Goal: Transaction & Acquisition: Purchase product/service

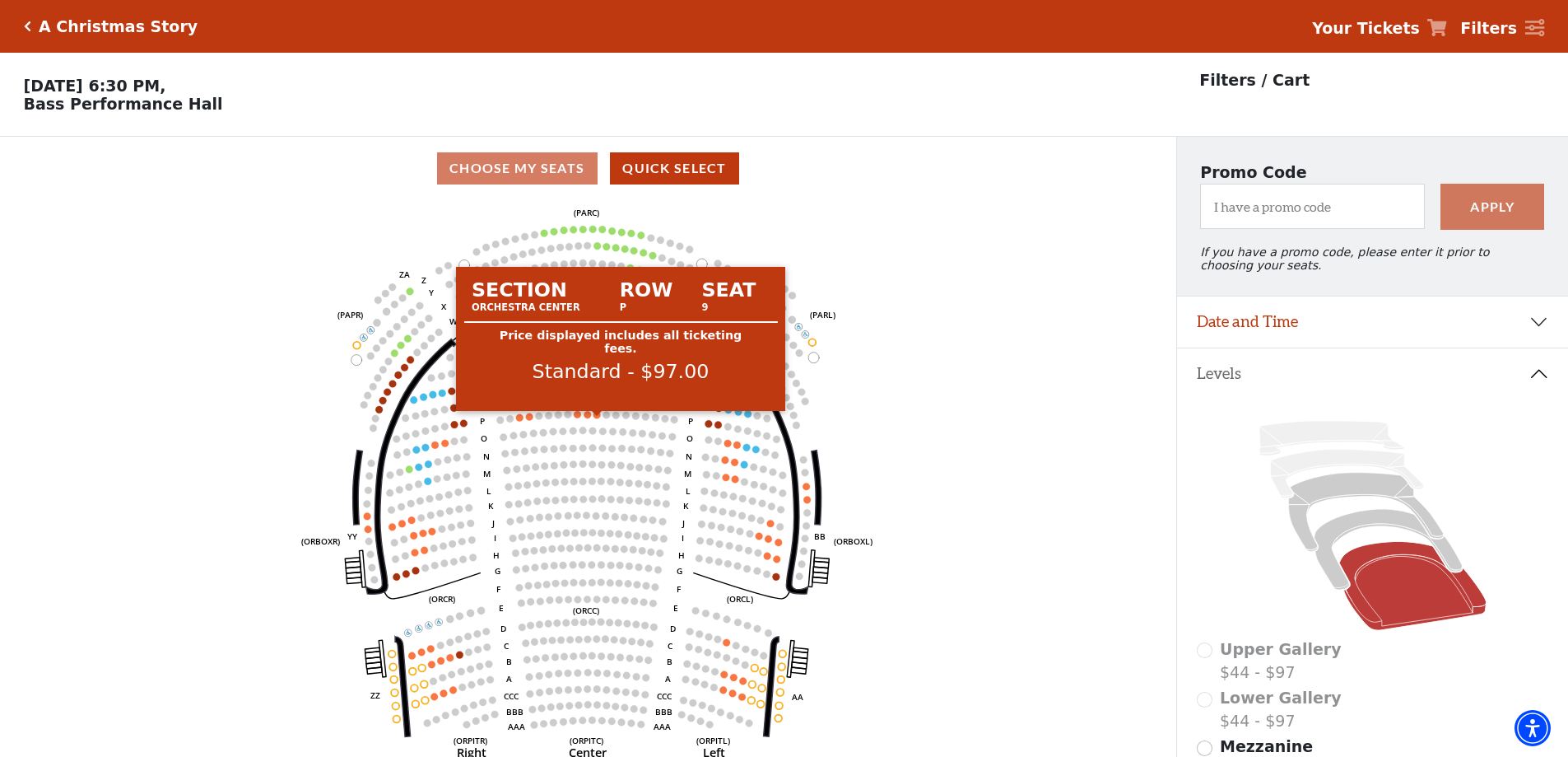
click at [598, 419] on circle at bounding box center [598, 415] width 8 height 8
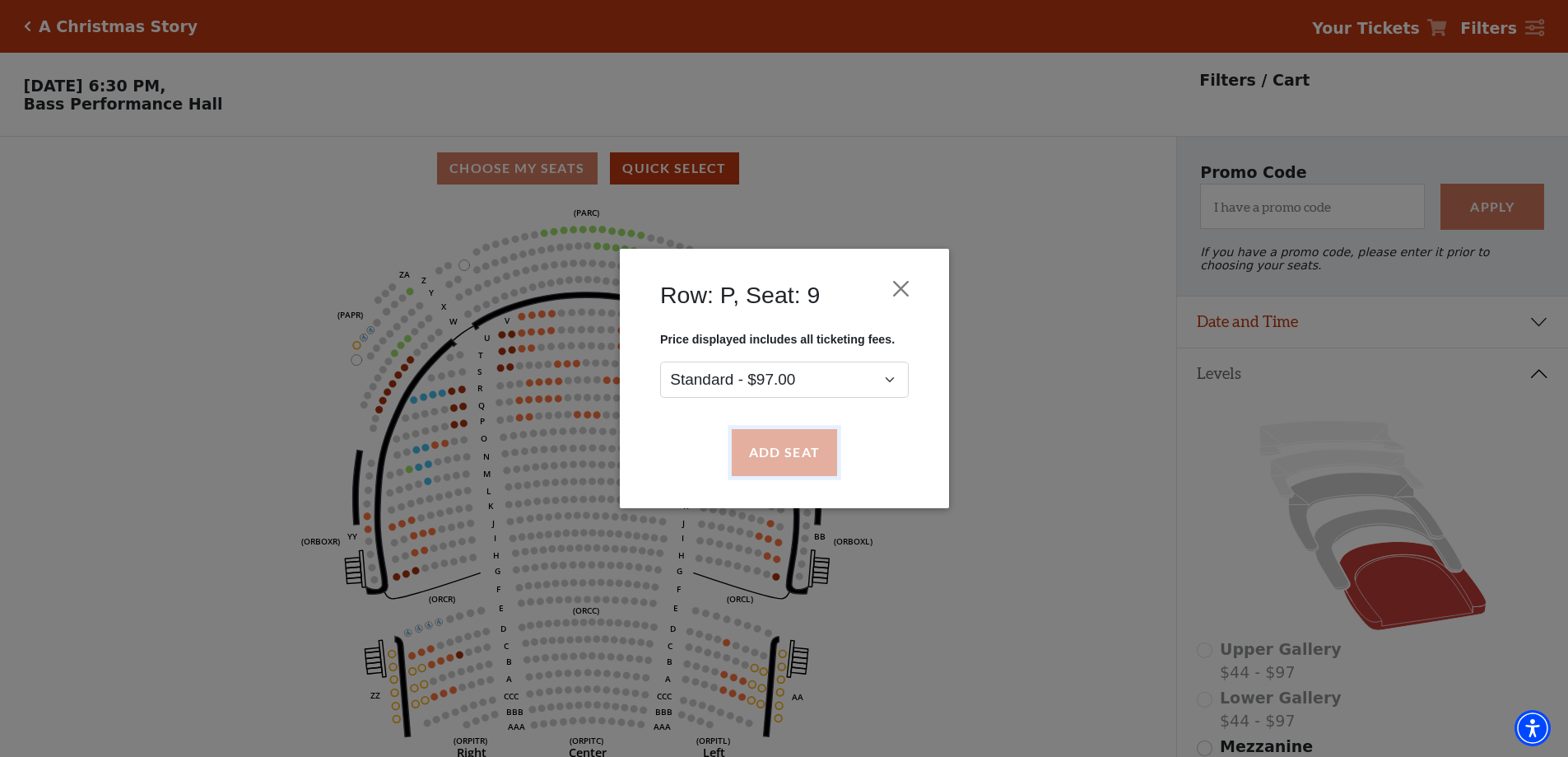
drag, startPoint x: 783, startPoint y: 454, endPoint x: 763, endPoint y: 454, distance: 20.0
click at [783, 454] on button "Add Seat" at bounding box center [784, 453] width 105 height 46
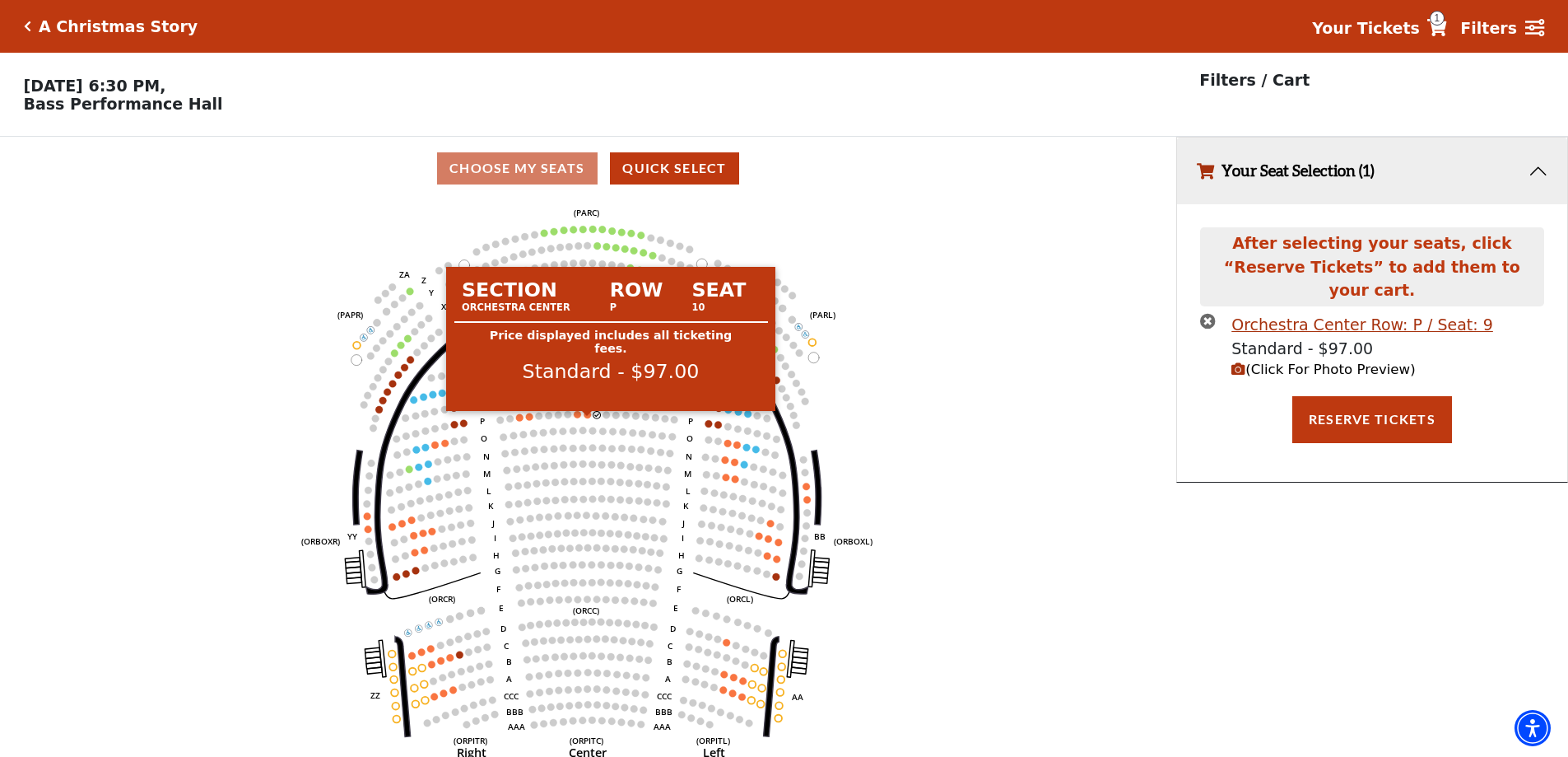
click at [586, 419] on circle at bounding box center [588, 415] width 8 height 8
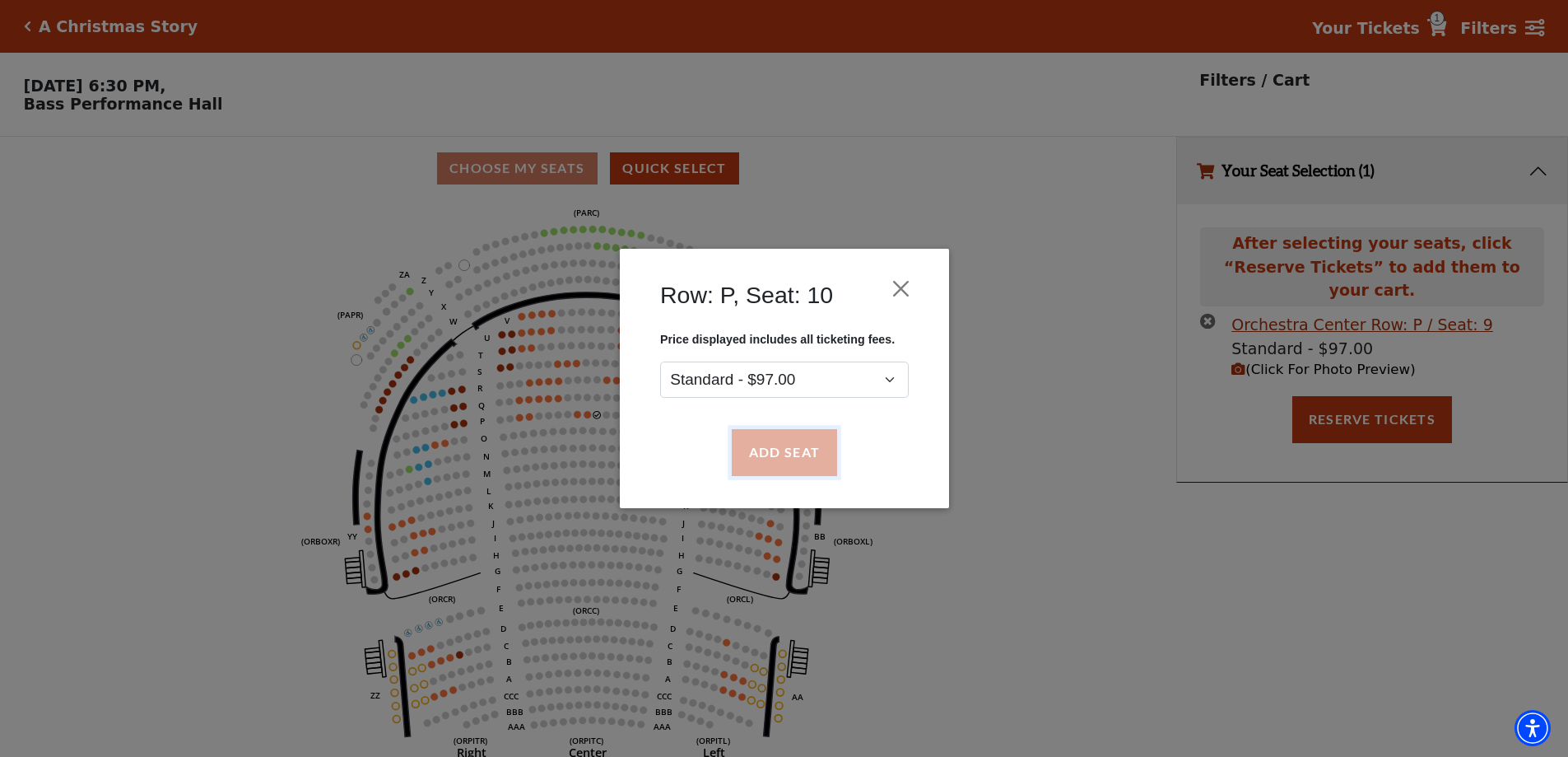
click at [766, 456] on button "Add Seat" at bounding box center [784, 453] width 105 height 46
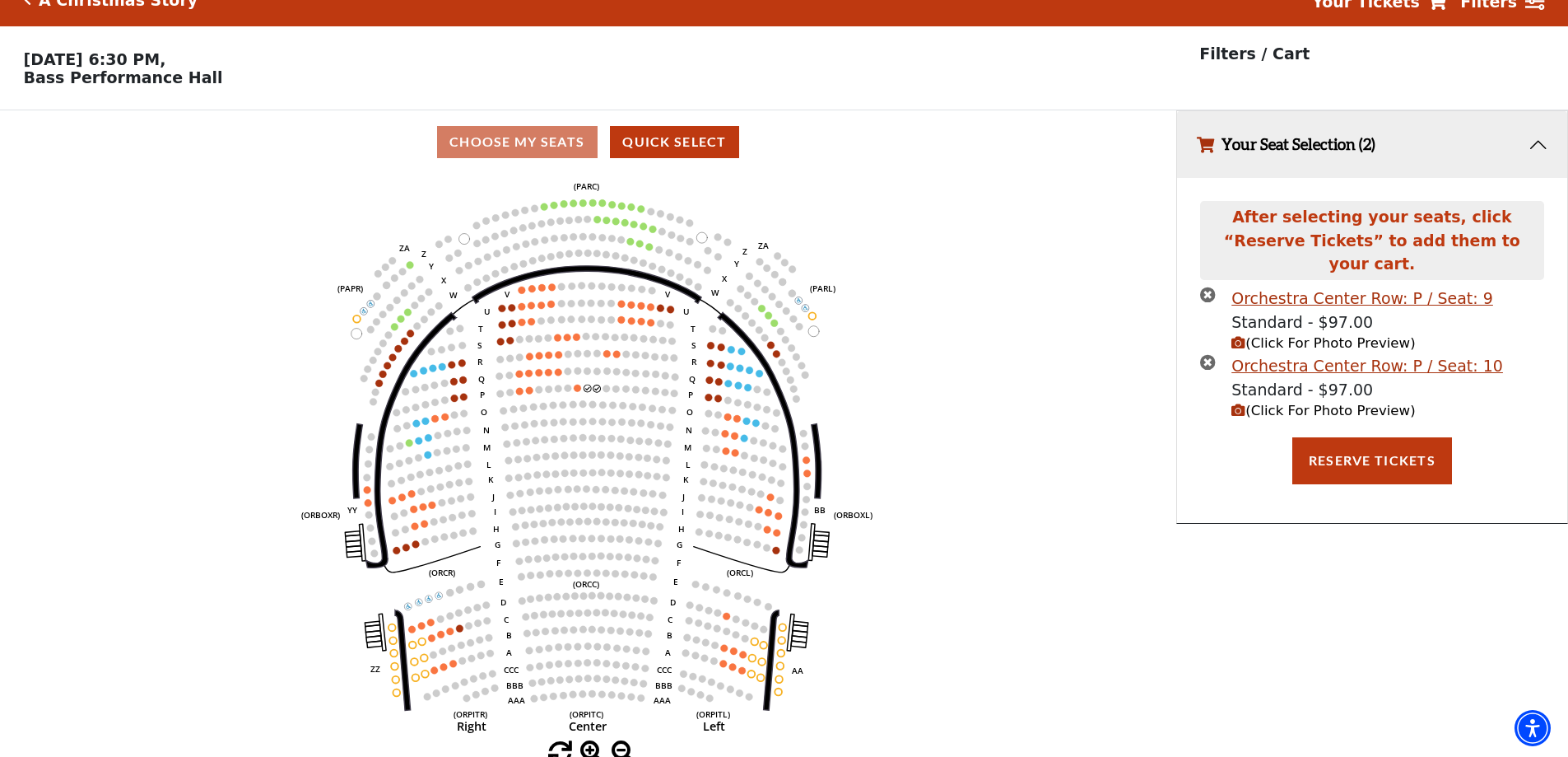
scroll to position [40, 0]
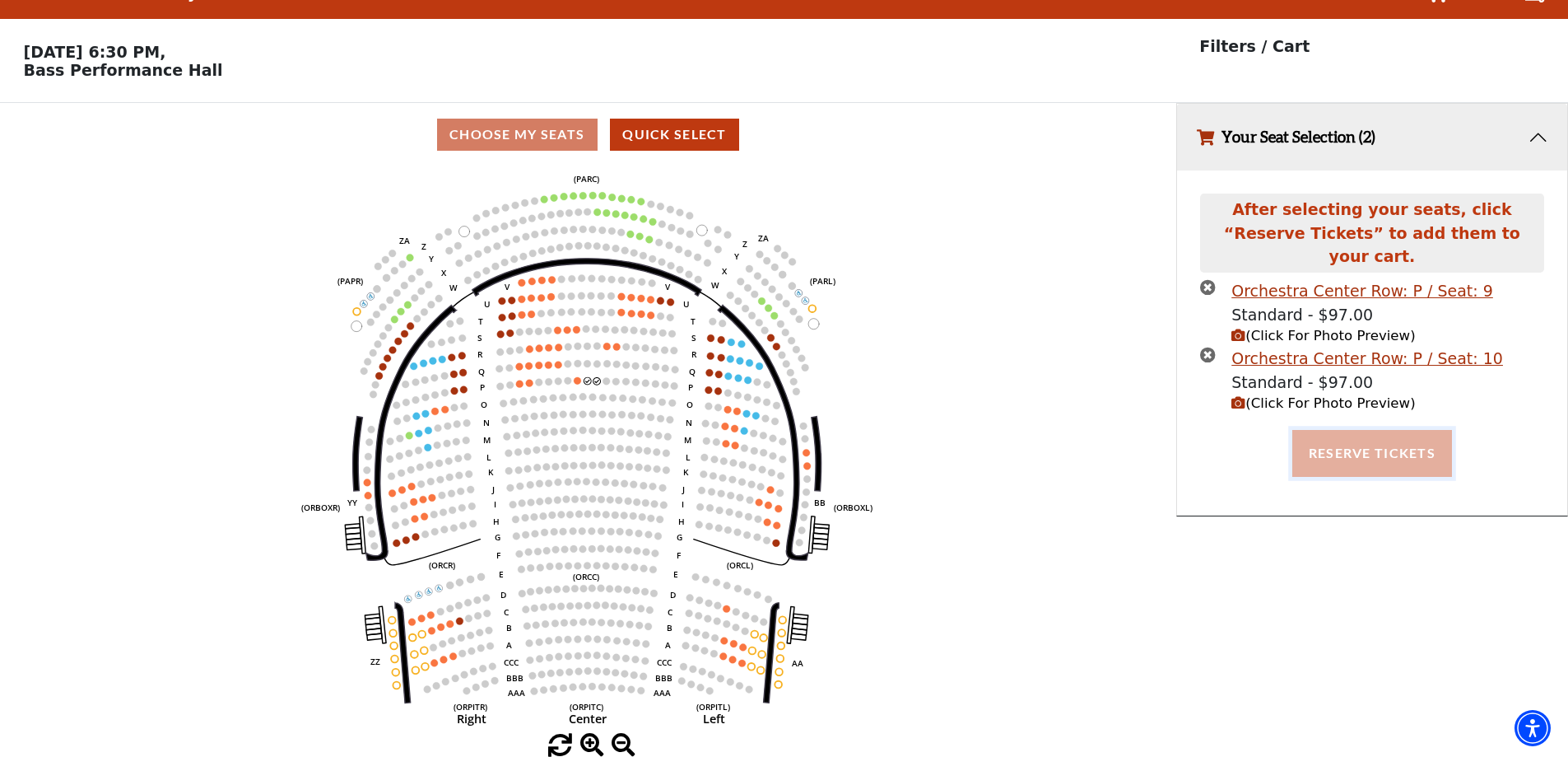
click at [1377, 430] on button "Reserve Tickets" at bounding box center [1373, 453] width 160 height 46
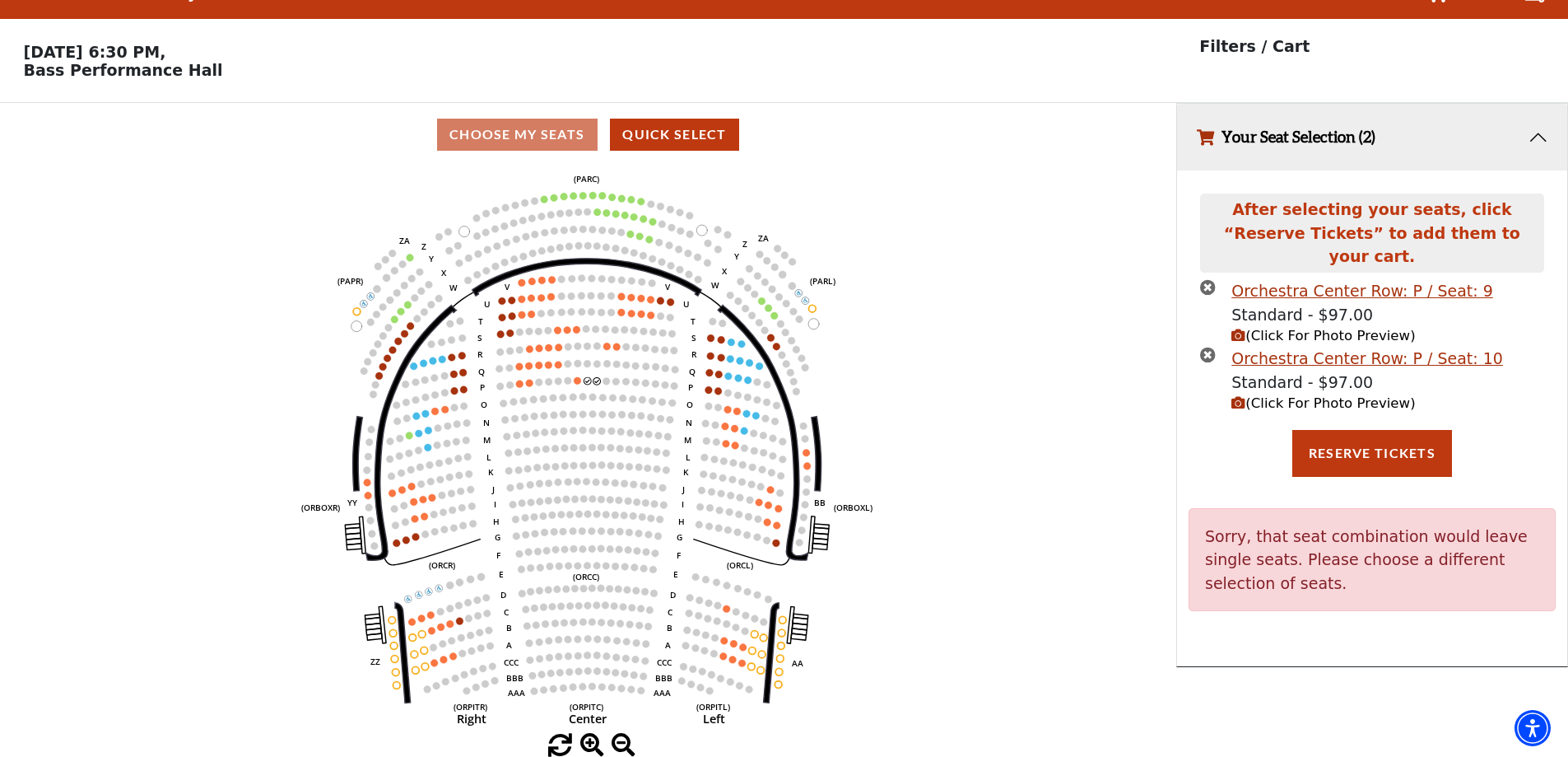
click at [1034, 283] on icon "Left (ORPITL) Right (ORPITR) Center (ORPITC) ZZ AA YY BB ZA ZA (ORCL) (ORCR) (O…" at bounding box center [587, 450] width 1058 height 567
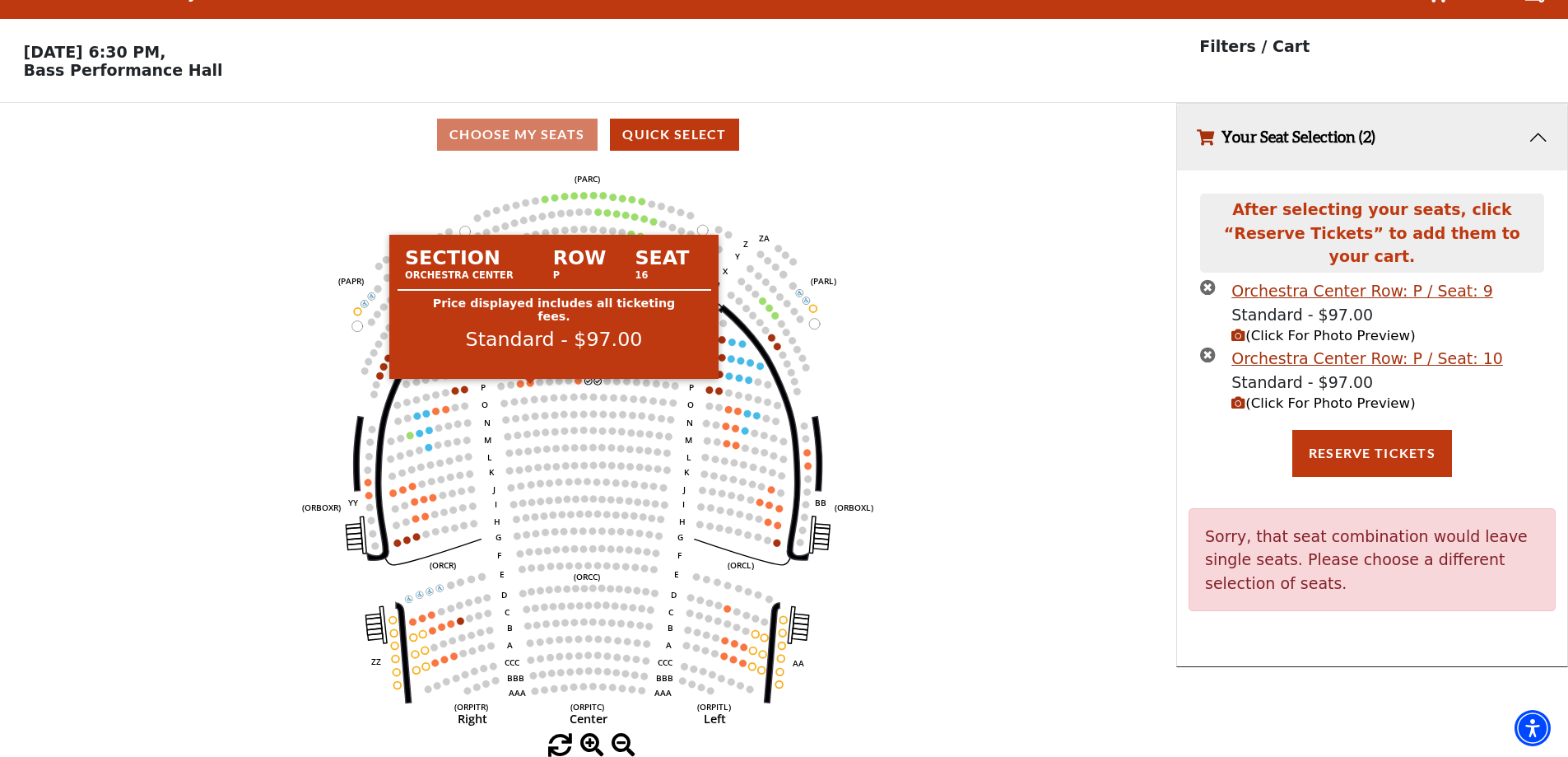
click at [531, 383] on circle at bounding box center [531, 382] width 8 height 8
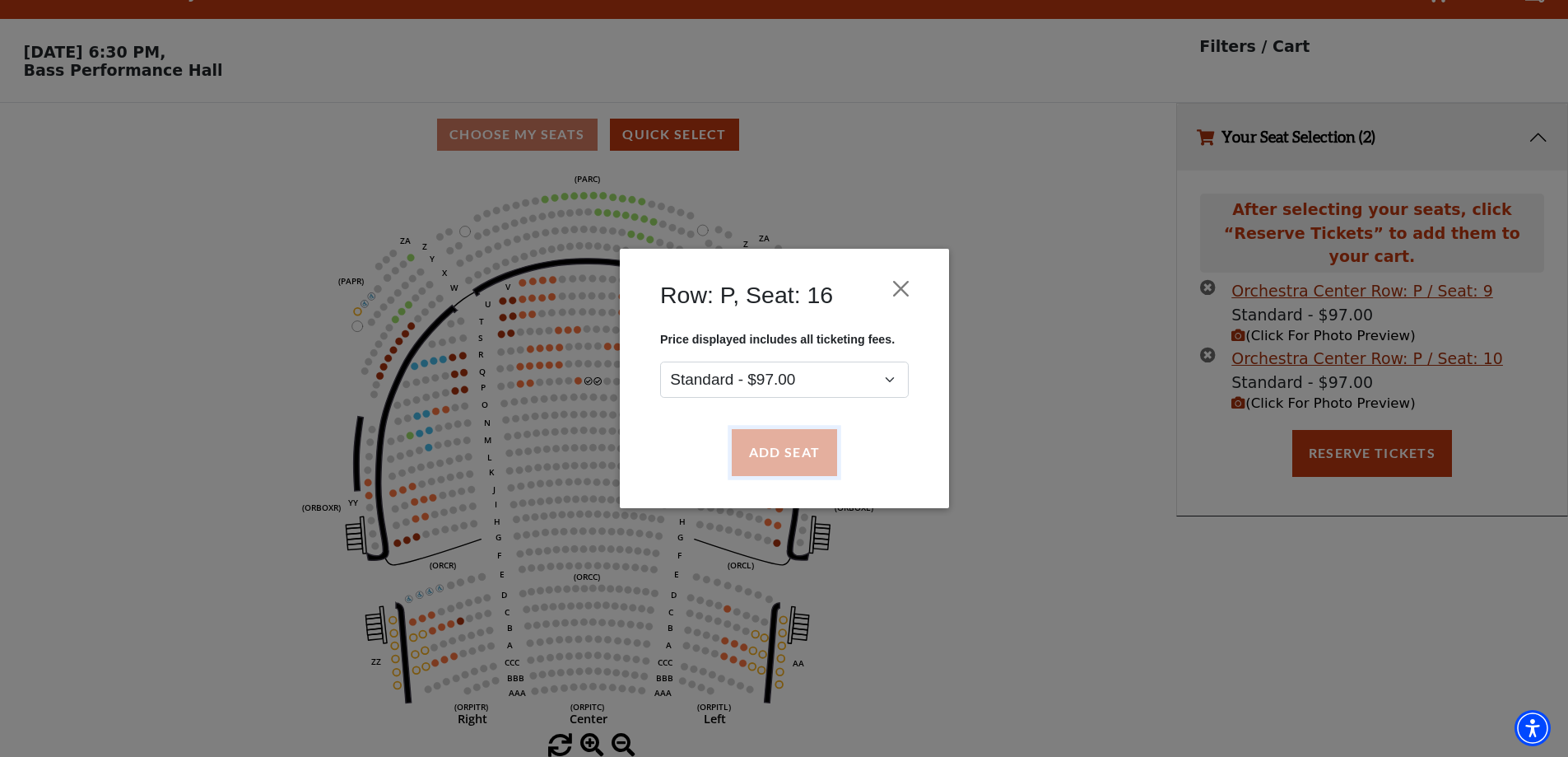
click at [765, 447] on button "Add Seat" at bounding box center [784, 453] width 105 height 46
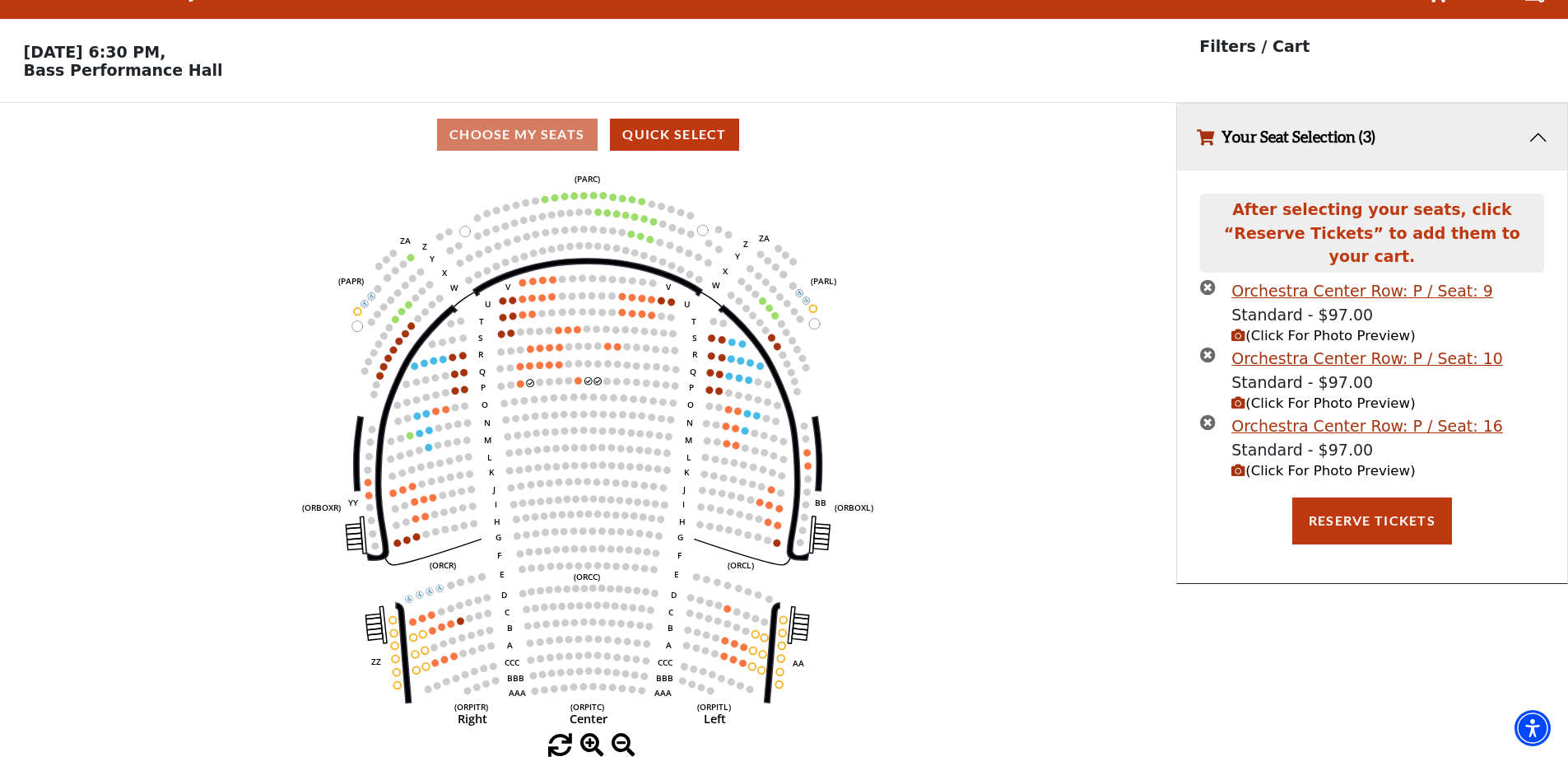
scroll to position [0, 0]
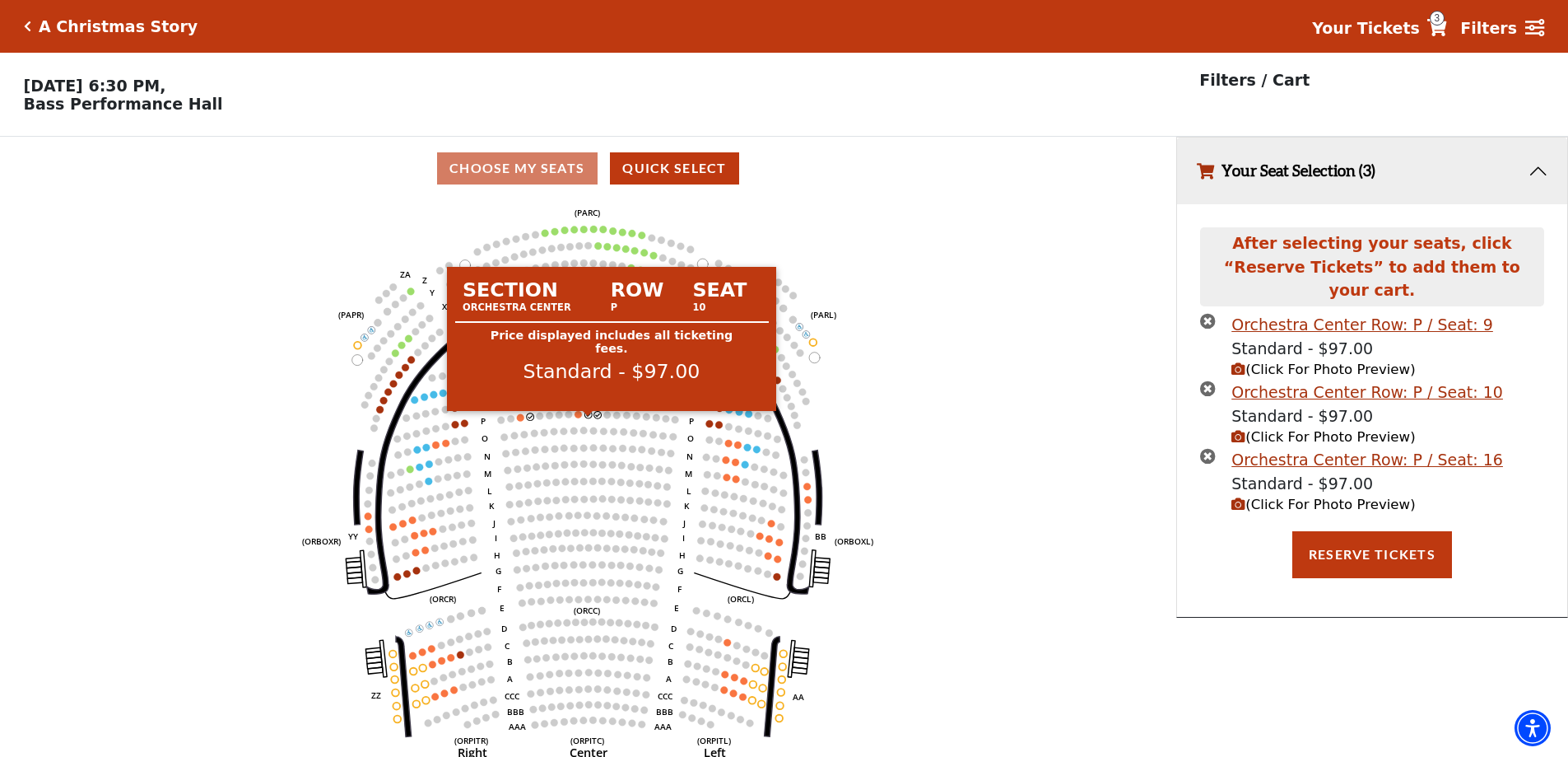
click at [591, 419] on circle at bounding box center [589, 415] width 8 height 8
click at [587, 419] on circle at bounding box center [589, 415] width 8 height 8
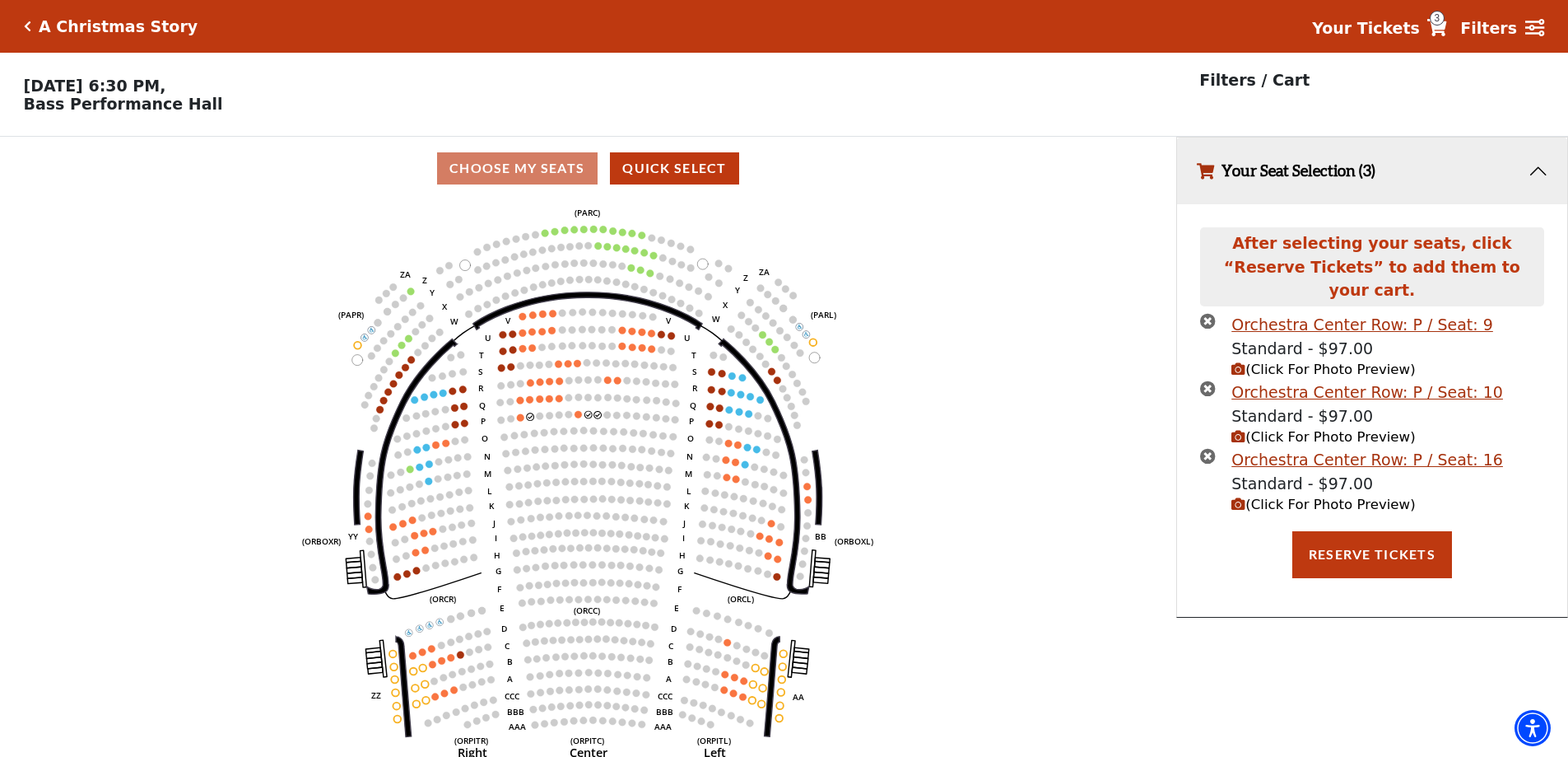
click at [1212, 380] on icon "times-circle" at bounding box center [1208, 388] width 15 height 15
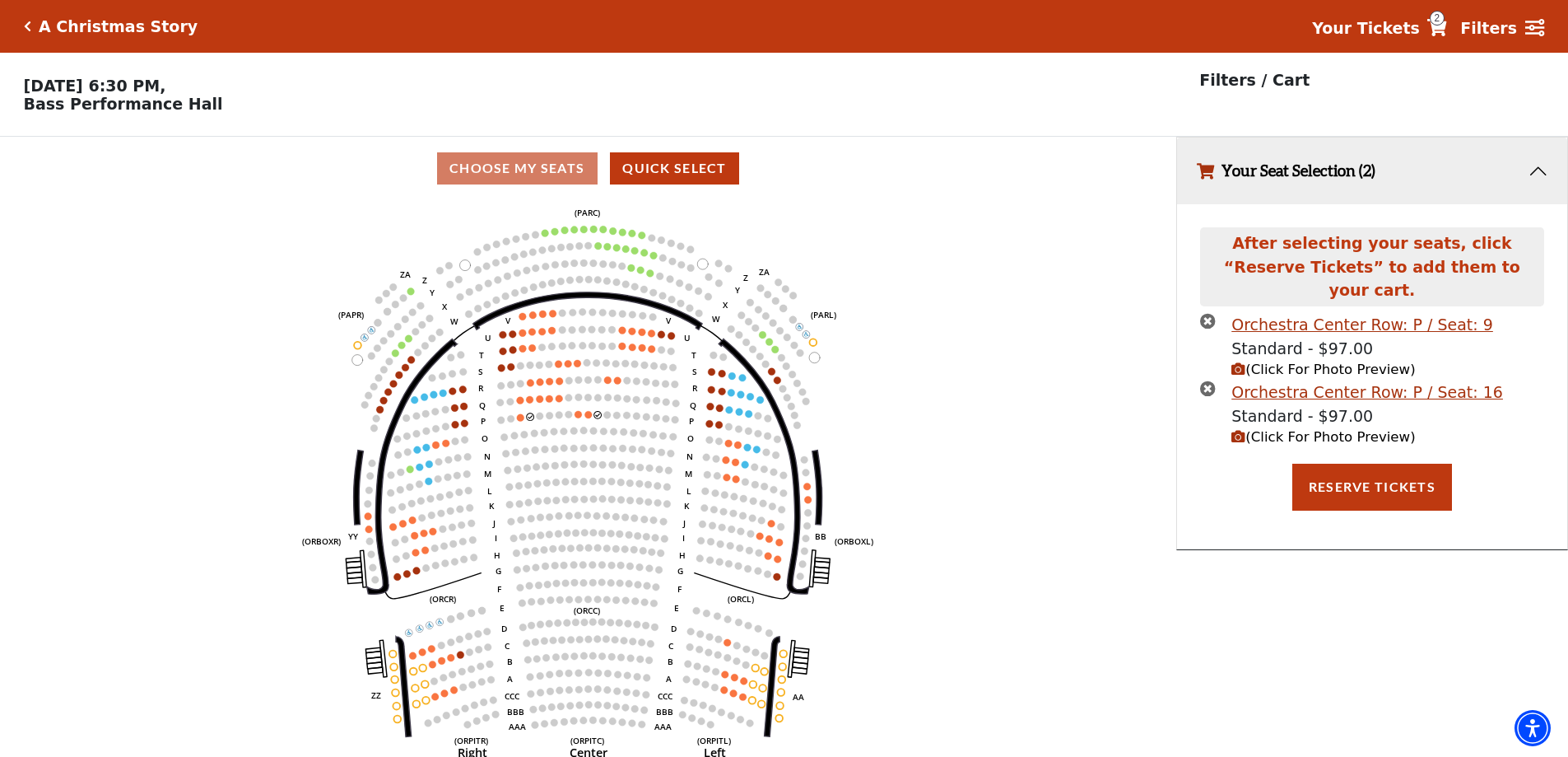
click at [1207, 313] on icon "times-circle" at bounding box center [1208, 321] width 15 height 15
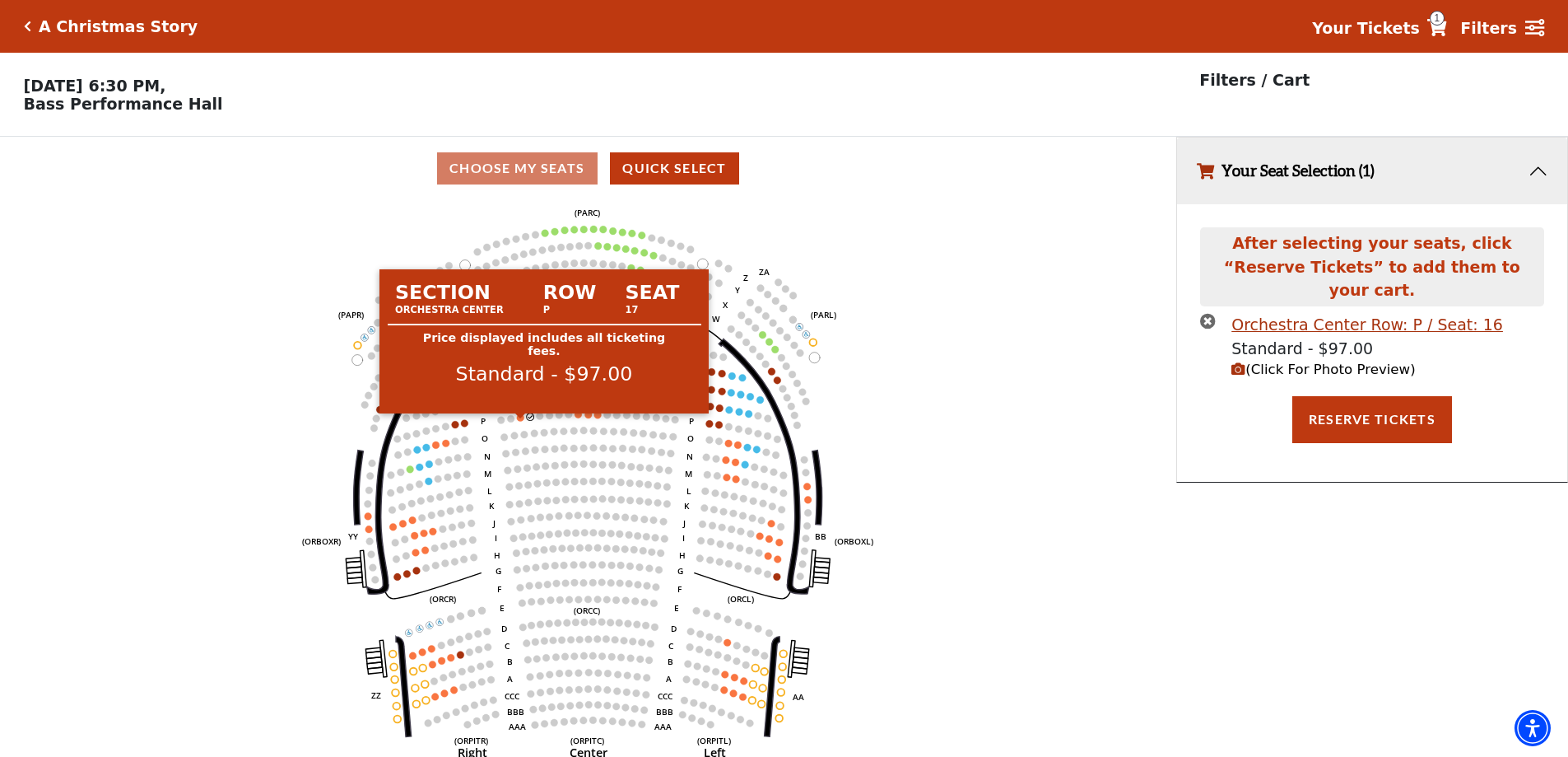
click at [520, 421] on circle at bounding box center [521, 418] width 8 height 8
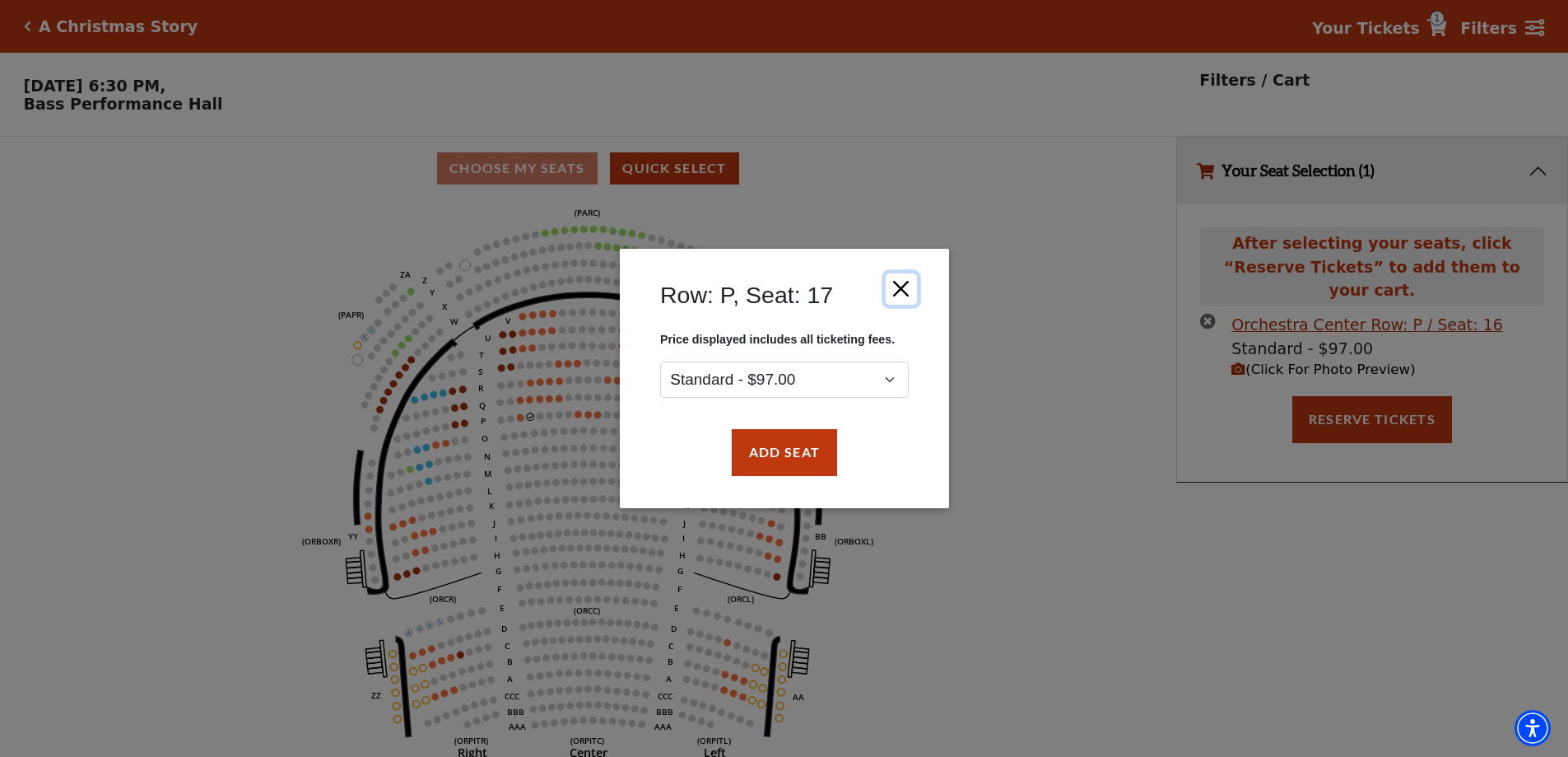
click at [899, 288] on button "Close" at bounding box center [900, 288] width 32 height 32
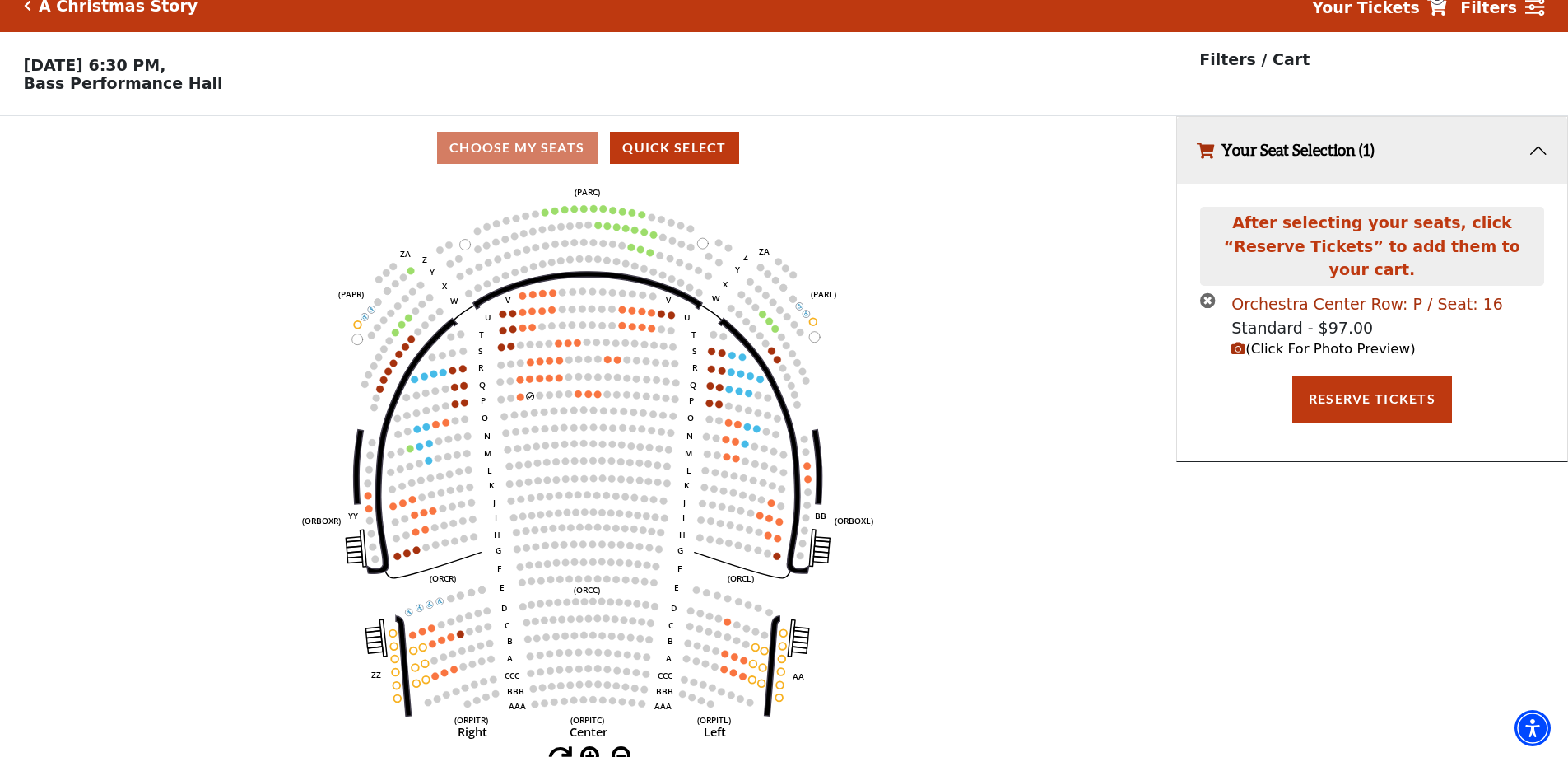
scroll to position [40, 0]
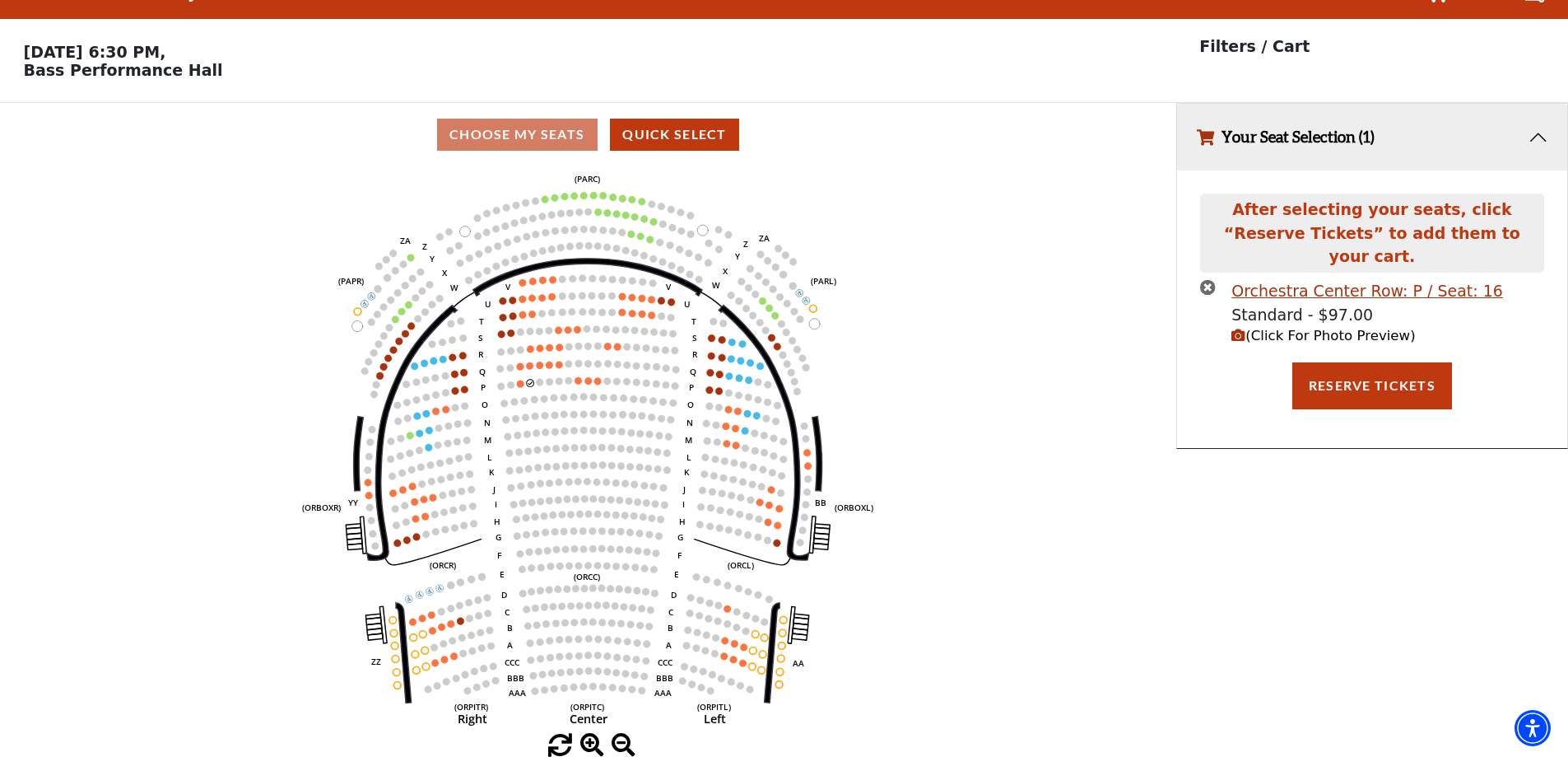
click at [619, 748] on span at bounding box center [624, 746] width 24 height 24
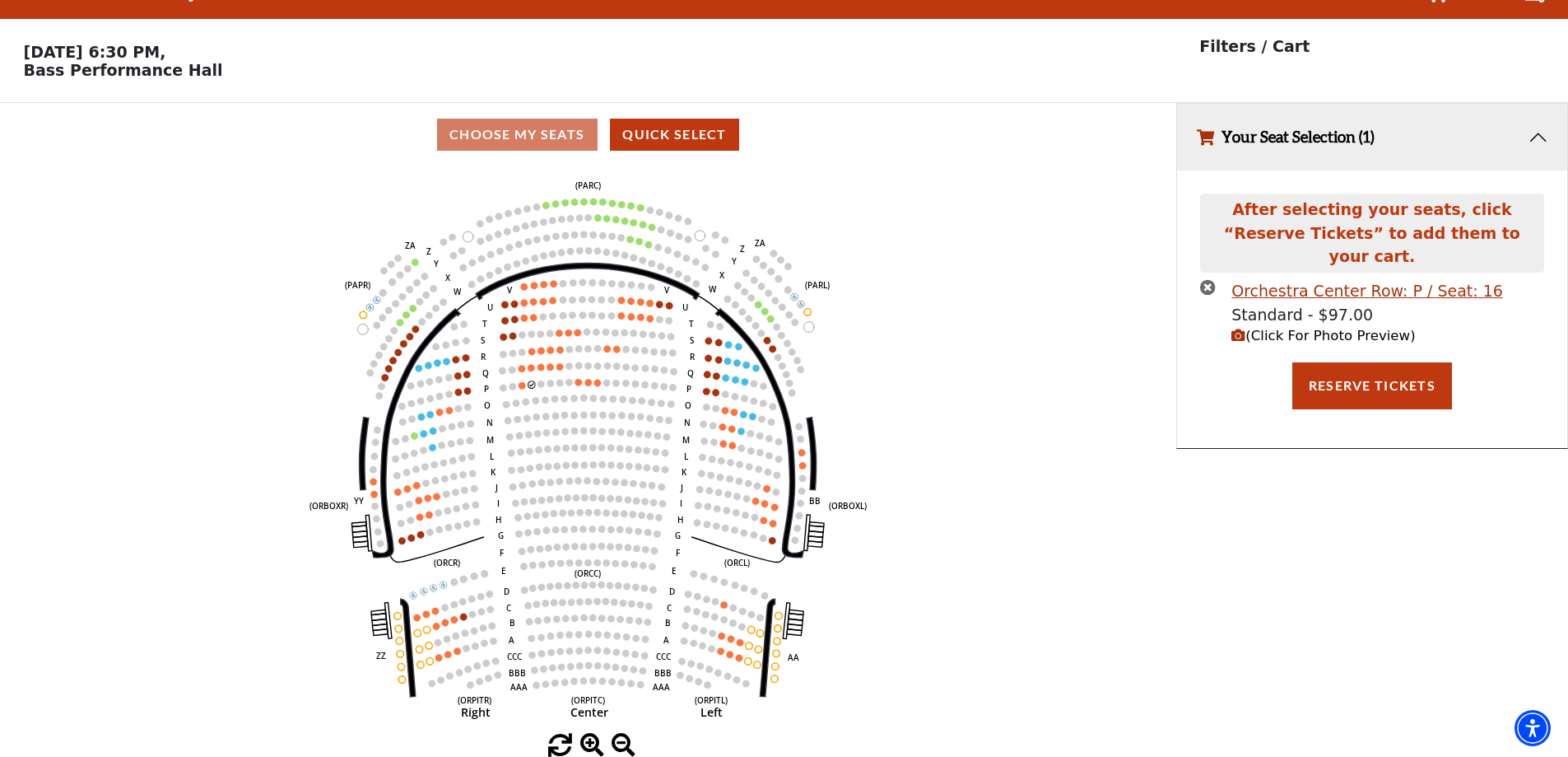
click at [621, 746] on span at bounding box center [624, 746] width 24 height 24
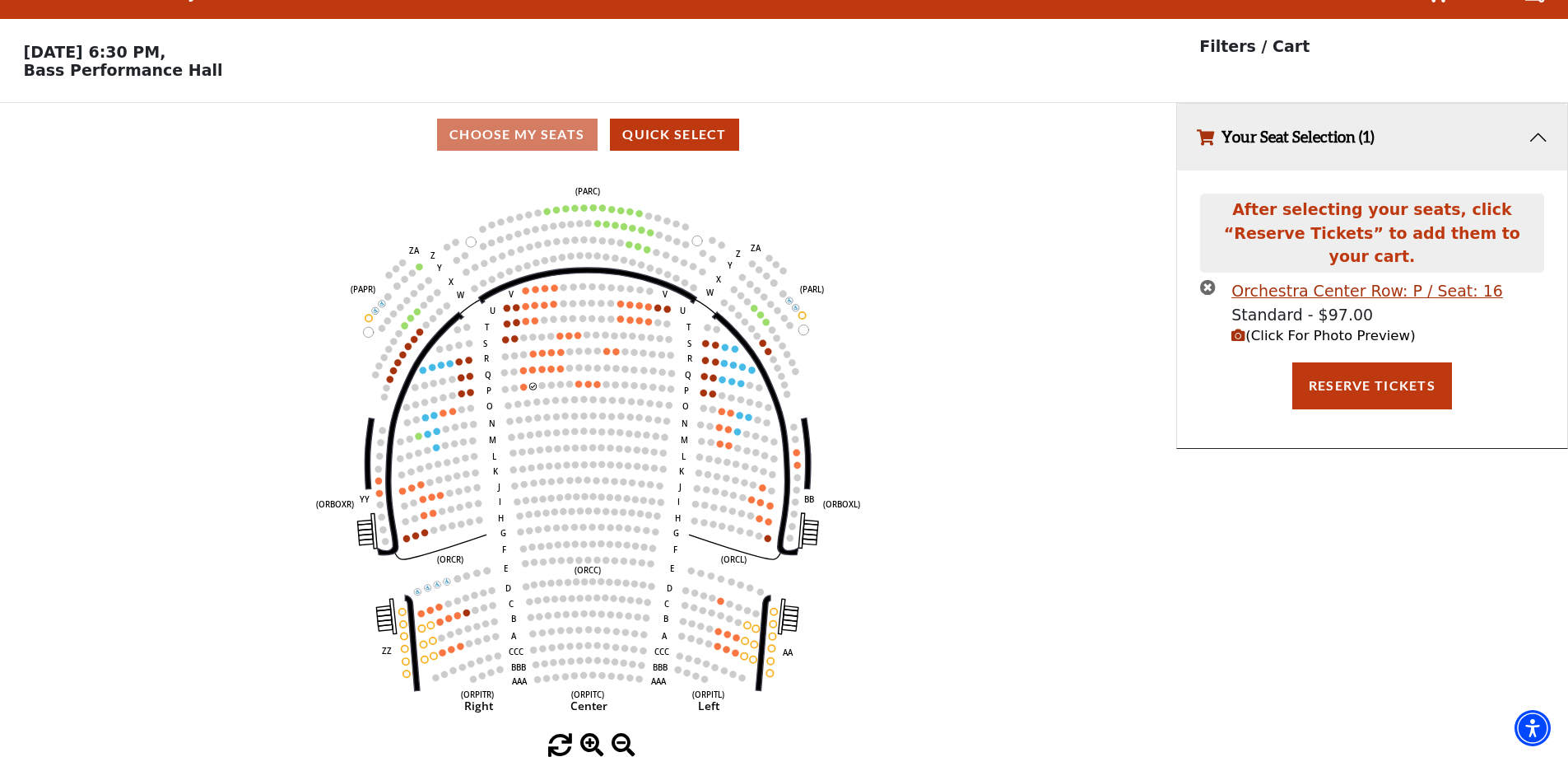
click at [621, 744] on span at bounding box center [624, 746] width 24 height 24
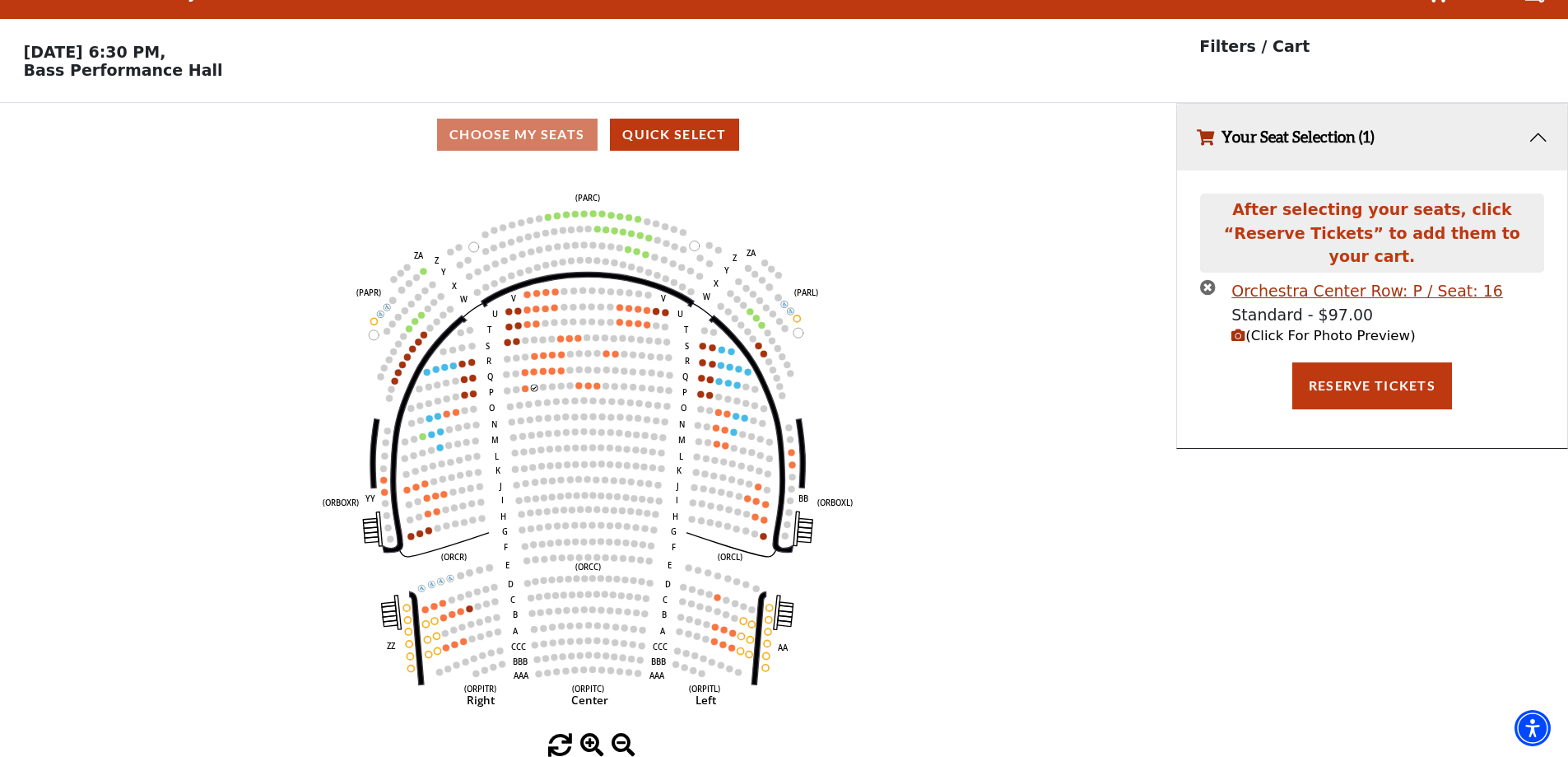
click at [624, 742] on span at bounding box center [624, 746] width 24 height 24
click at [624, 738] on span at bounding box center [624, 746] width 24 height 24
click at [624, 736] on span at bounding box center [624, 746] width 24 height 24
click at [623, 736] on span at bounding box center [624, 746] width 24 height 24
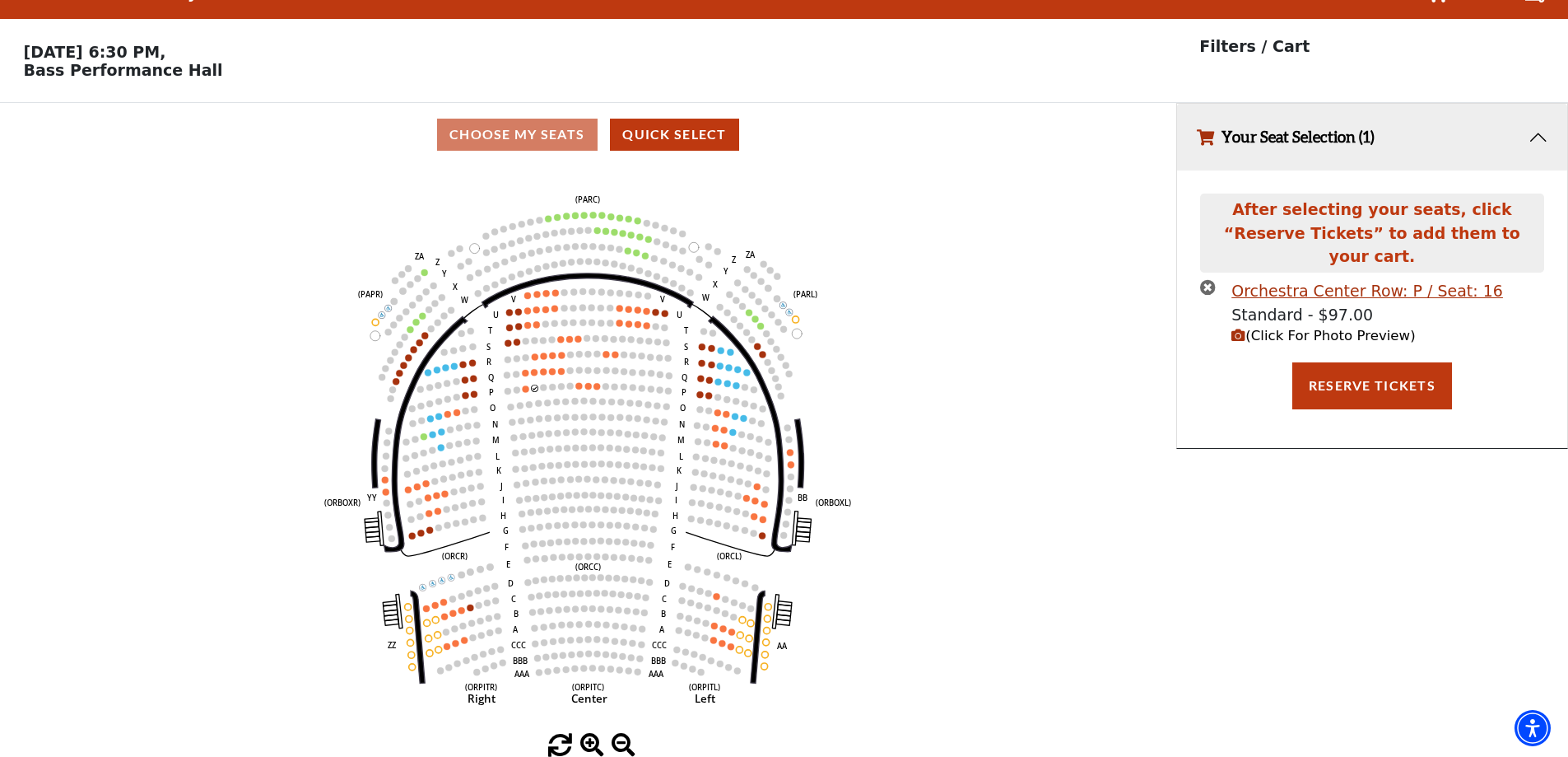
click at [623, 736] on span at bounding box center [624, 746] width 24 height 24
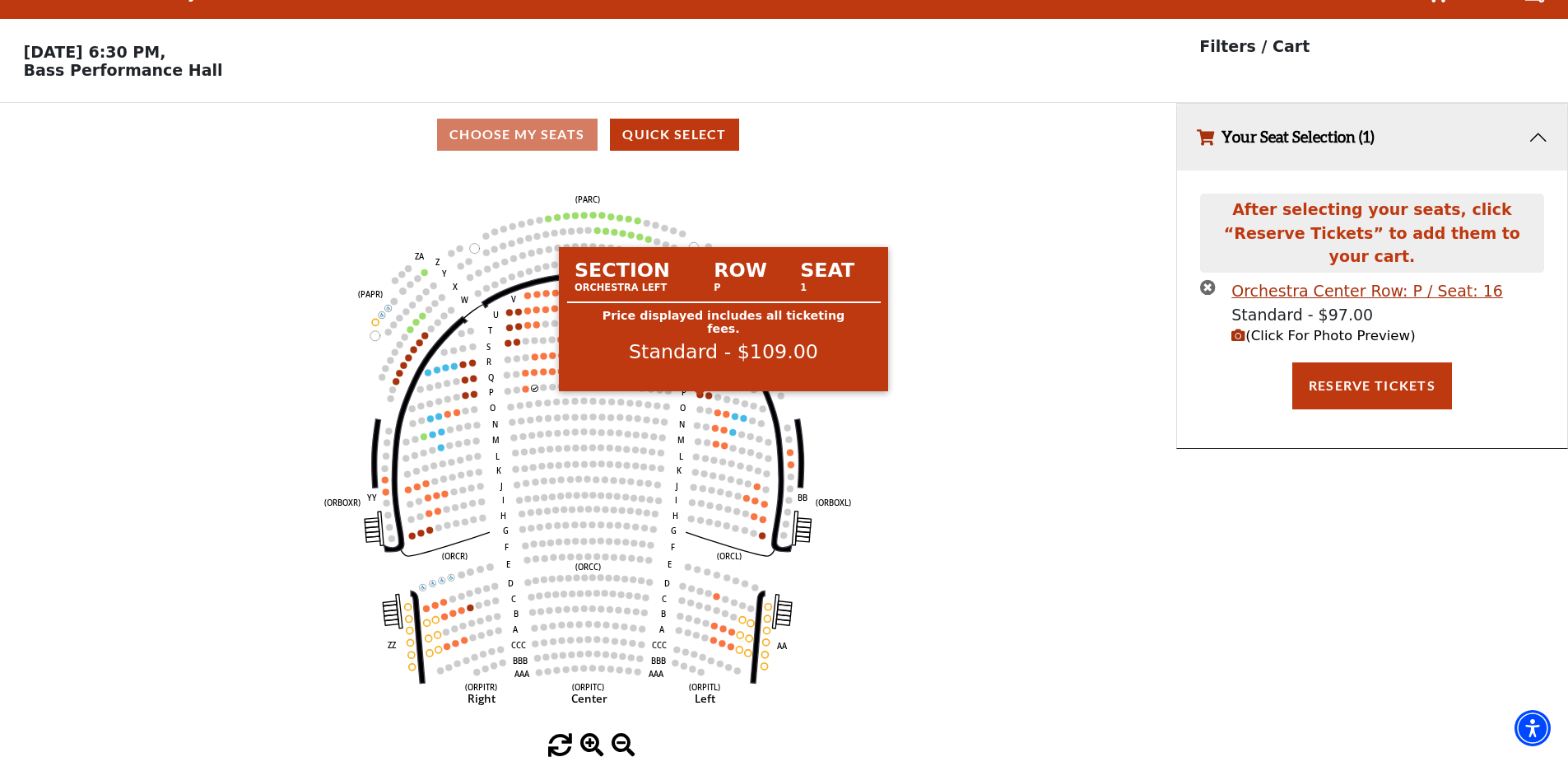
click at [698, 395] on circle at bounding box center [700, 394] width 7 height 7
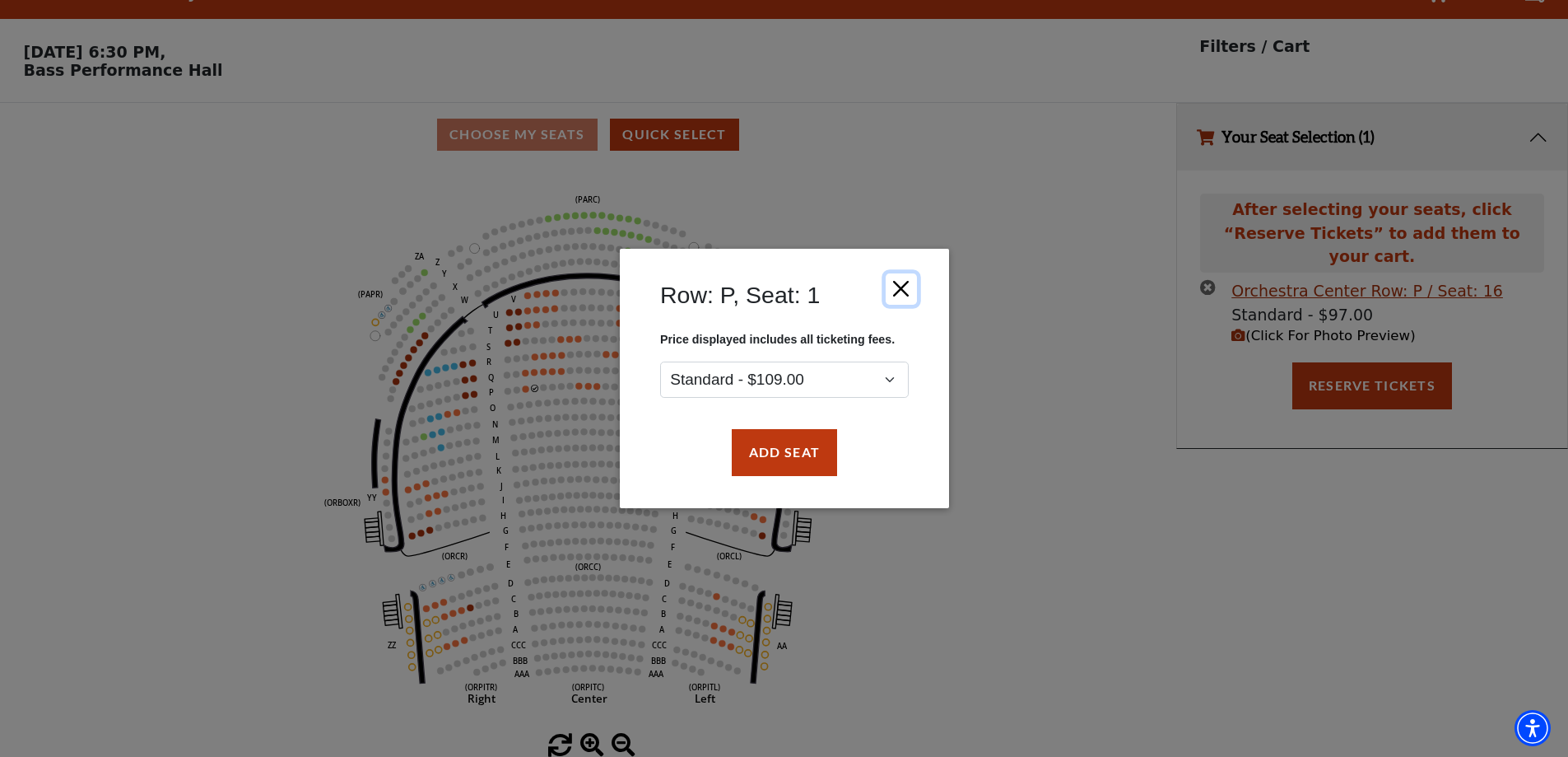
click at [898, 288] on button "Close" at bounding box center [900, 288] width 32 height 32
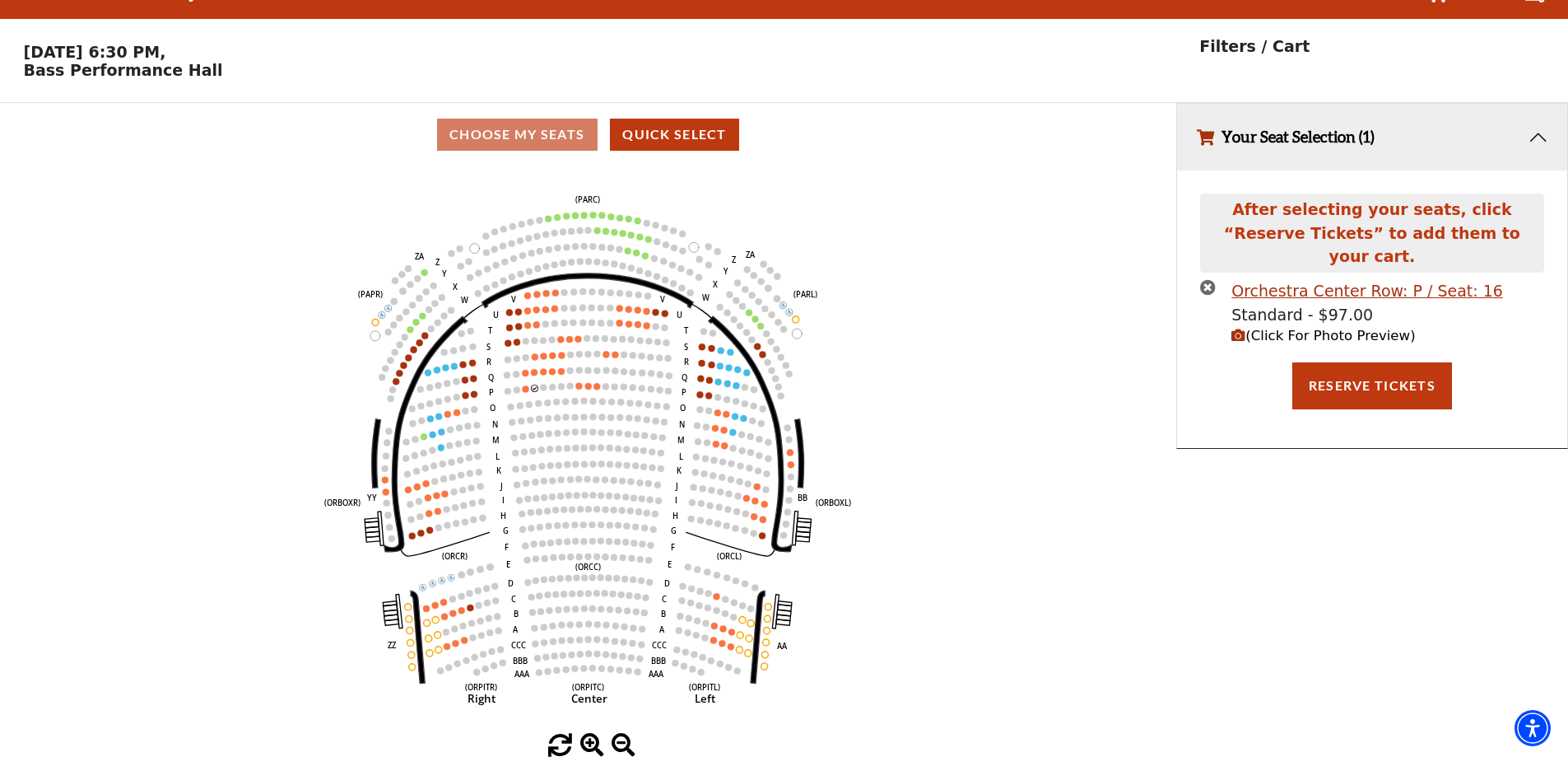
click at [1208, 279] on icon "times-circle" at bounding box center [1208, 287] width 15 height 15
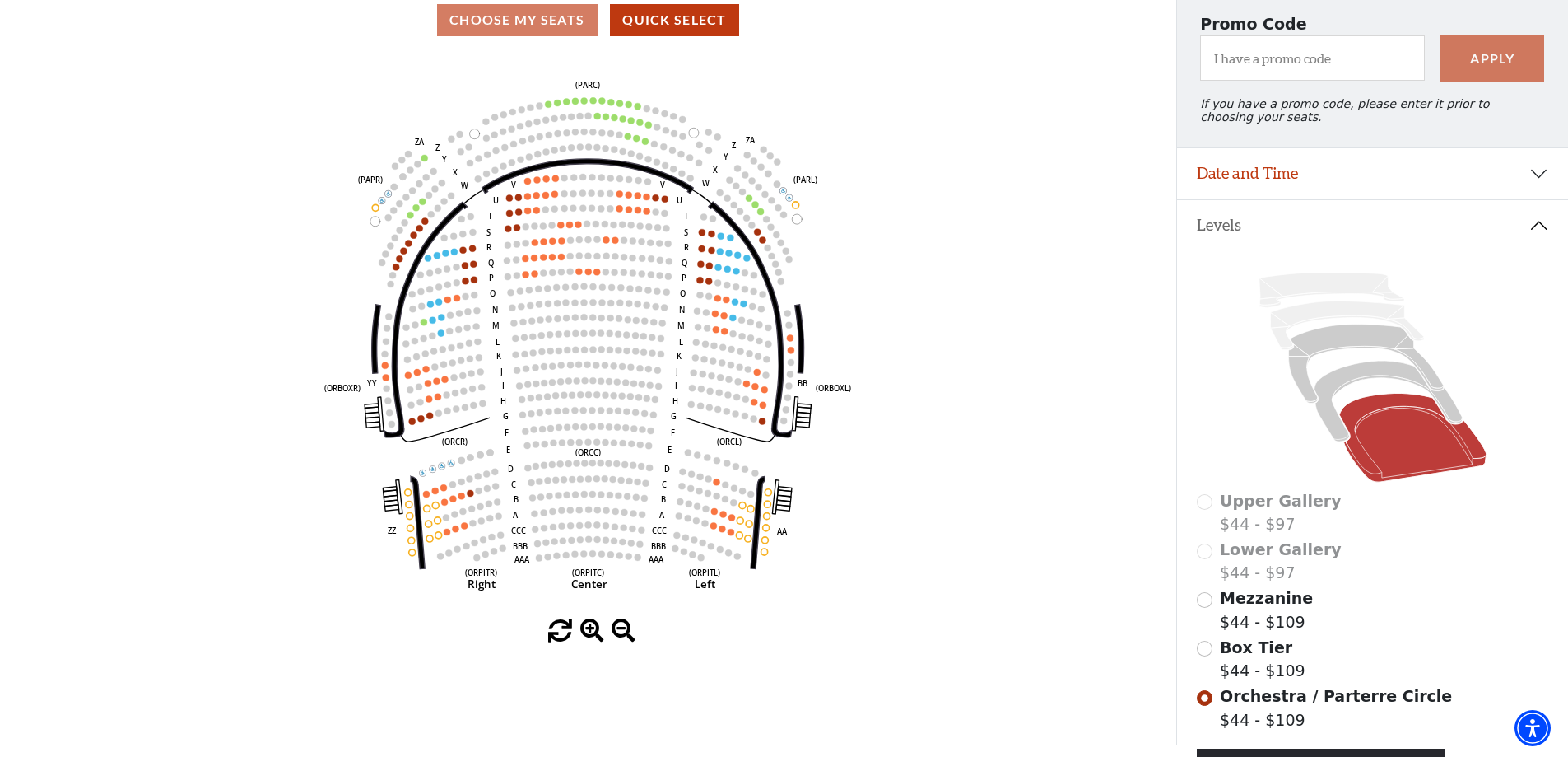
scroll to position [143, 0]
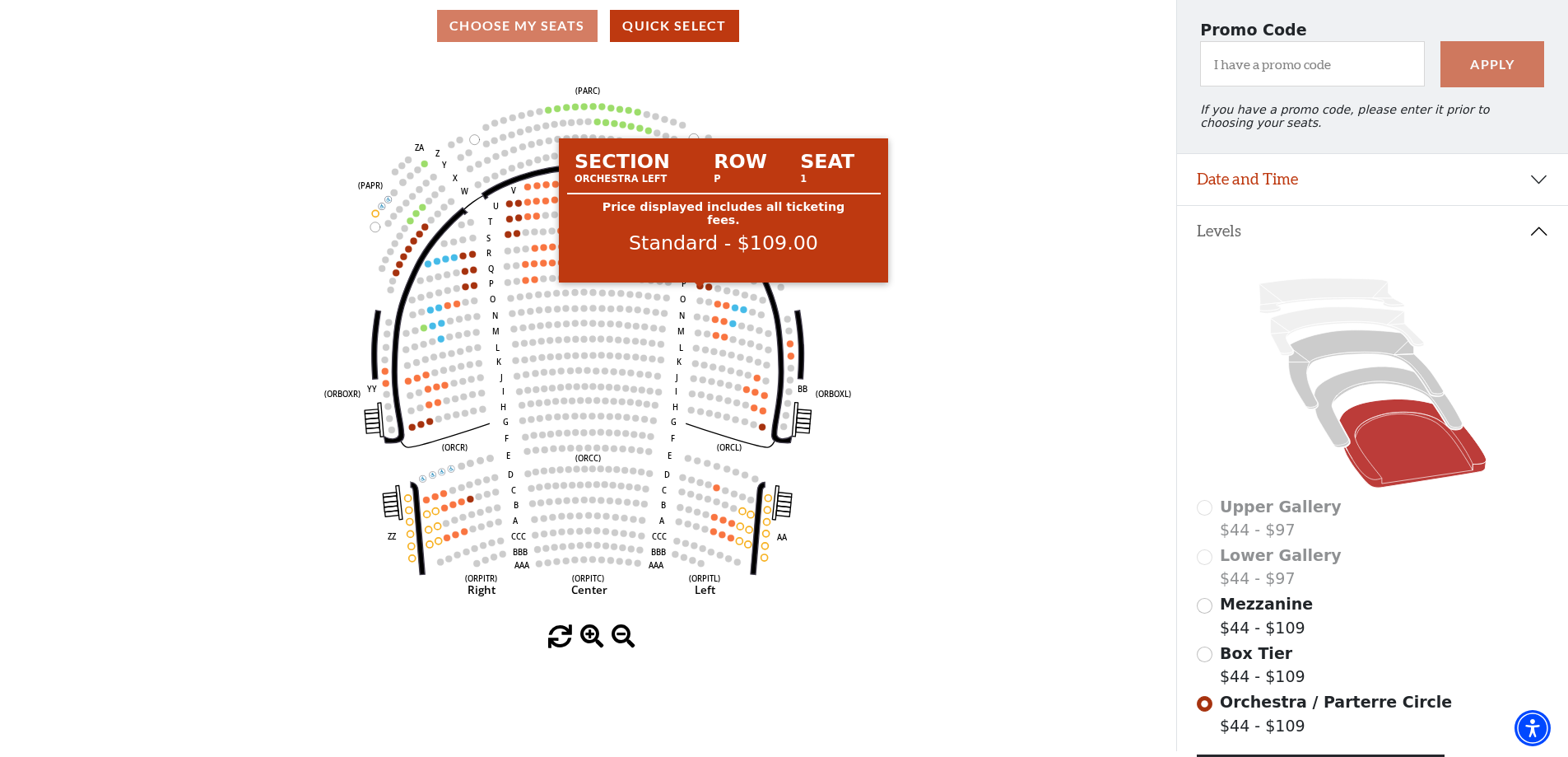
click at [698, 289] on circle at bounding box center [700, 286] width 7 height 7
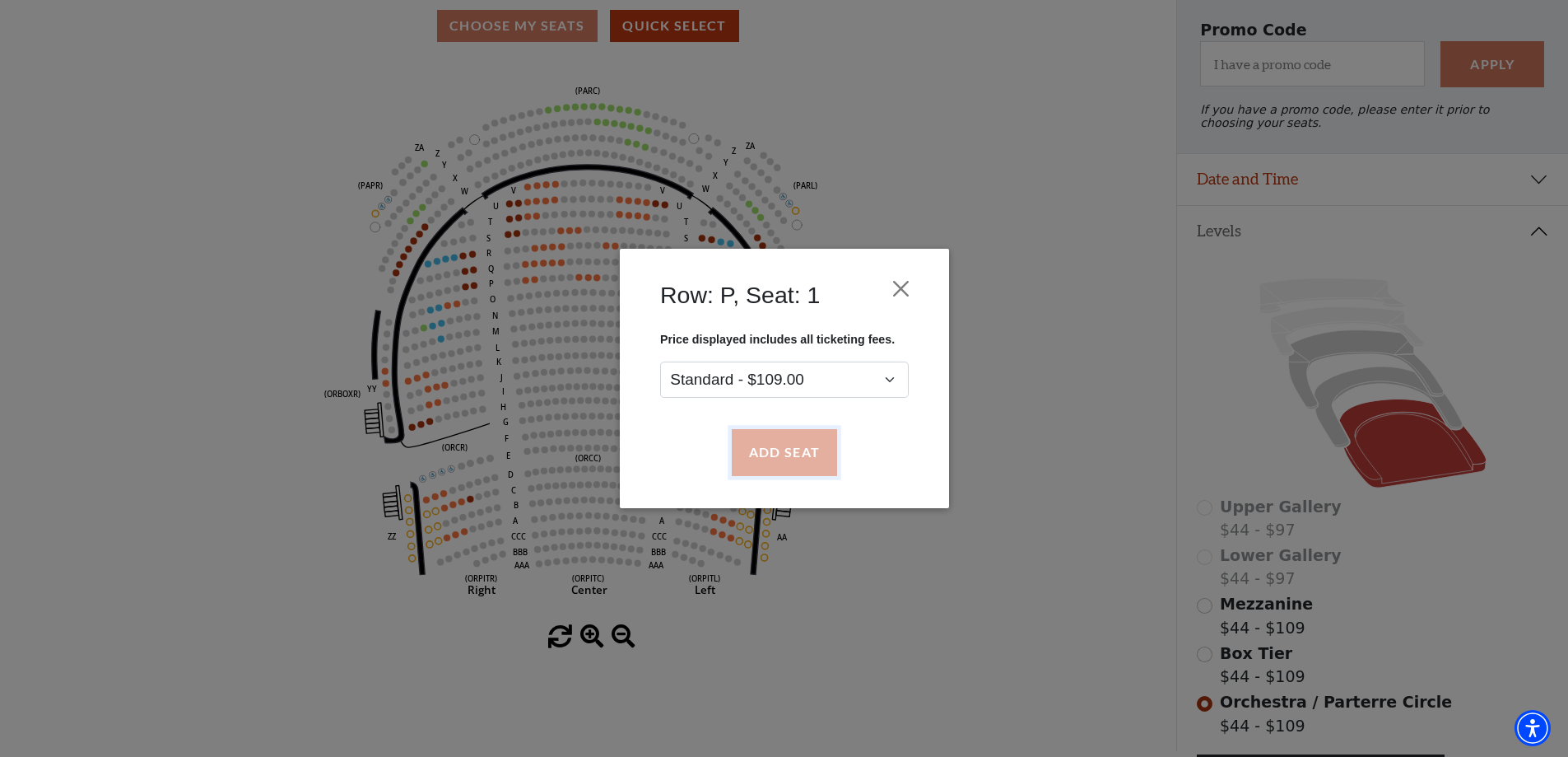
click at [781, 452] on button "Add Seat" at bounding box center [784, 453] width 105 height 46
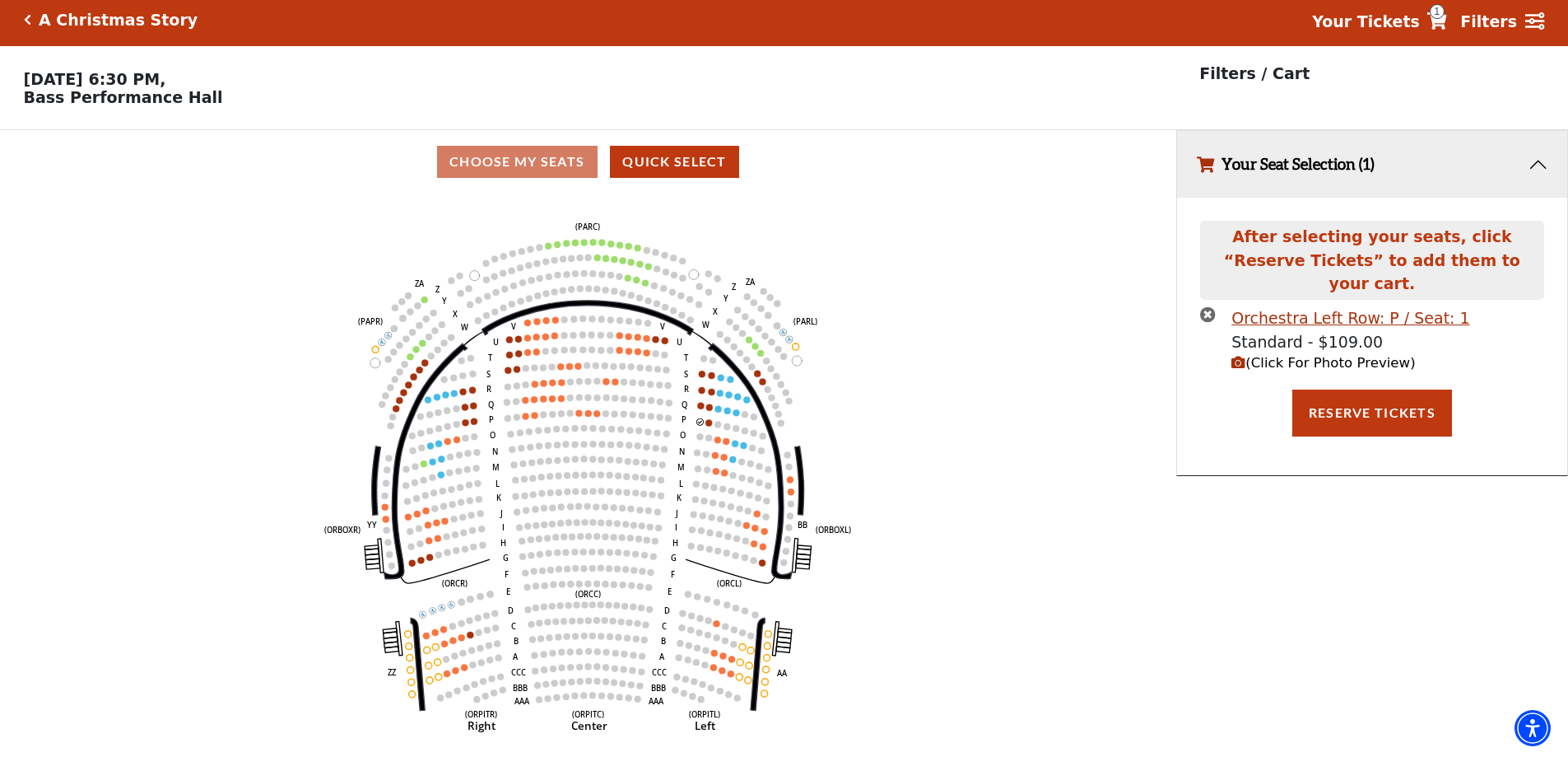
scroll to position [0, 0]
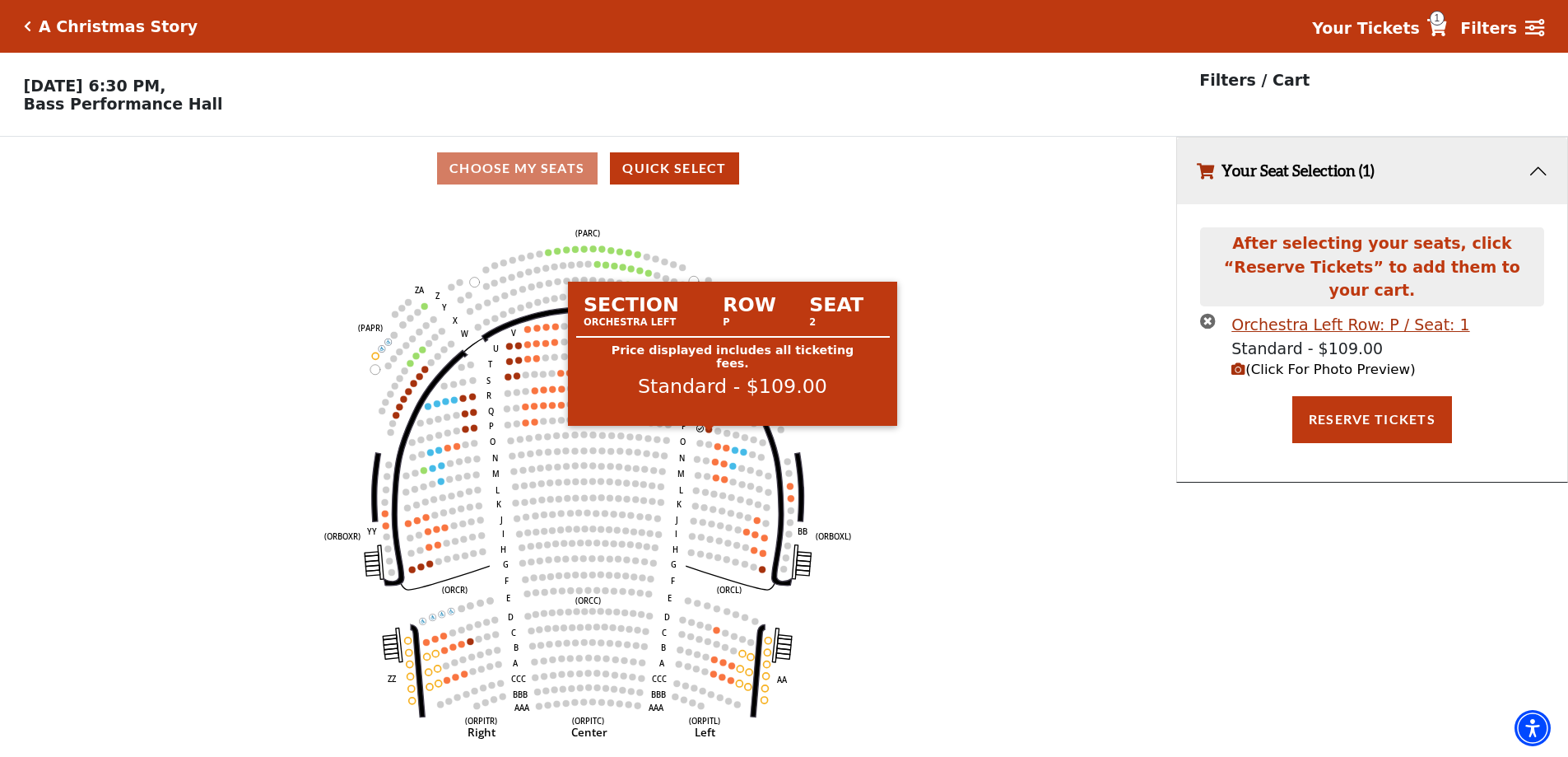
click at [708, 432] on circle at bounding box center [710, 428] width 7 height 7
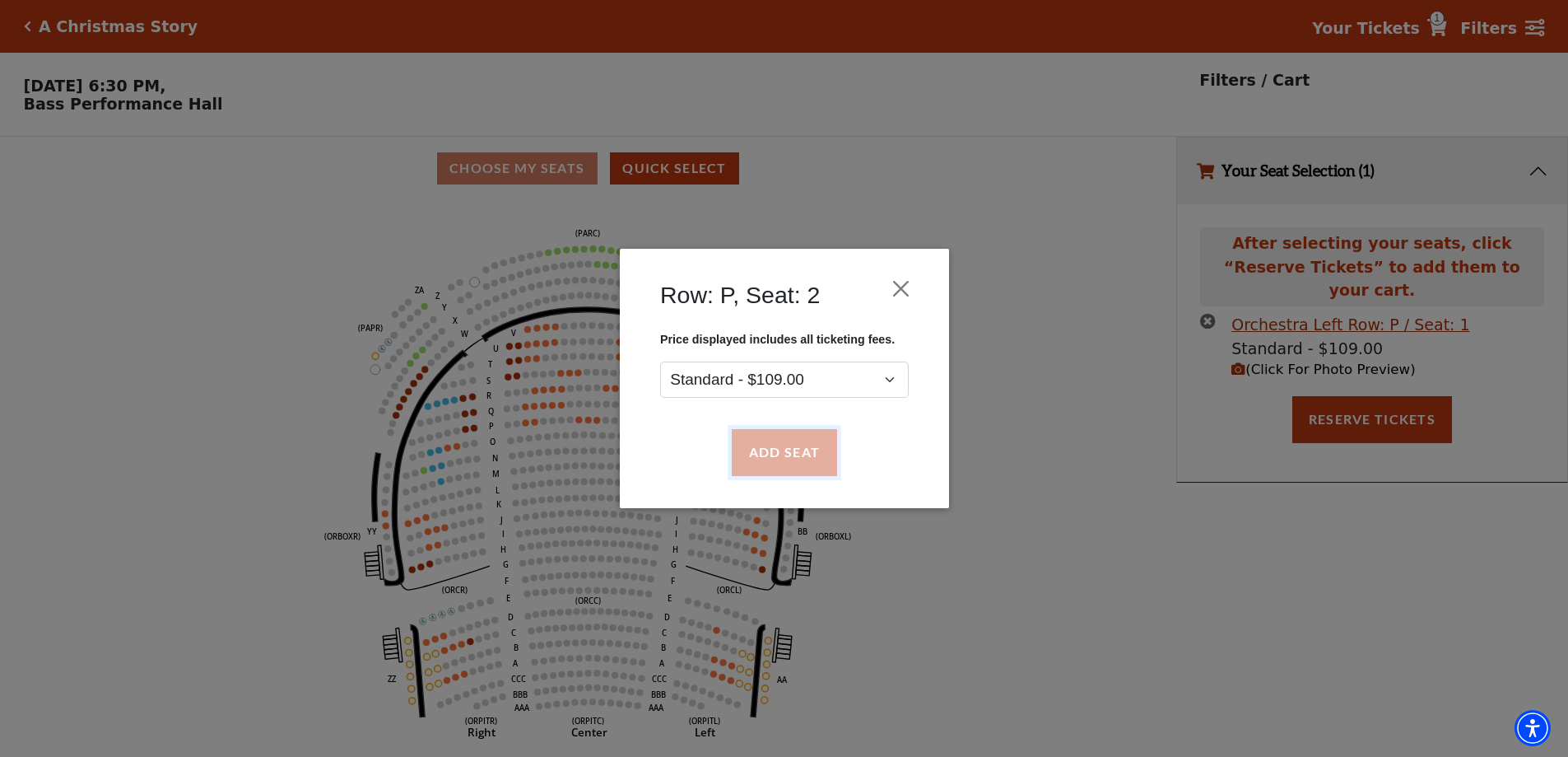
click at [753, 454] on button "Add Seat" at bounding box center [784, 453] width 105 height 46
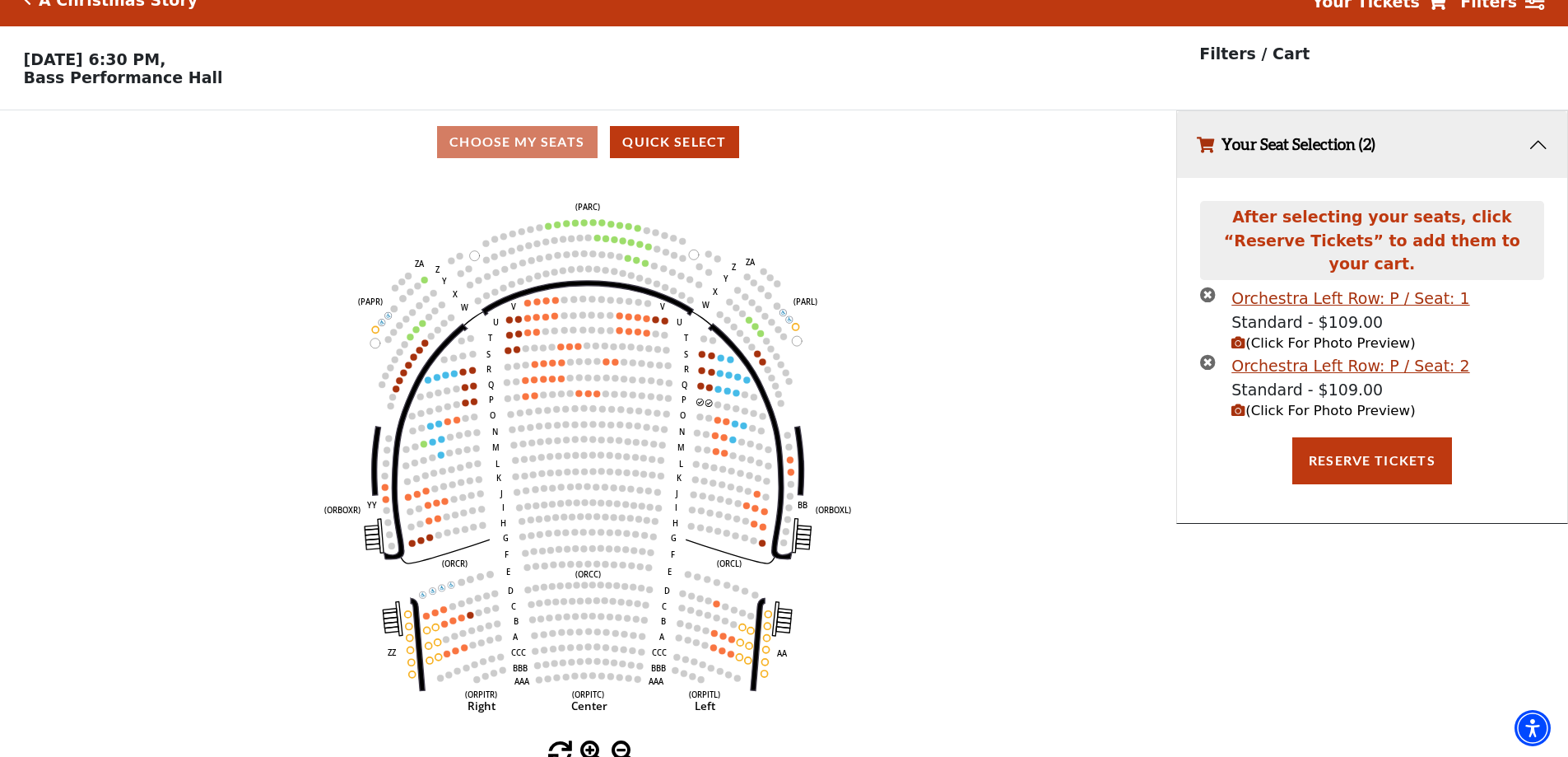
scroll to position [40, 0]
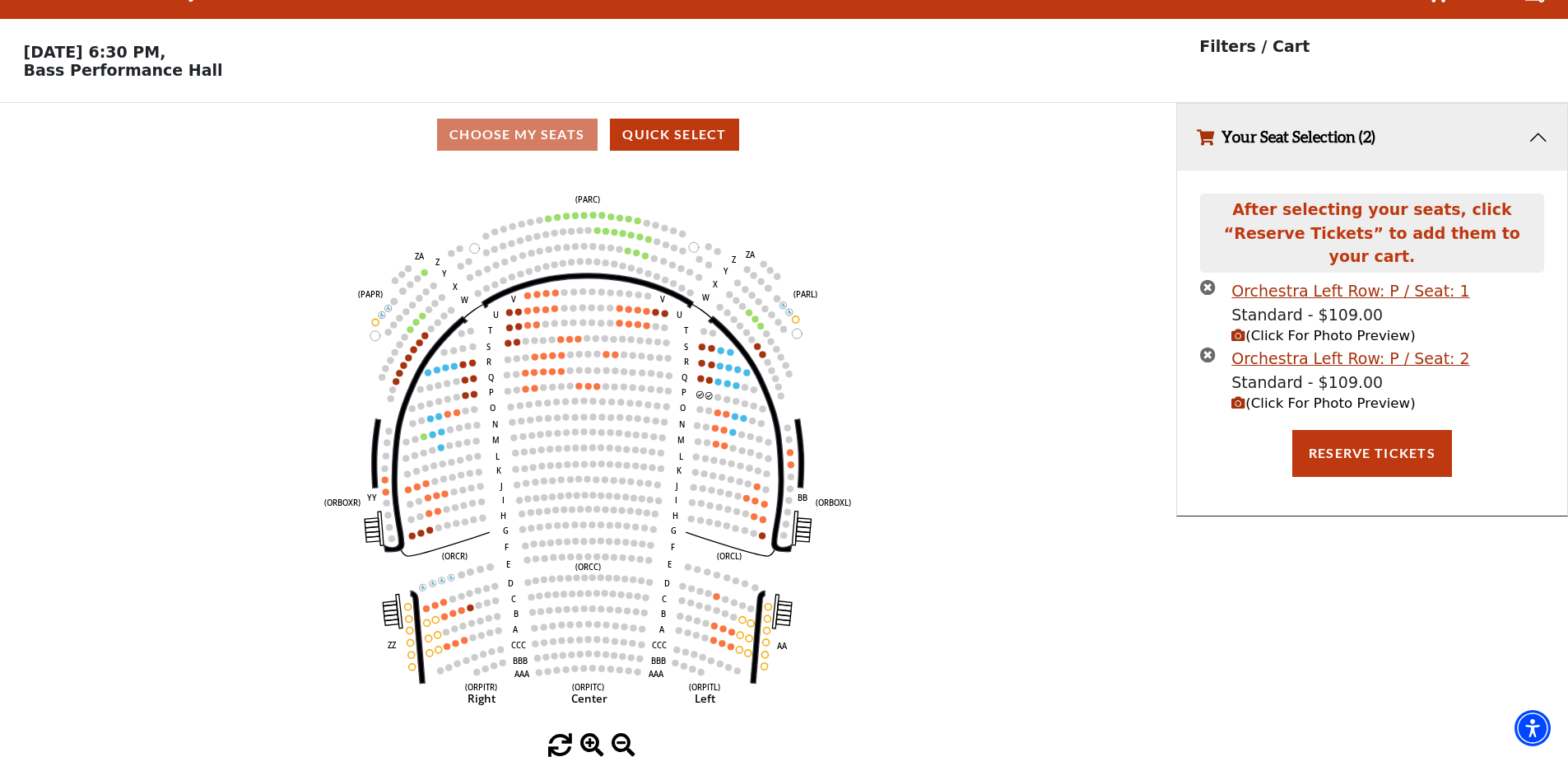
click at [704, 681] on text "(ORPITL)" at bounding box center [704, 686] width 32 height 11
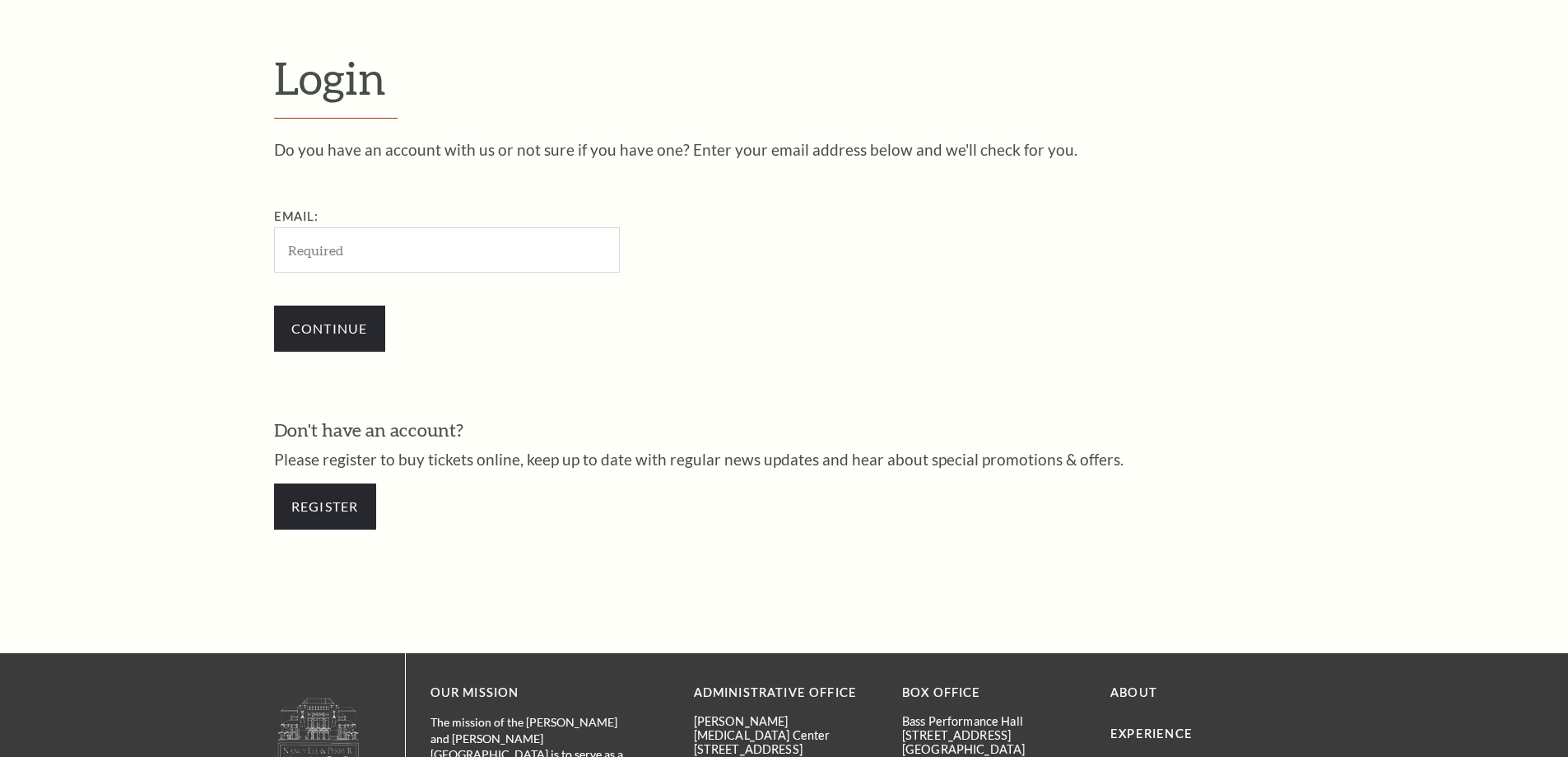
scroll to position [551, 0]
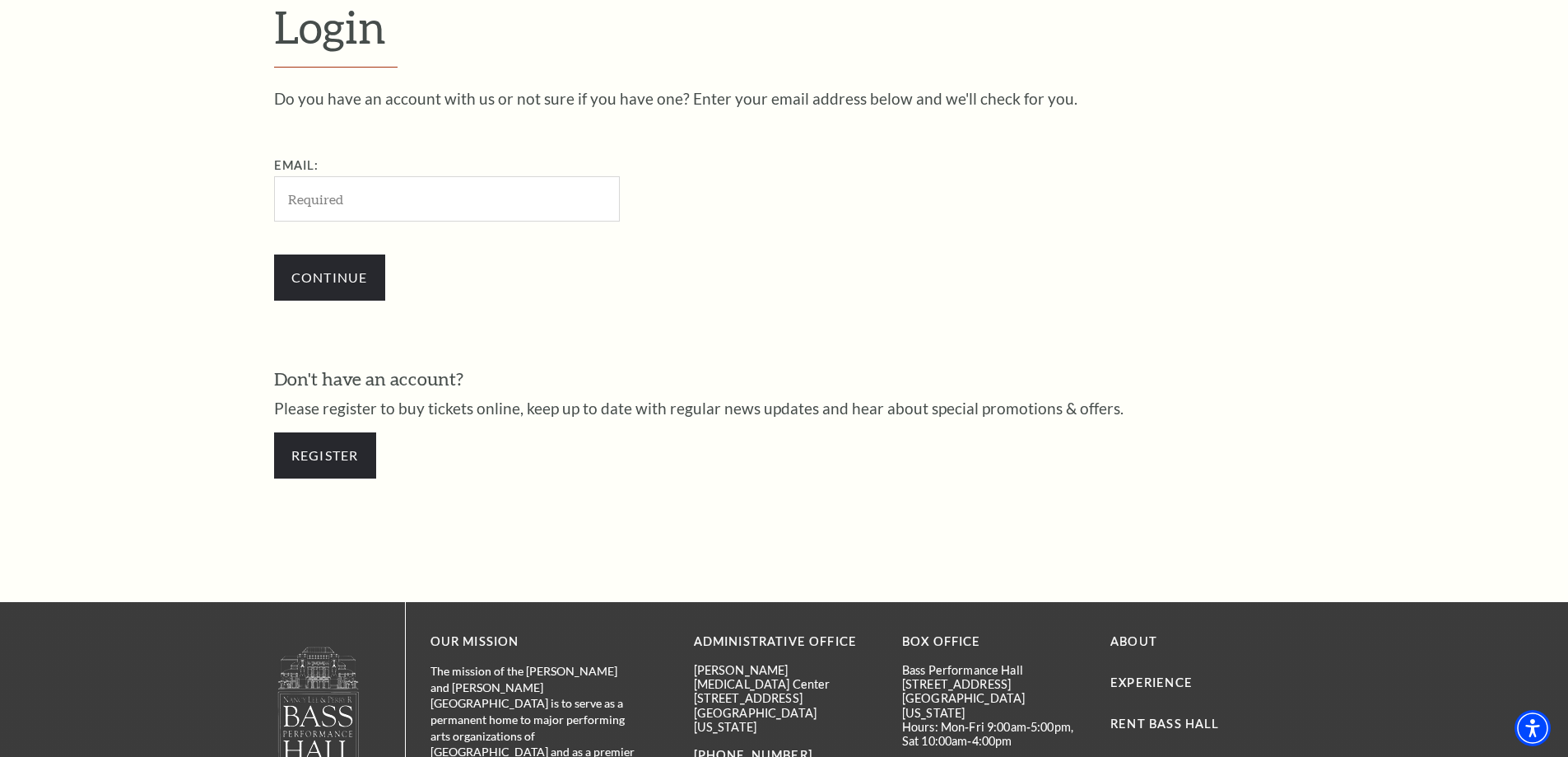
click at [407, 204] on input "Email:" at bounding box center [446, 198] width 346 height 45
type input "sean@toysyouhad.com"
click at [369, 282] on input "Continue" at bounding box center [330, 278] width 111 height 46
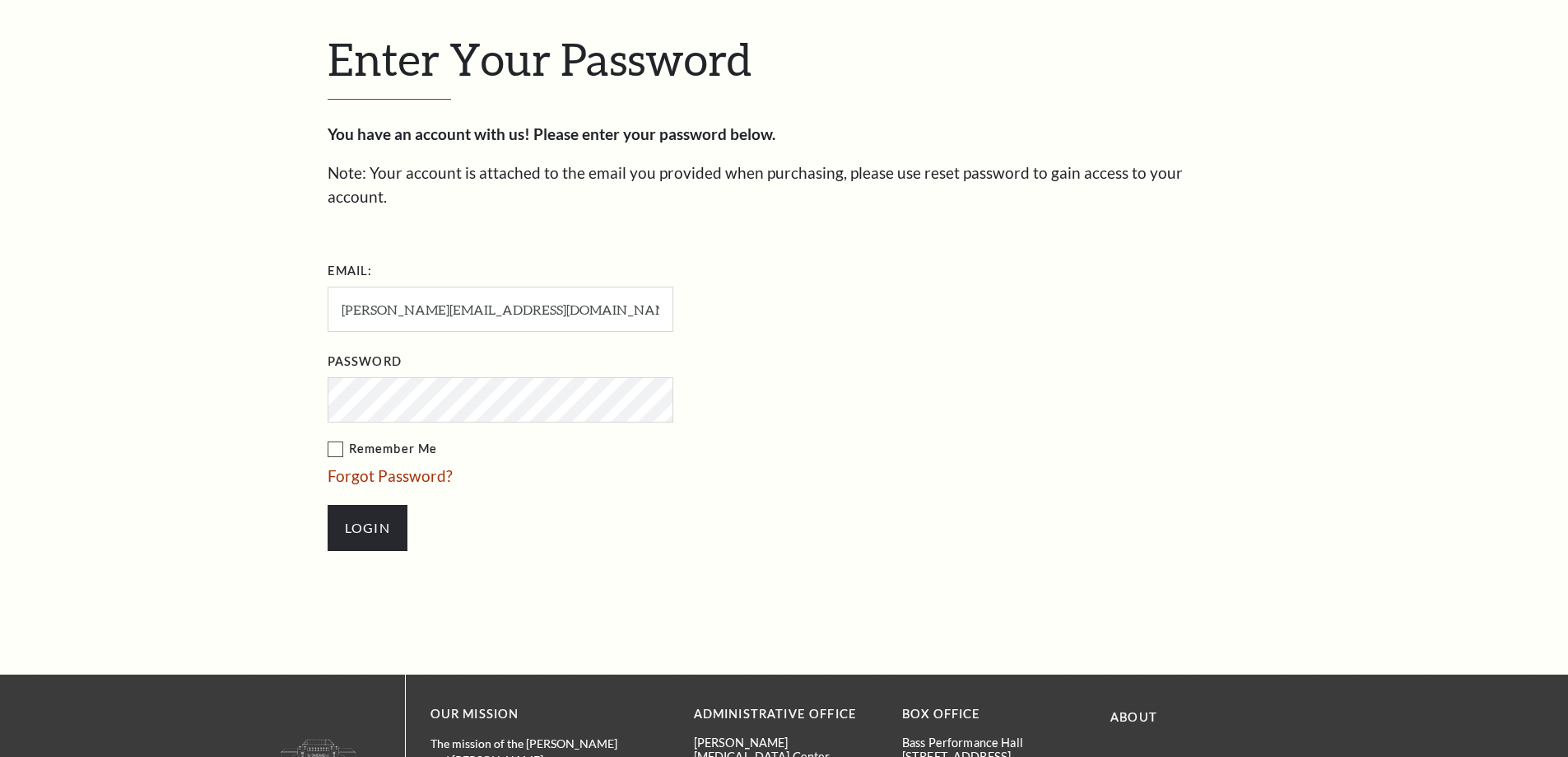
scroll to position [566, 0]
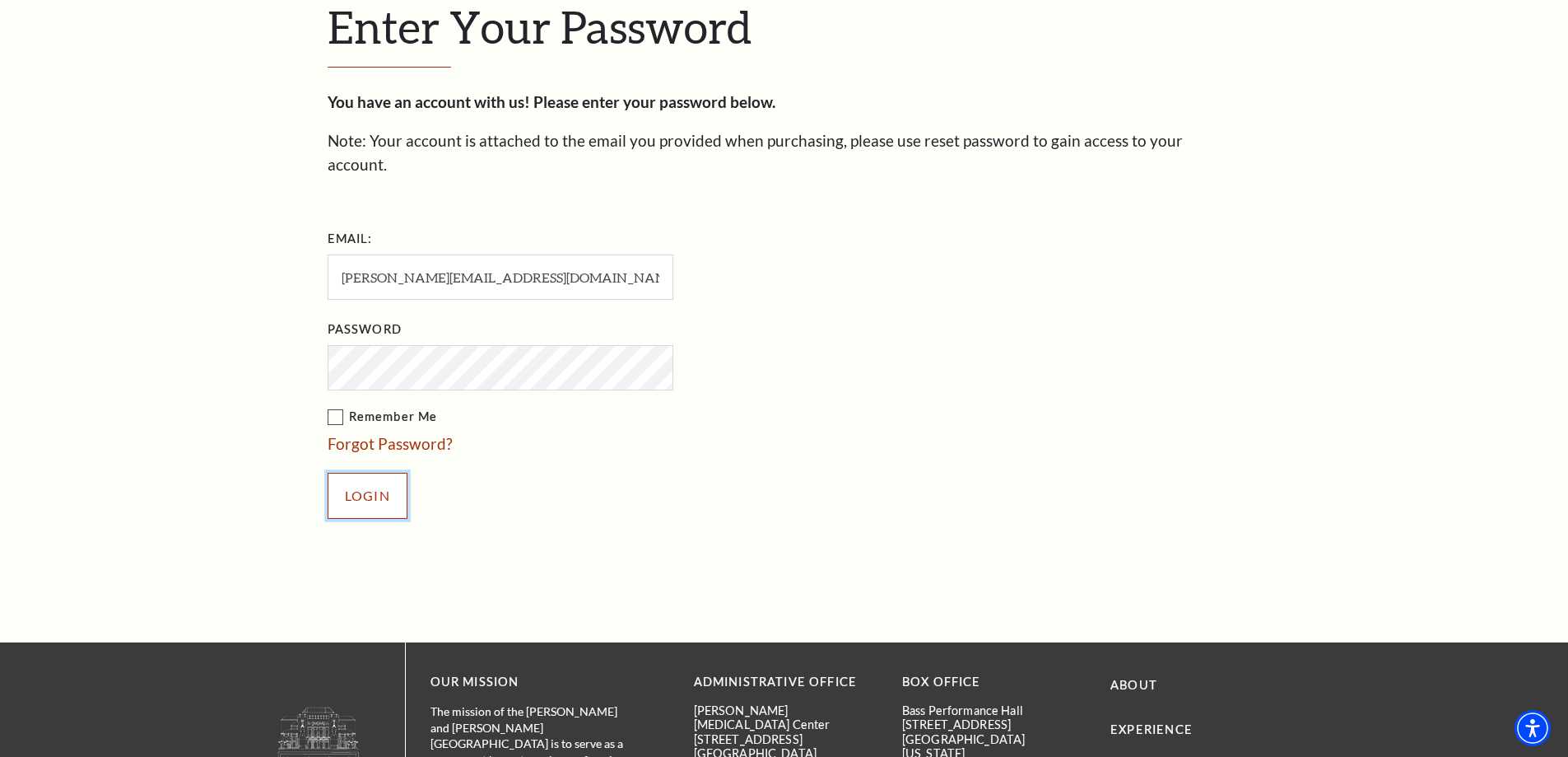
click at [390, 480] on input "Login" at bounding box center [367, 495] width 80 height 46
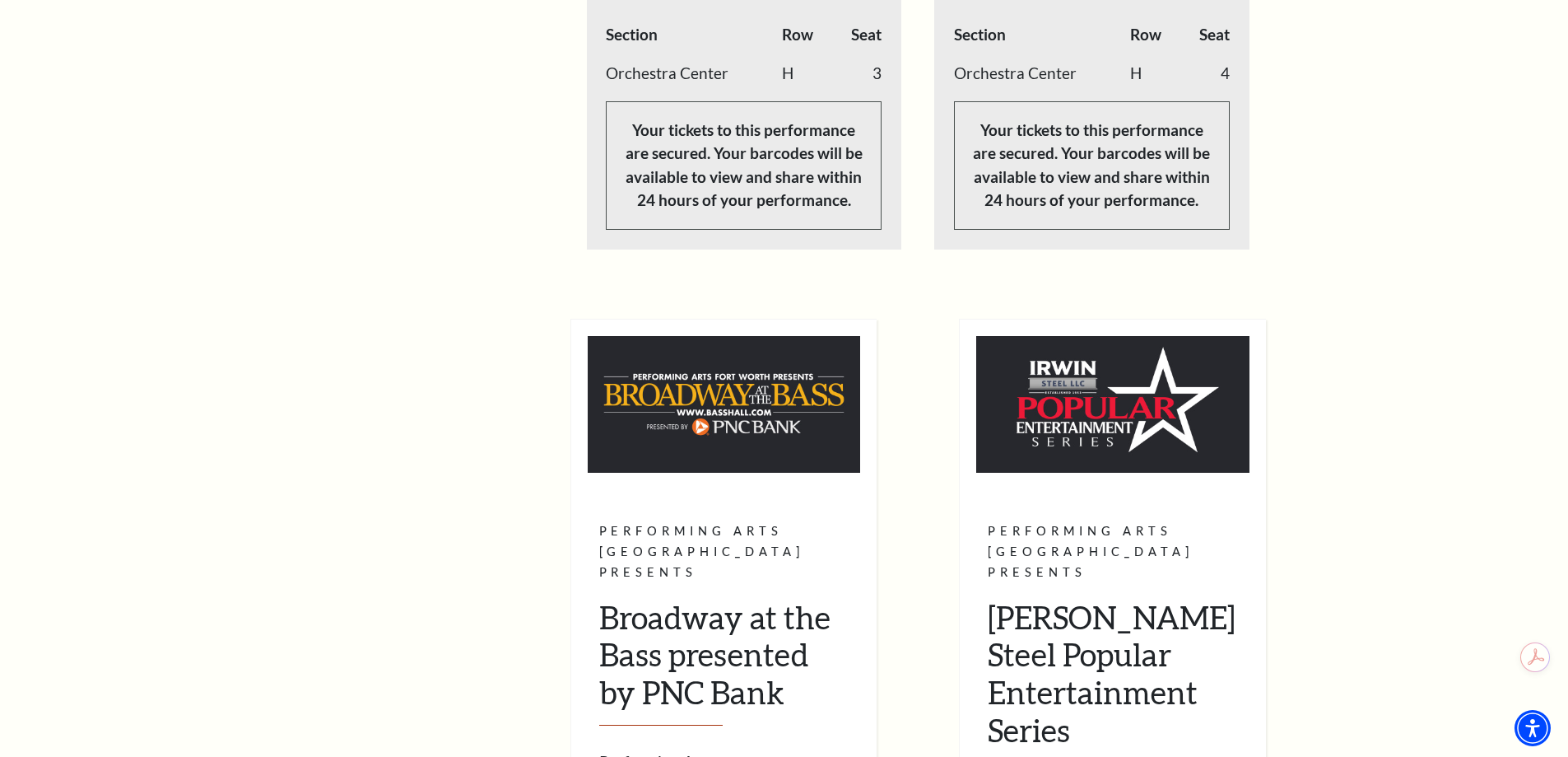
scroll to position [848, 0]
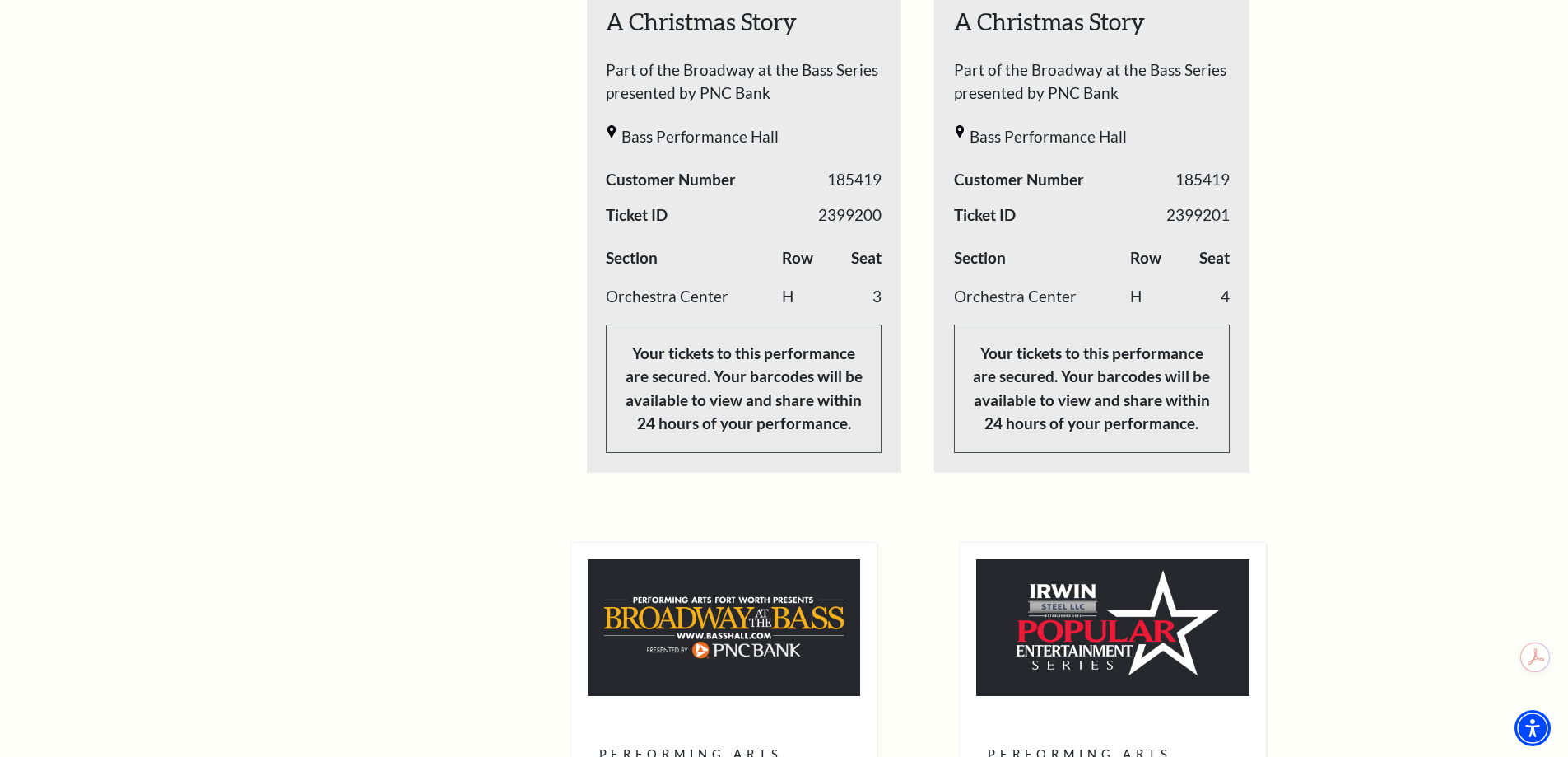
click at [1170, 428] on p "Your tickets to this performance are secured. Your barcodes will be available t…" at bounding box center [1092, 389] width 276 height 128
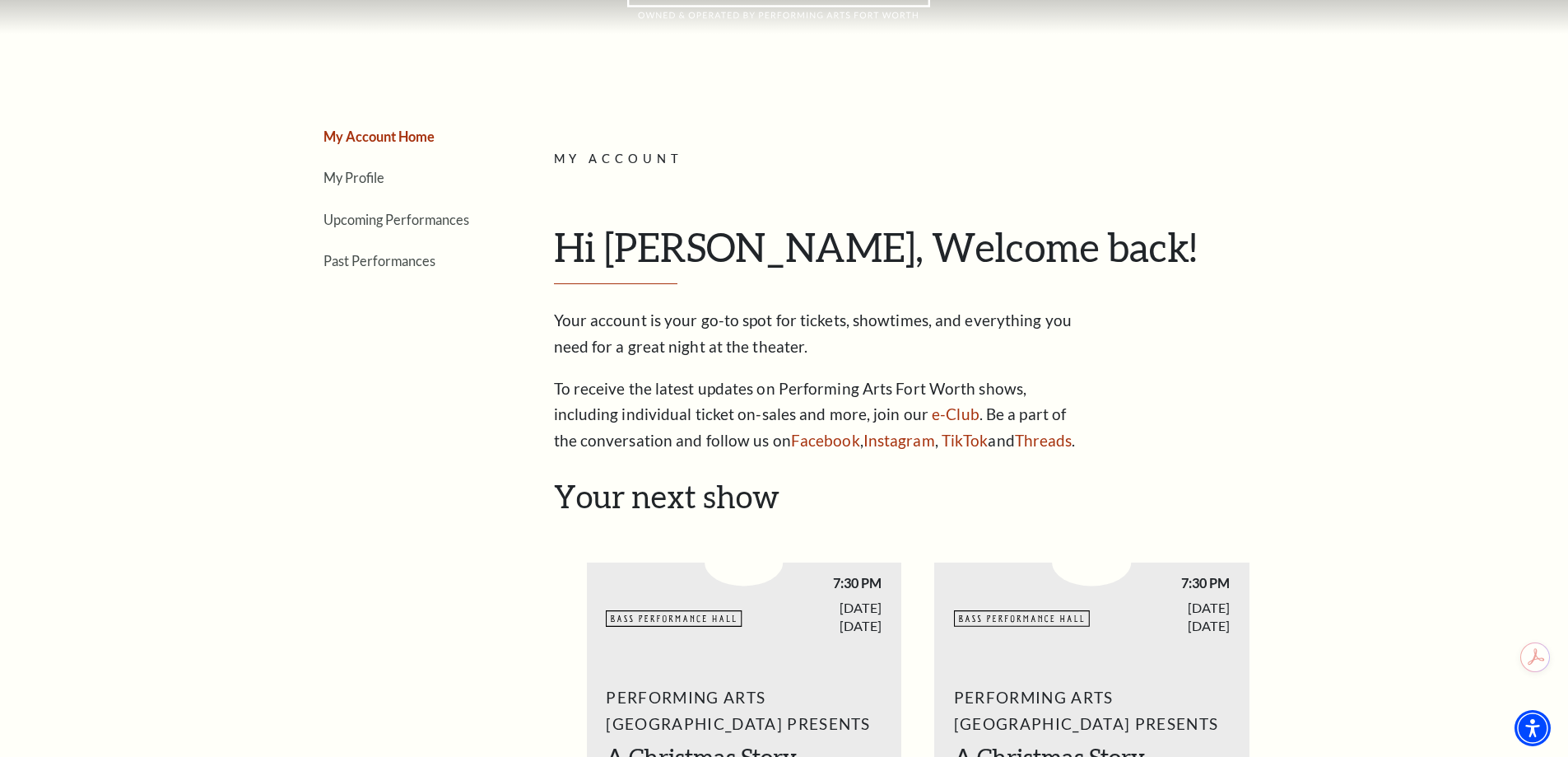
scroll to position [106, 0]
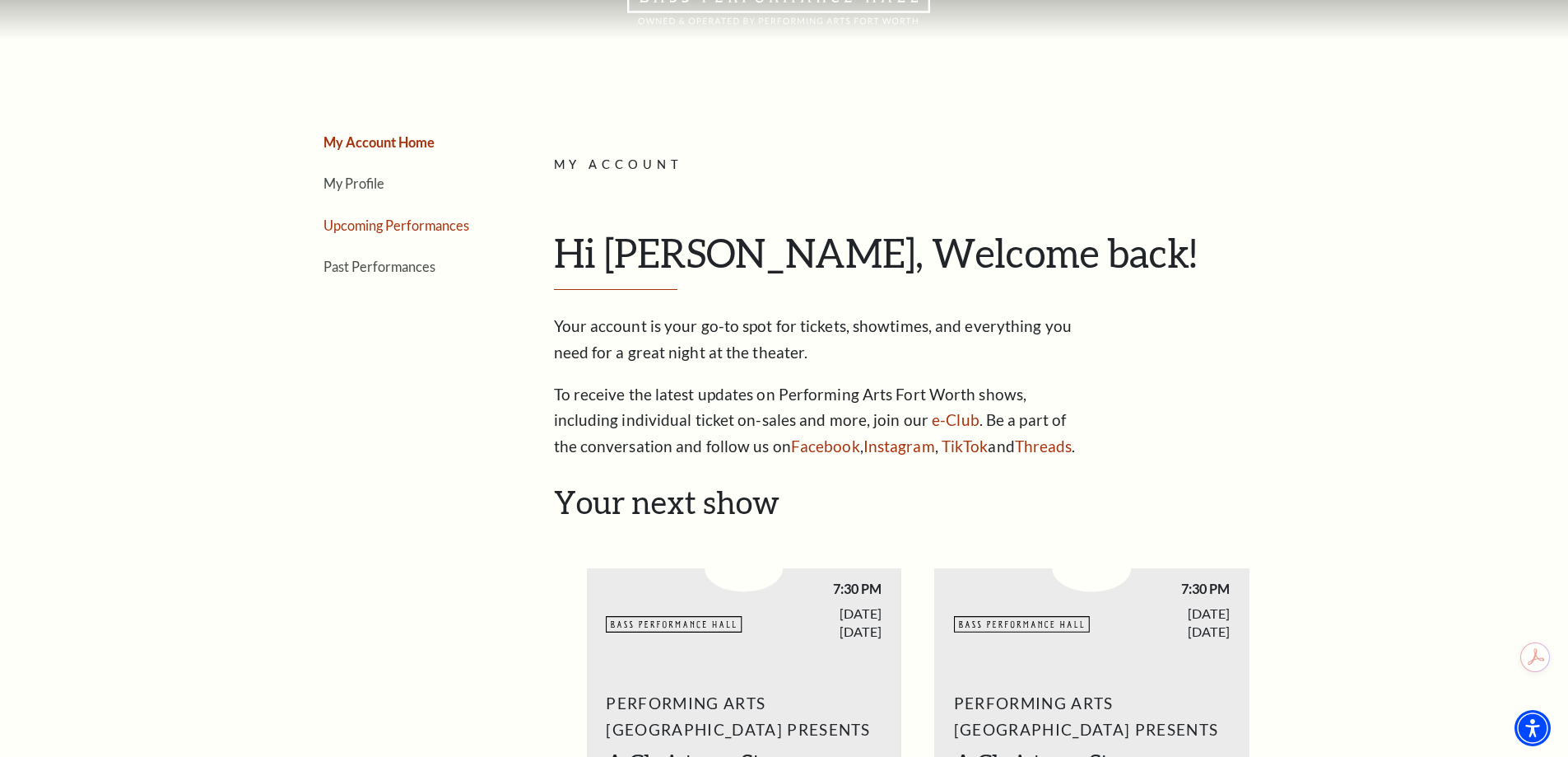
click at [426, 220] on link "Upcoming Performances" at bounding box center [397, 225] width 146 height 15
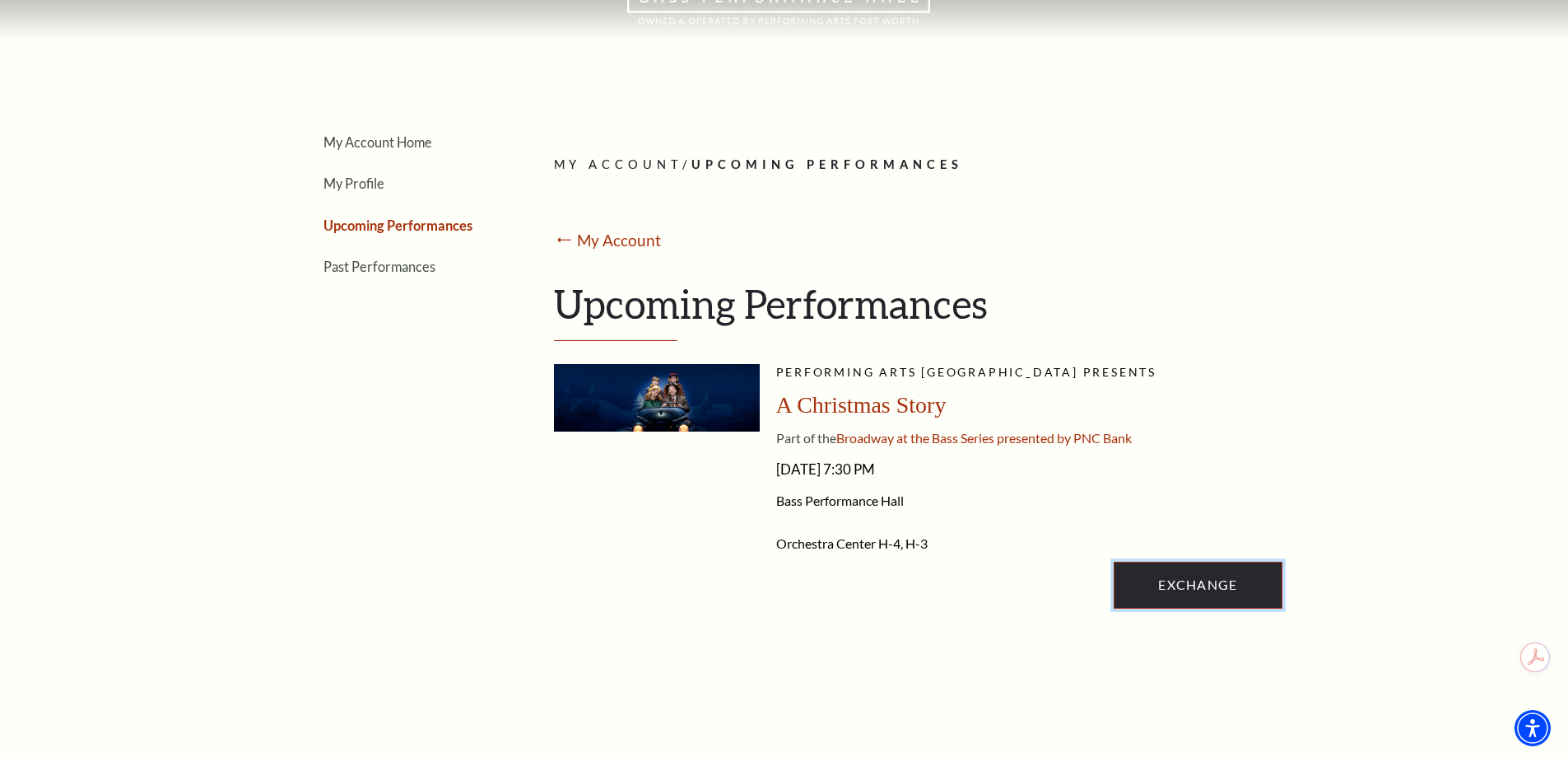
click at [1183, 577] on link "Exchange" at bounding box center [1197, 585] width 168 height 46
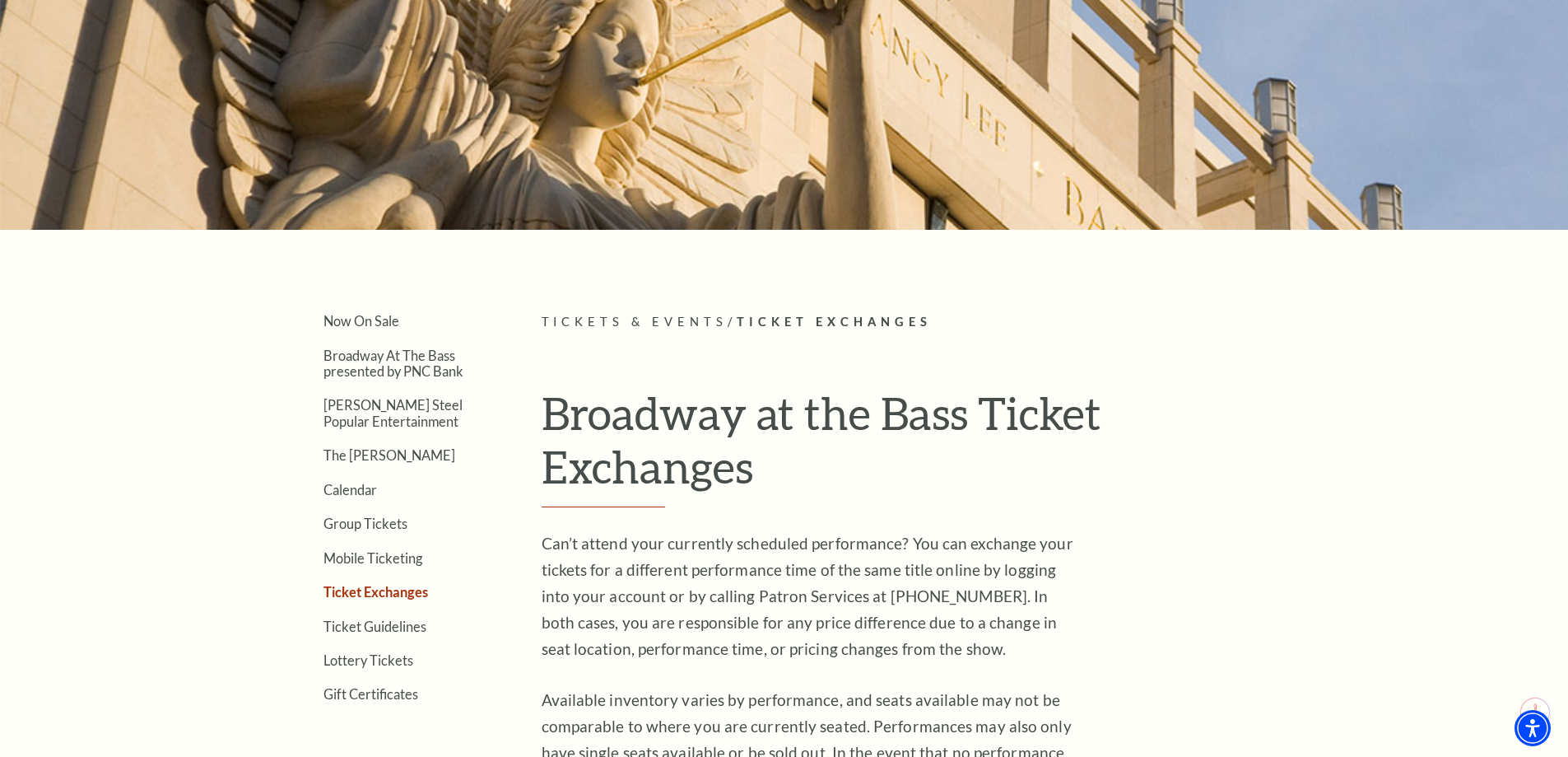
scroll to position [330, 0]
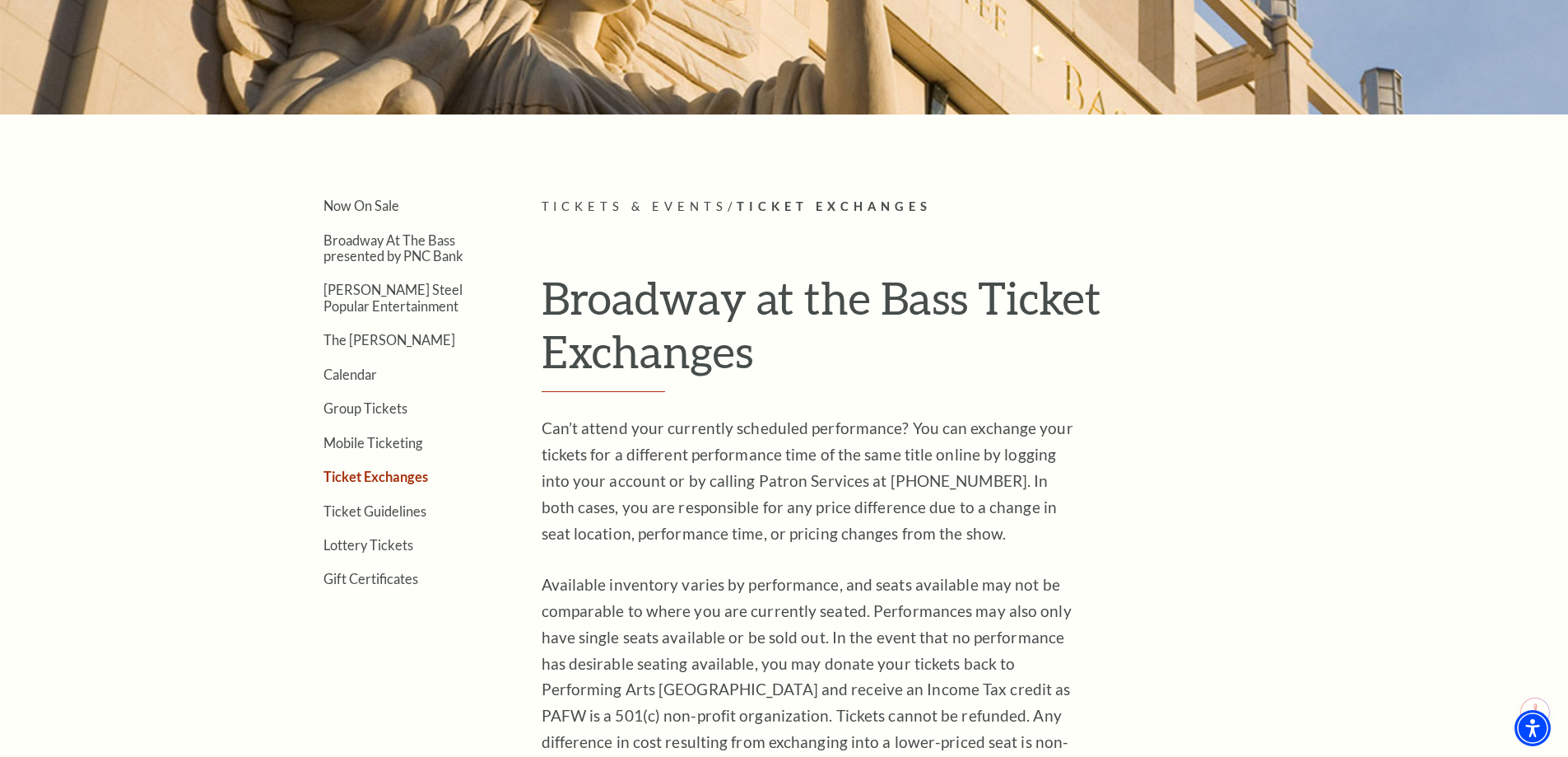
click at [395, 481] on link "Ticket Exchanges" at bounding box center [375, 476] width 104 height 15
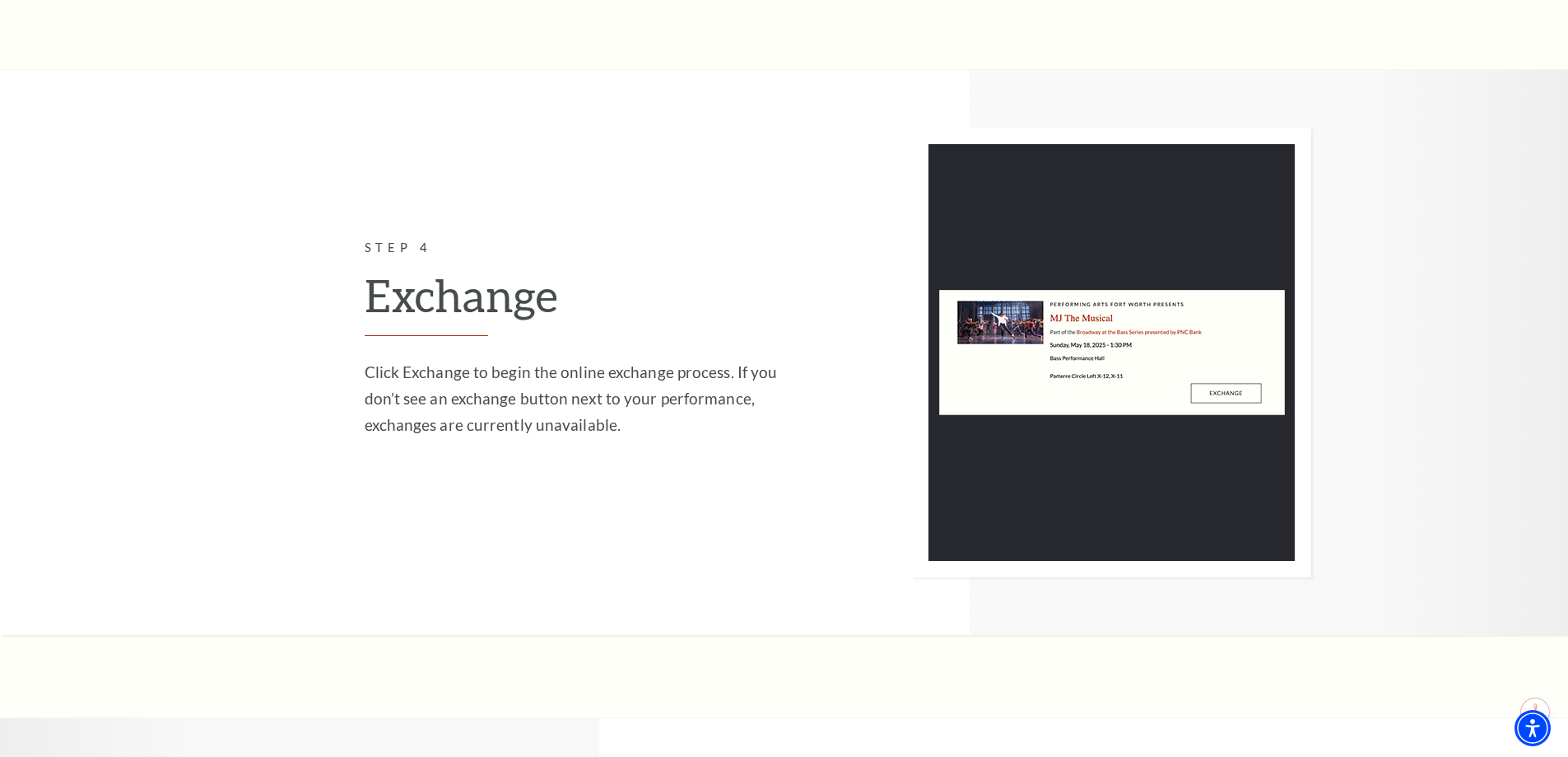
scroll to position [3294, 0]
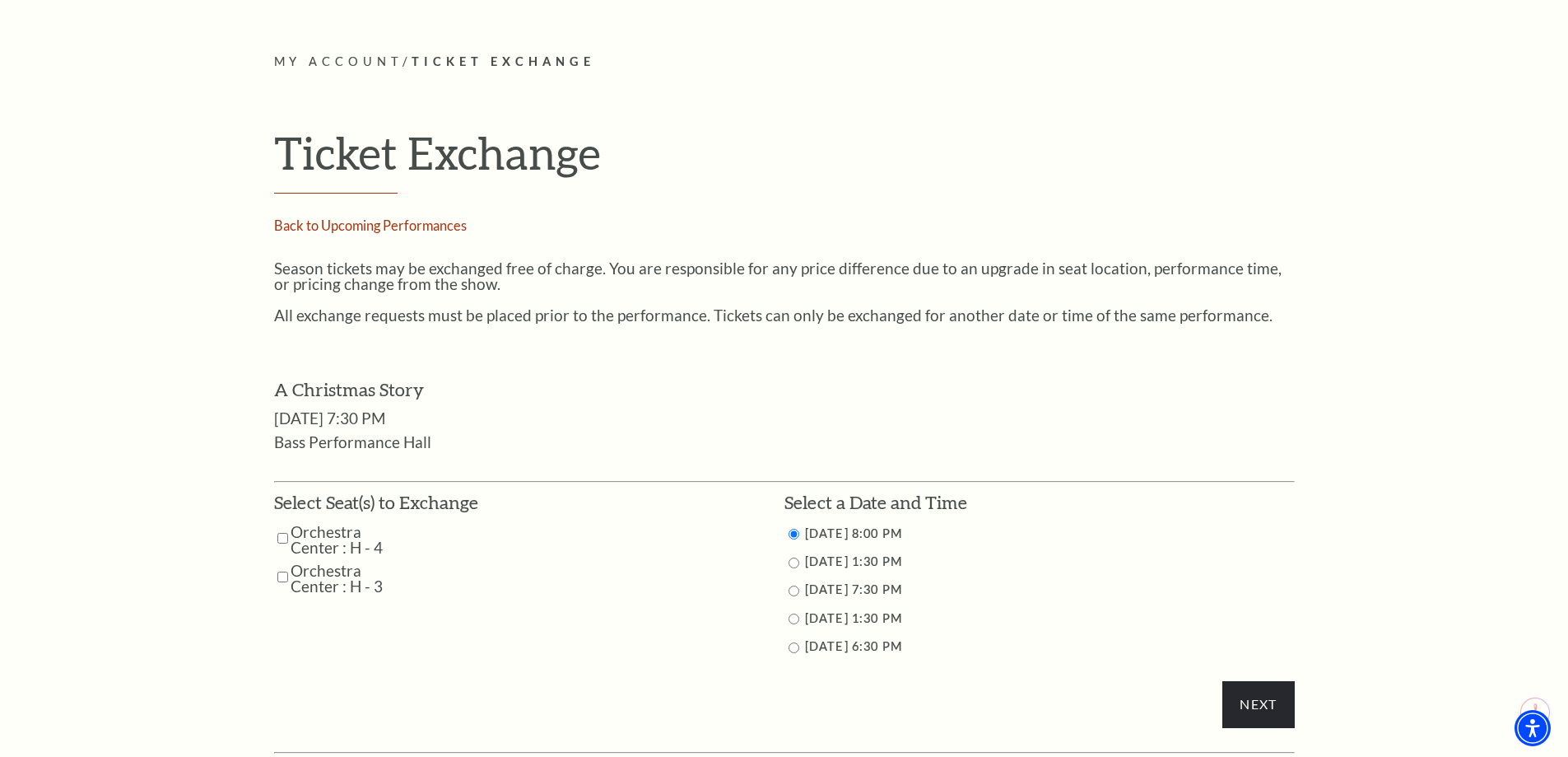
scroll to position [577, 0]
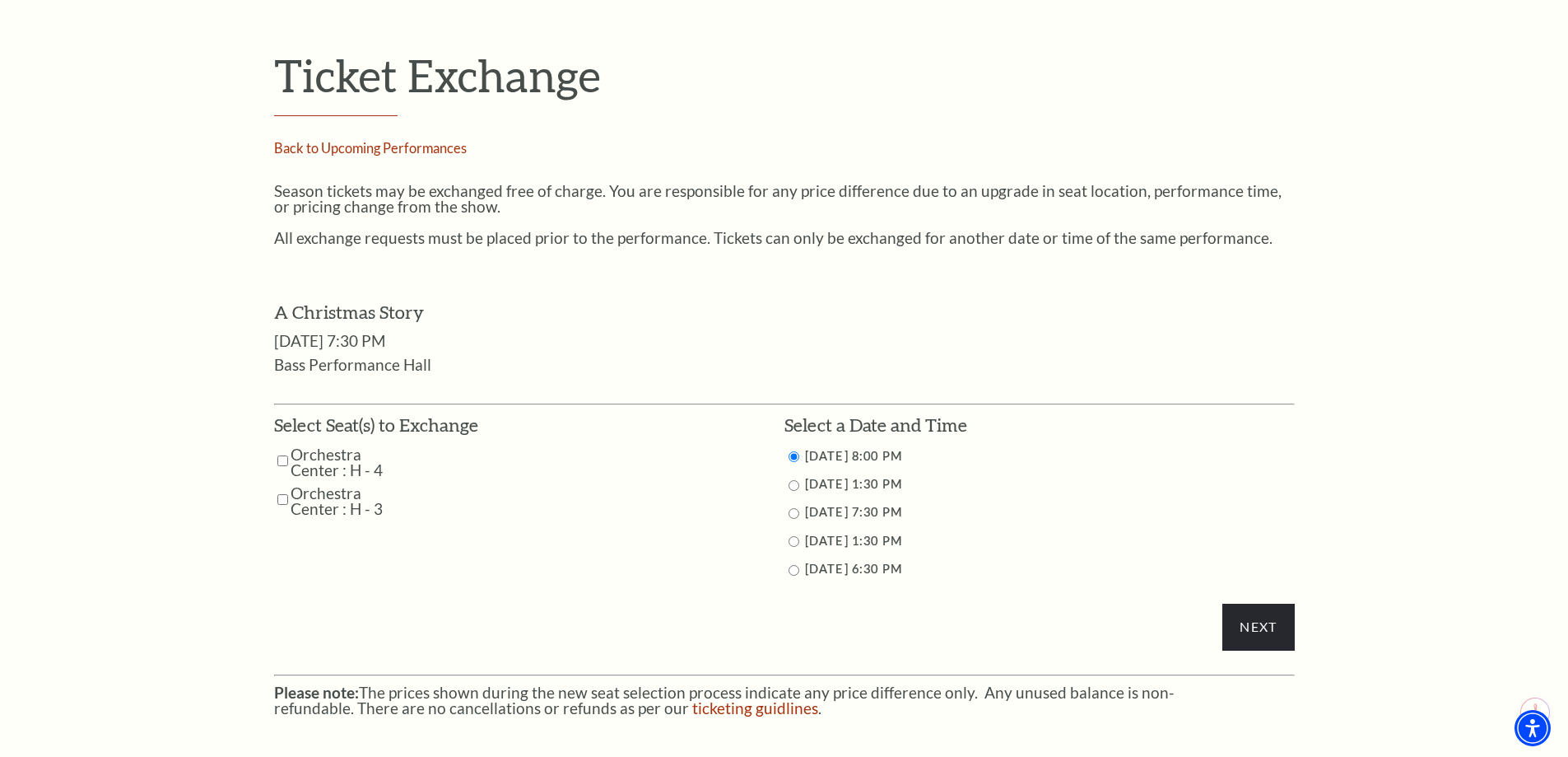
drag, startPoint x: 283, startPoint y: 459, endPoint x: 288, endPoint y: 499, distance: 40.3
click at [283, 461] on input "Orchestra Center : H - 4" at bounding box center [283, 461] width 11 height 29
checkbox input "true"
click at [283, 501] on input "Orchestra Center : H - 3" at bounding box center [283, 499] width 11 height 29
checkbox input "true"
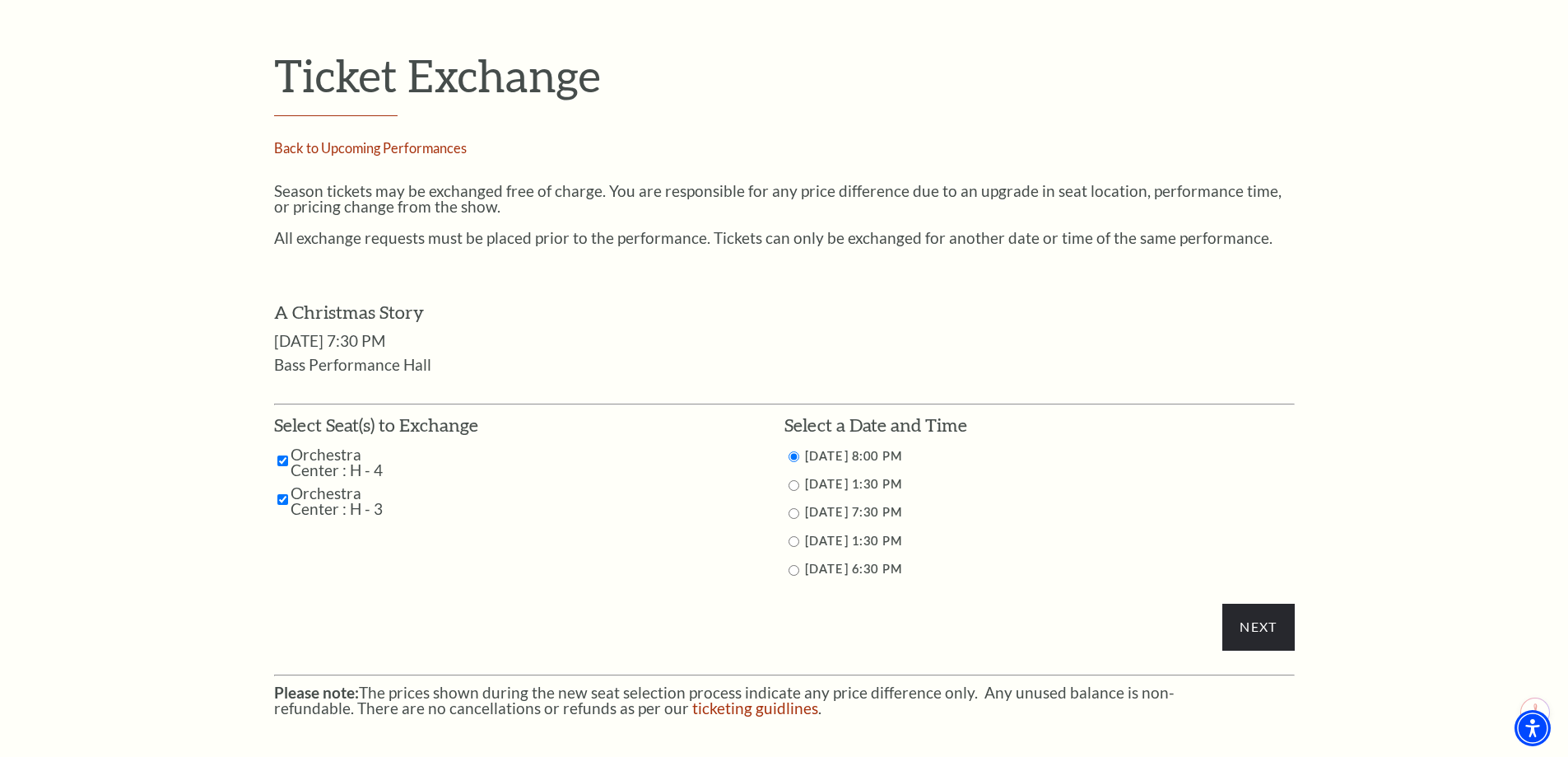
click at [794, 571] on input "12/7/2025 6:30 PM" at bounding box center [793, 570] width 11 height 11
radio input "true"
click at [1263, 634] on input "Next" at bounding box center [1258, 627] width 72 height 46
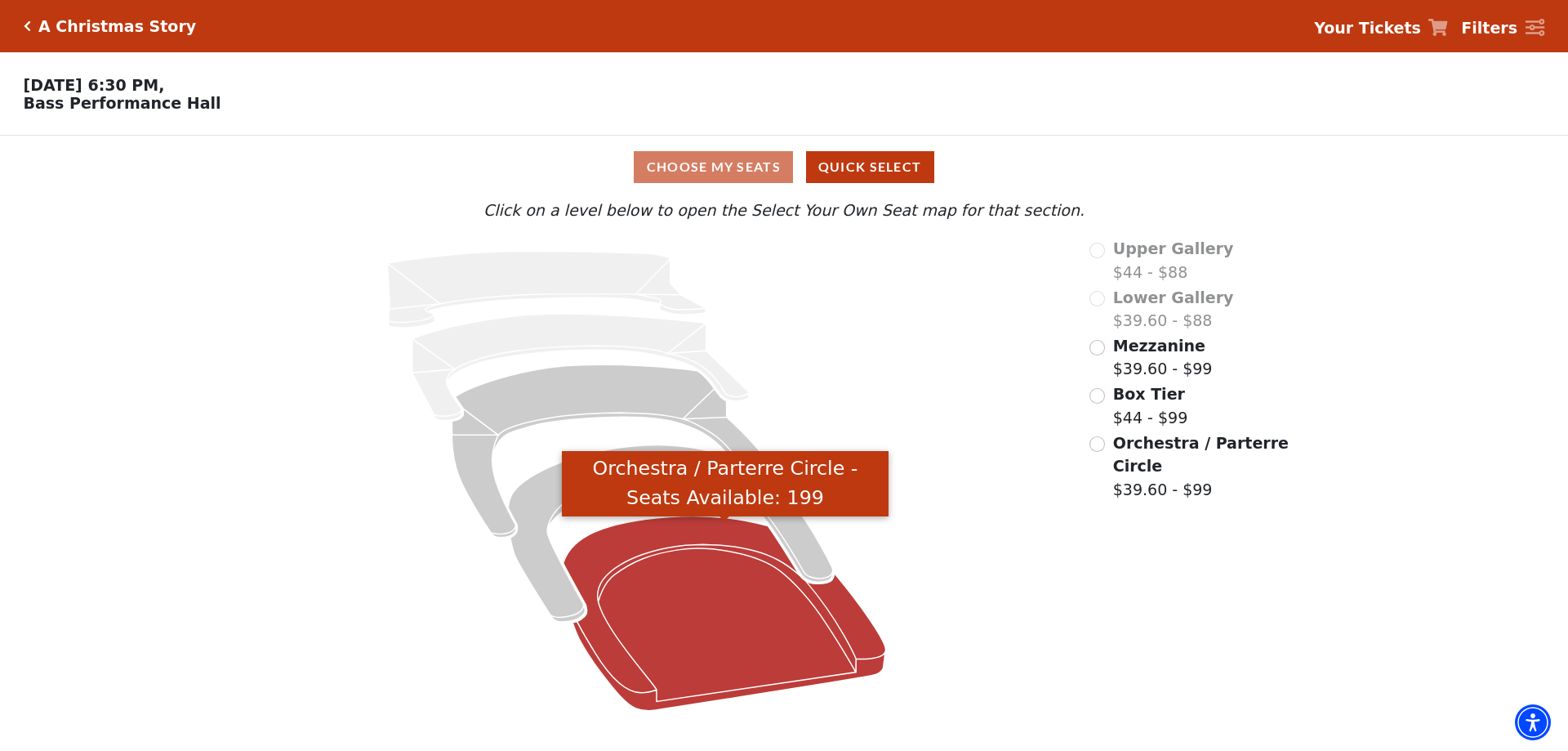
click at [713, 601] on icon "Orchestra / Parterre Circle - Seats Available: 199" at bounding box center [725, 613] width 323 height 195
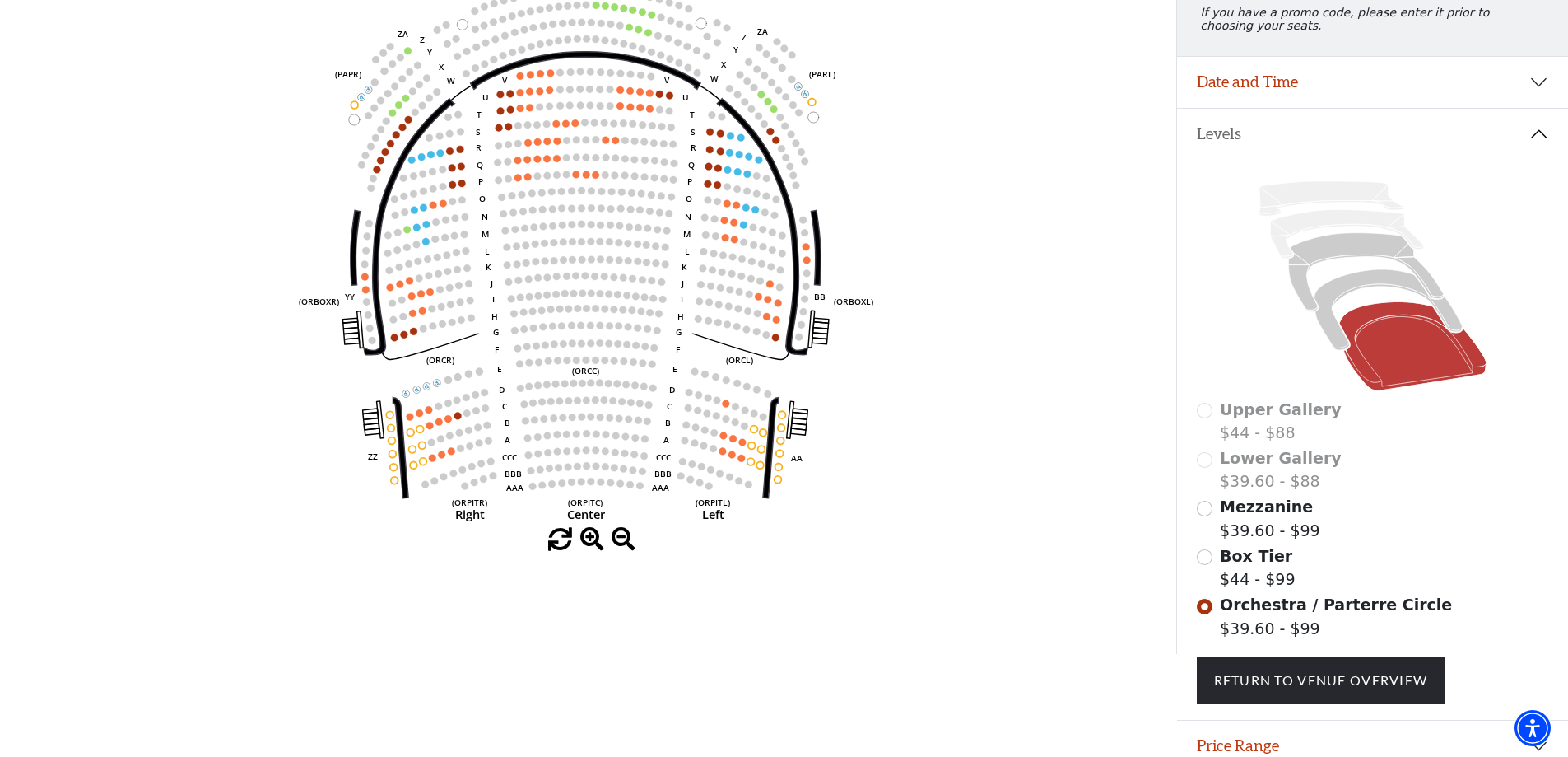
scroll to position [247, 0]
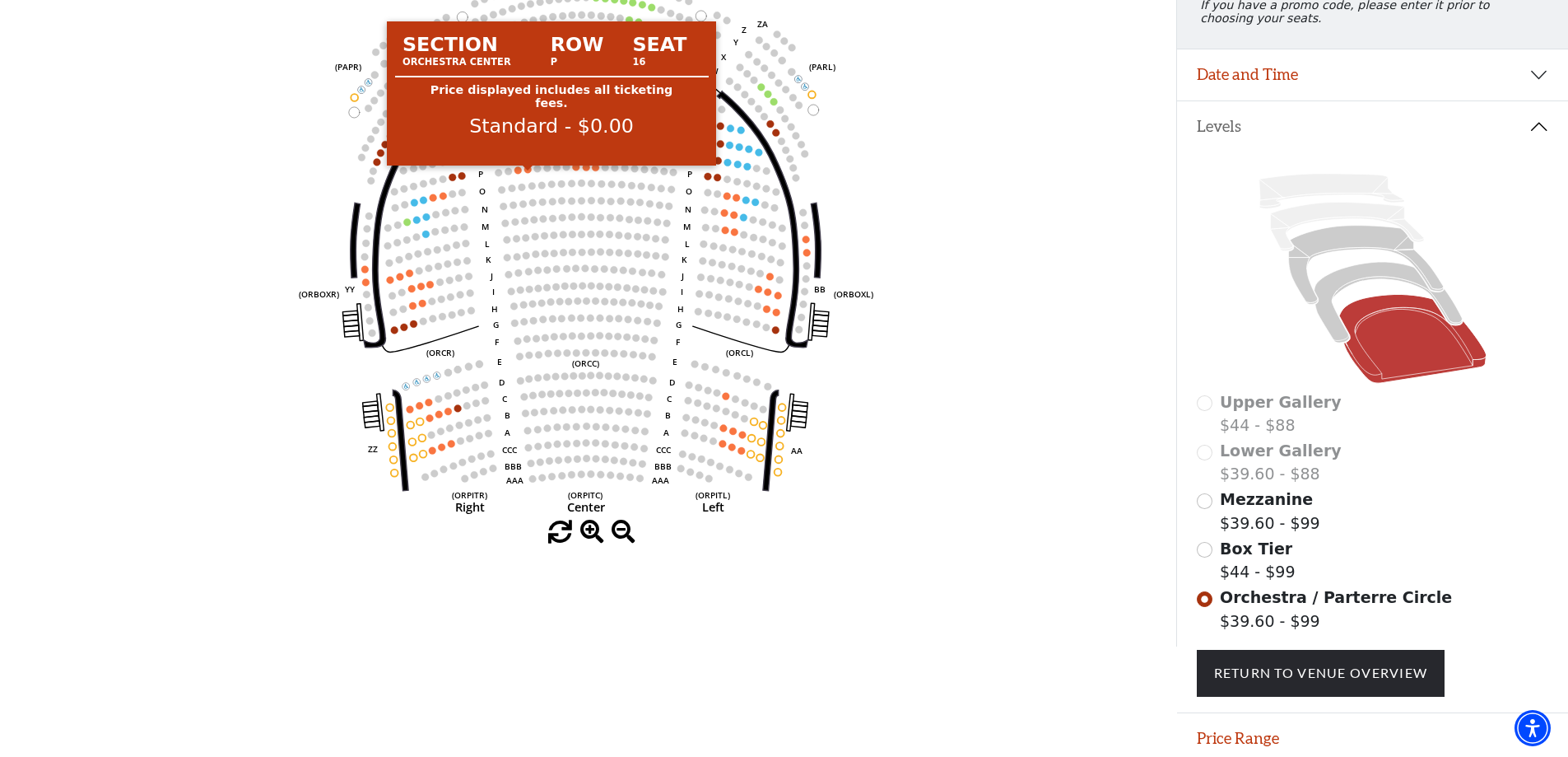
click at [528, 173] on circle at bounding box center [529, 170] width 8 height 8
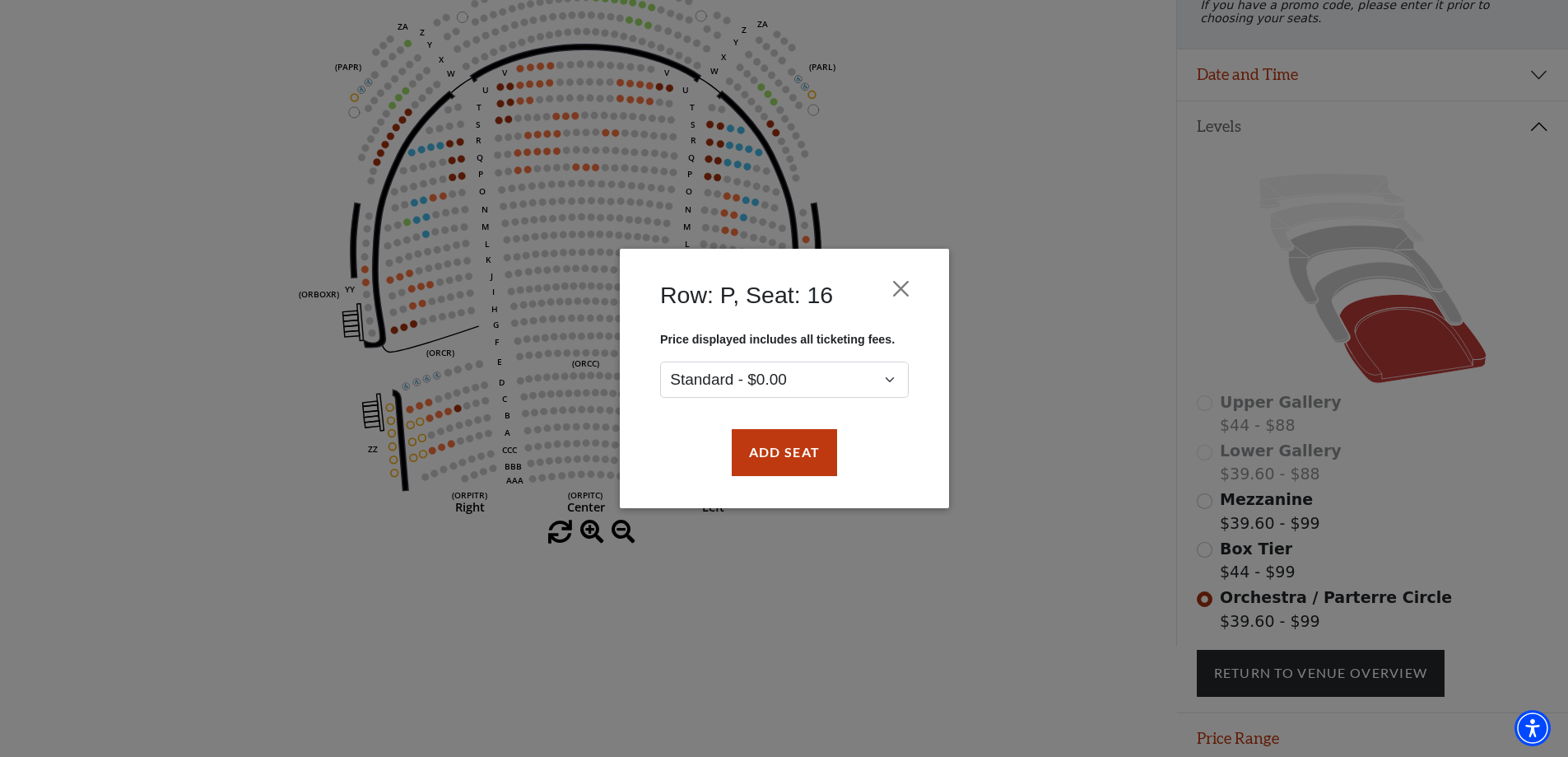
click at [838, 360] on div "Price displayed includes all ticketing fees. Standard - $0.00" at bounding box center [784, 365] width 273 height 66
click at [834, 380] on select "Standard - $0.00" at bounding box center [784, 379] width 249 height 37
click at [801, 449] on button "Add Seat" at bounding box center [784, 453] width 105 height 46
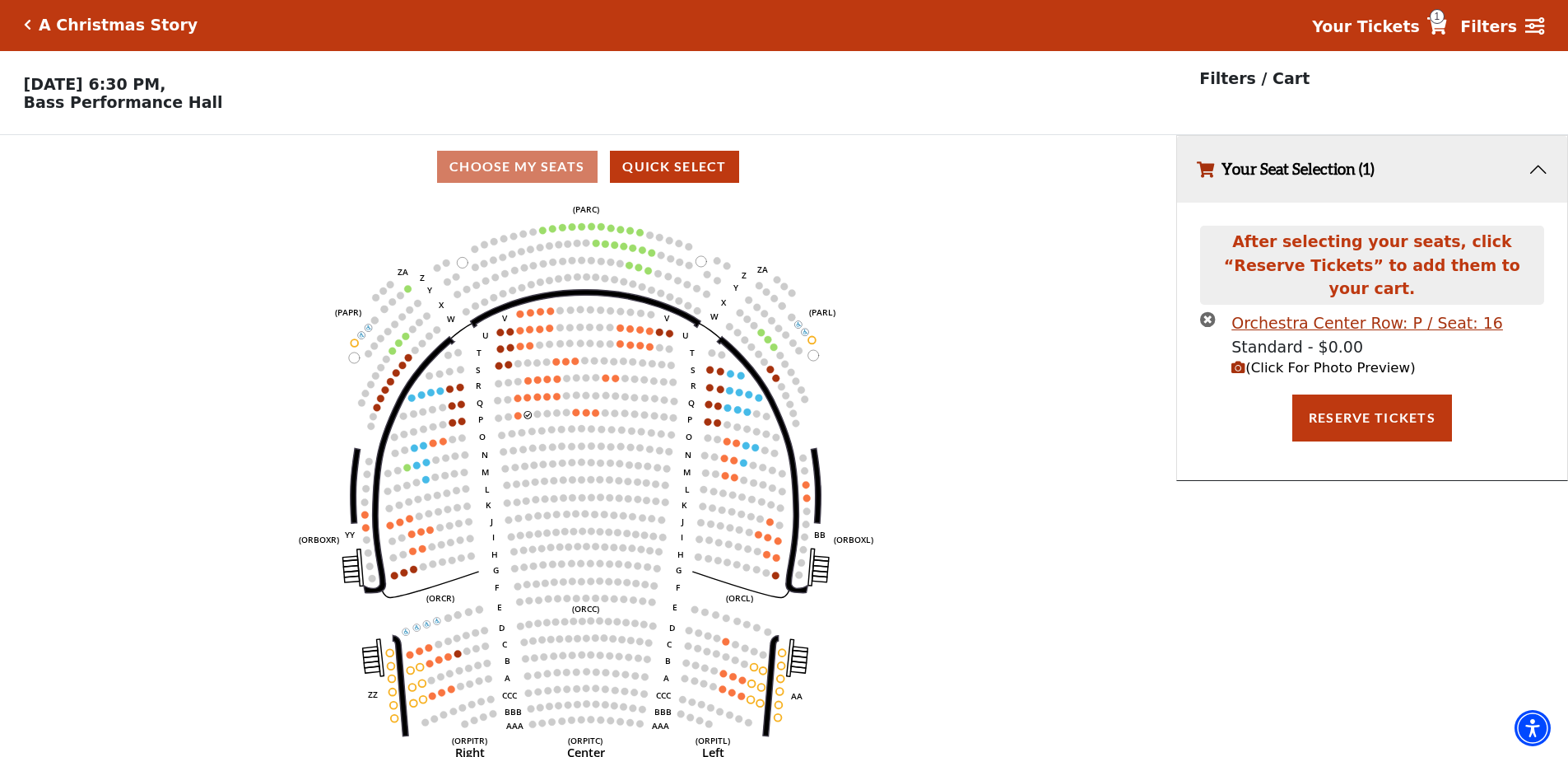
scroll to position [0, 0]
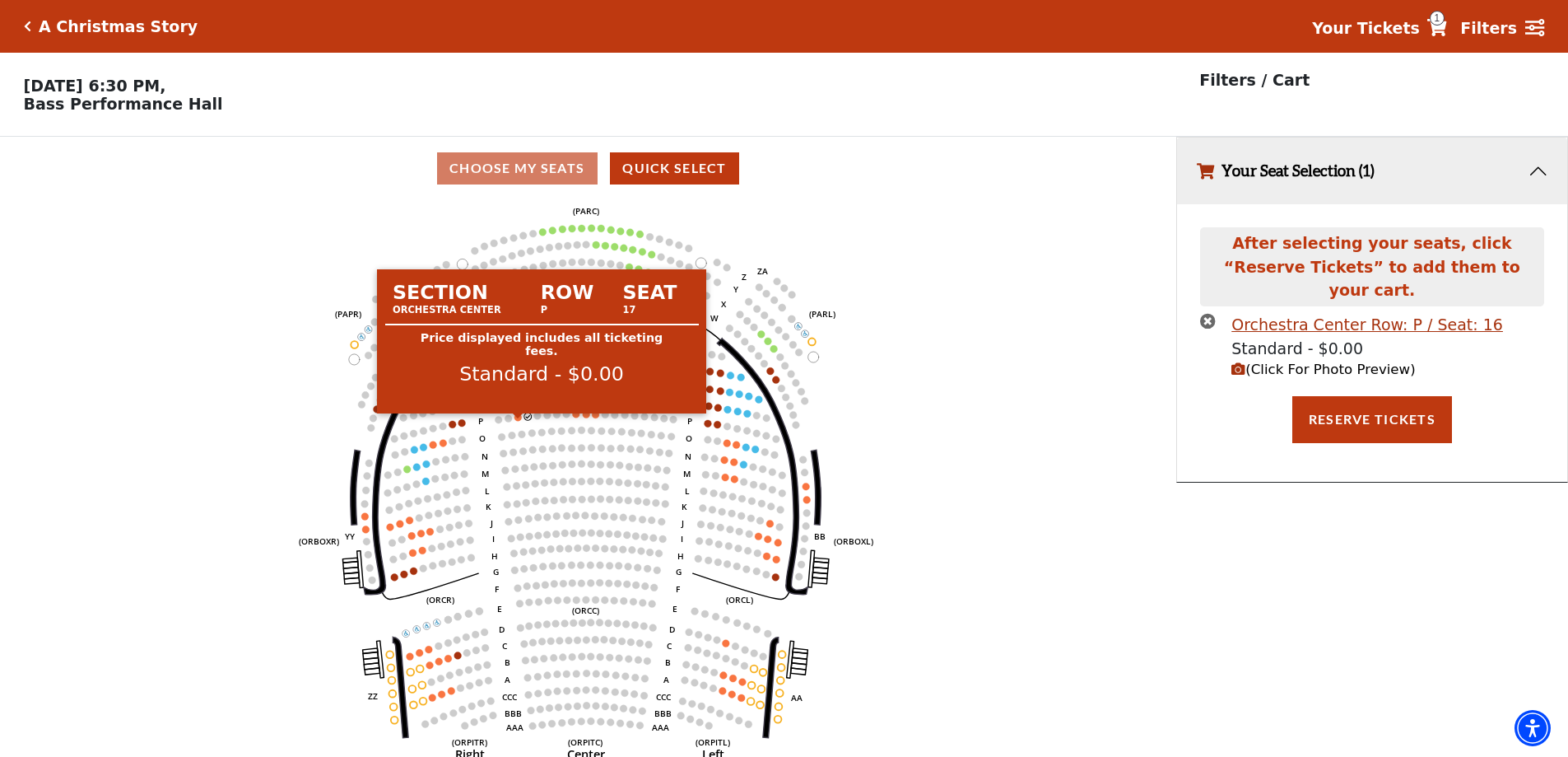
click at [519, 421] on circle at bounding box center [518, 418] width 8 height 8
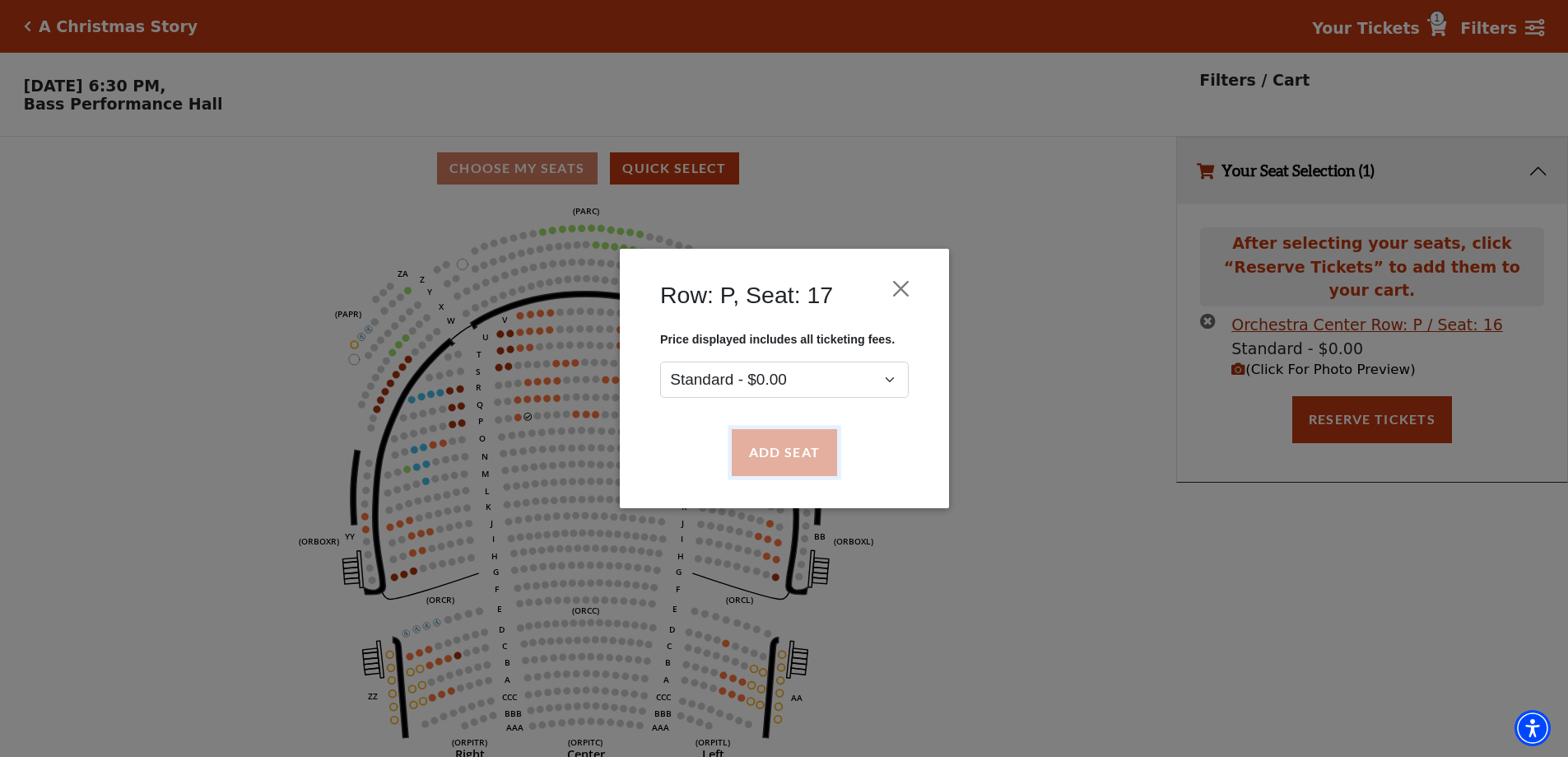
click at [774, 459] on button "Add Seat" at bounding box center [784, 453] width 105 height 46
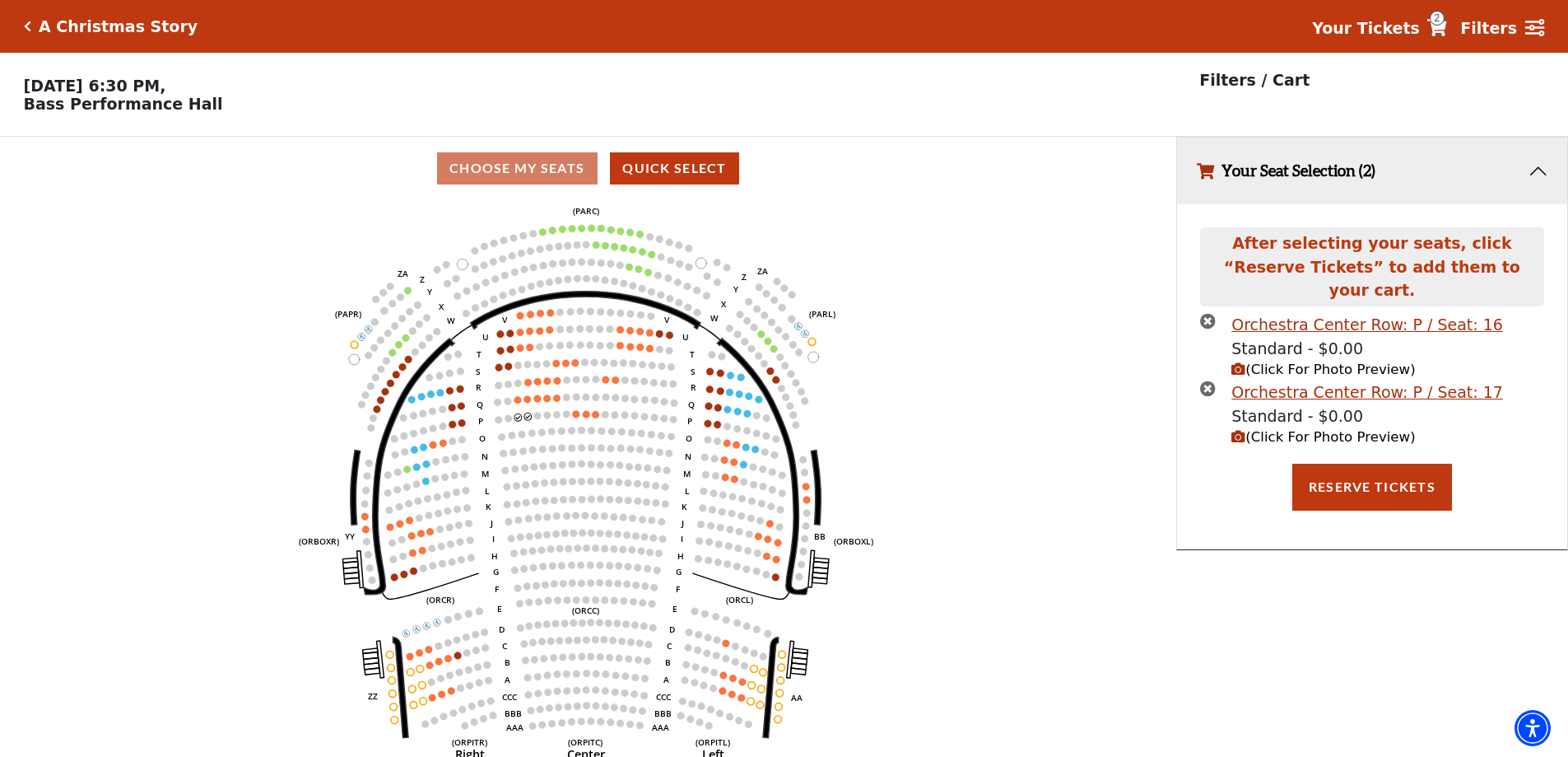
scroll to position [40, 0]
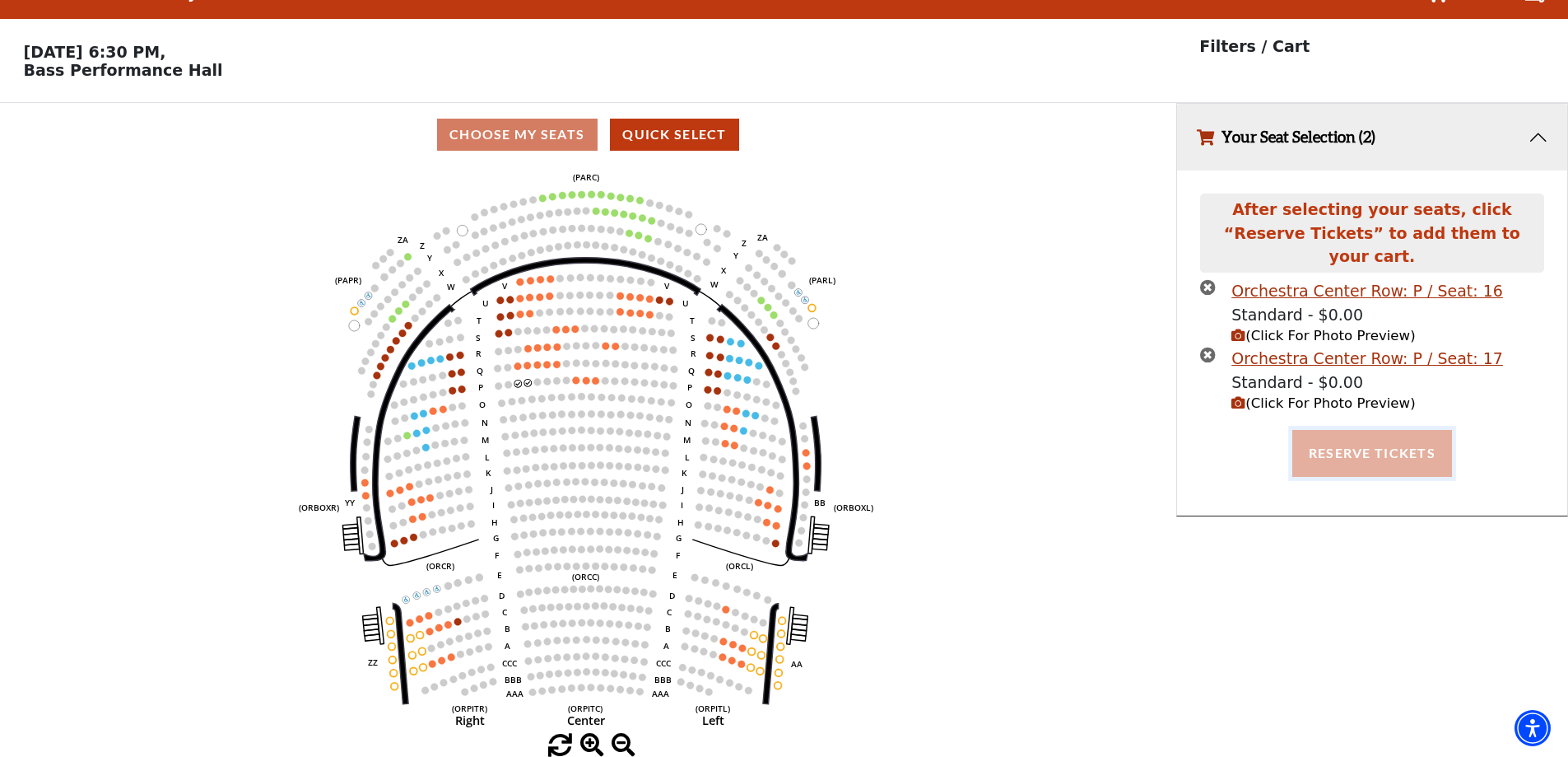
click at [1364, 430] on button "Reserve Tickets" at bounding box center [1373, 453] width 160 height 46
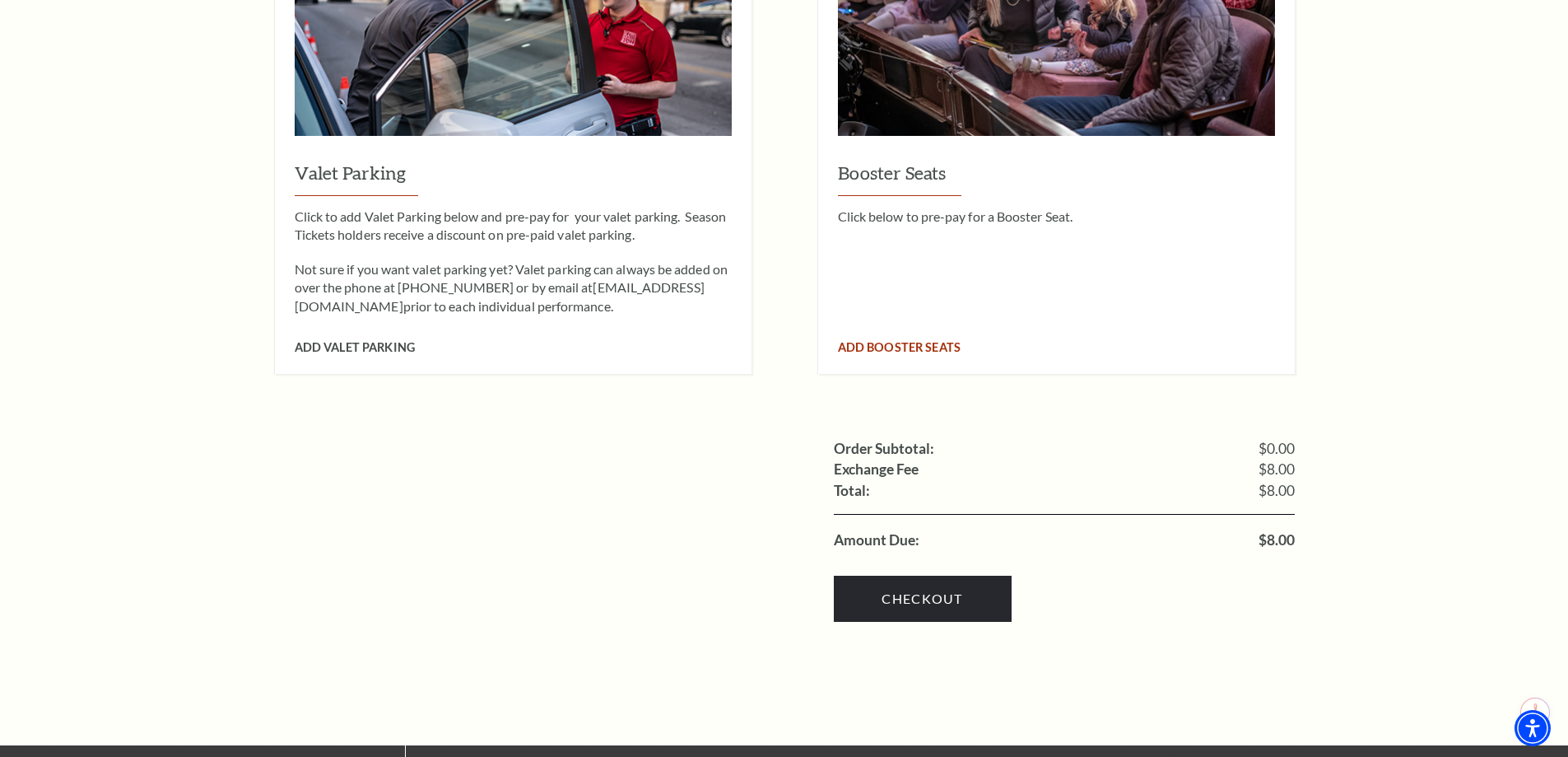
scroll to position [1565, 0]
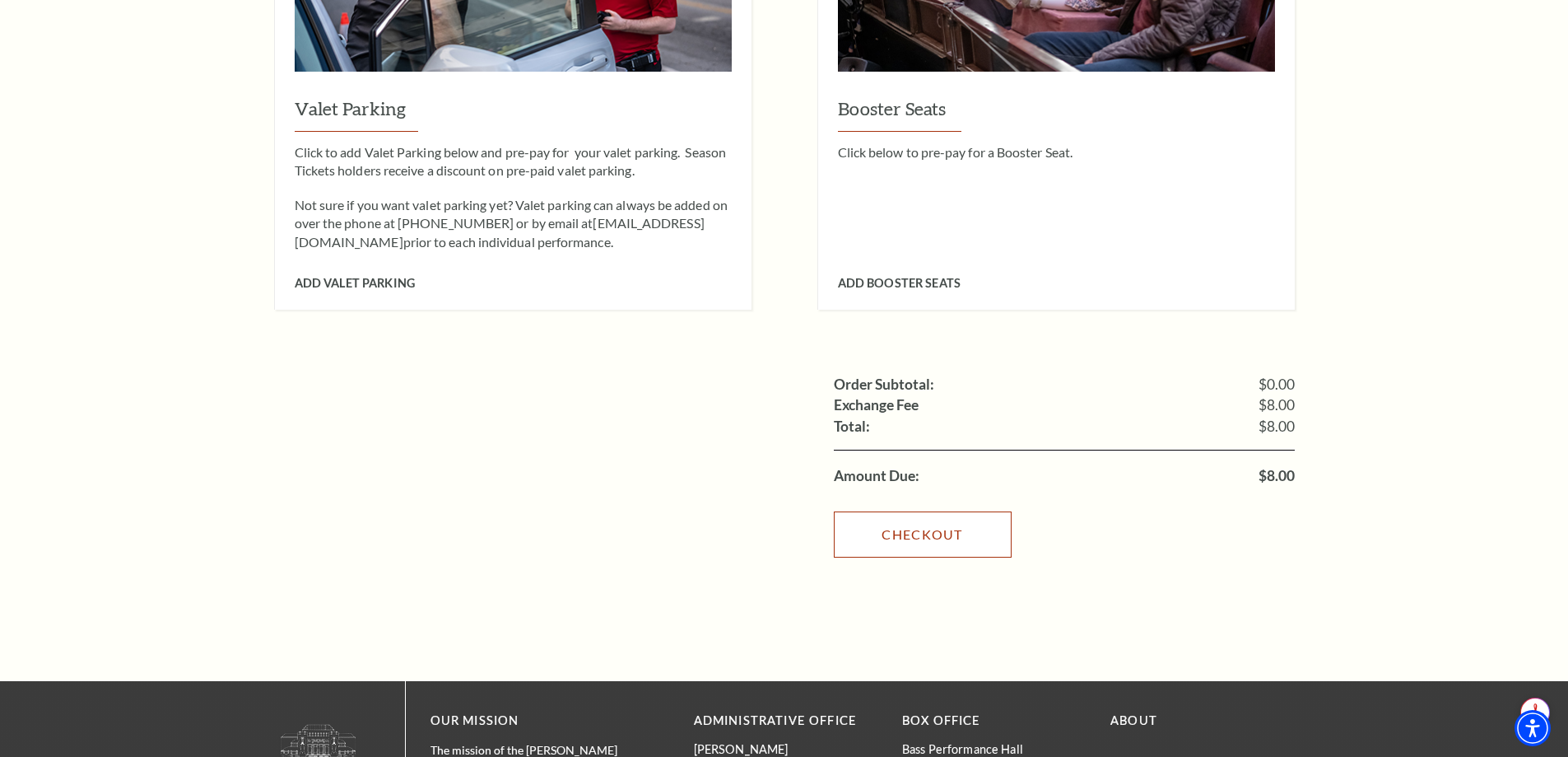
click at [916, 512] on link "Checkout" at bounding box center [923, 535] width 178 height 46
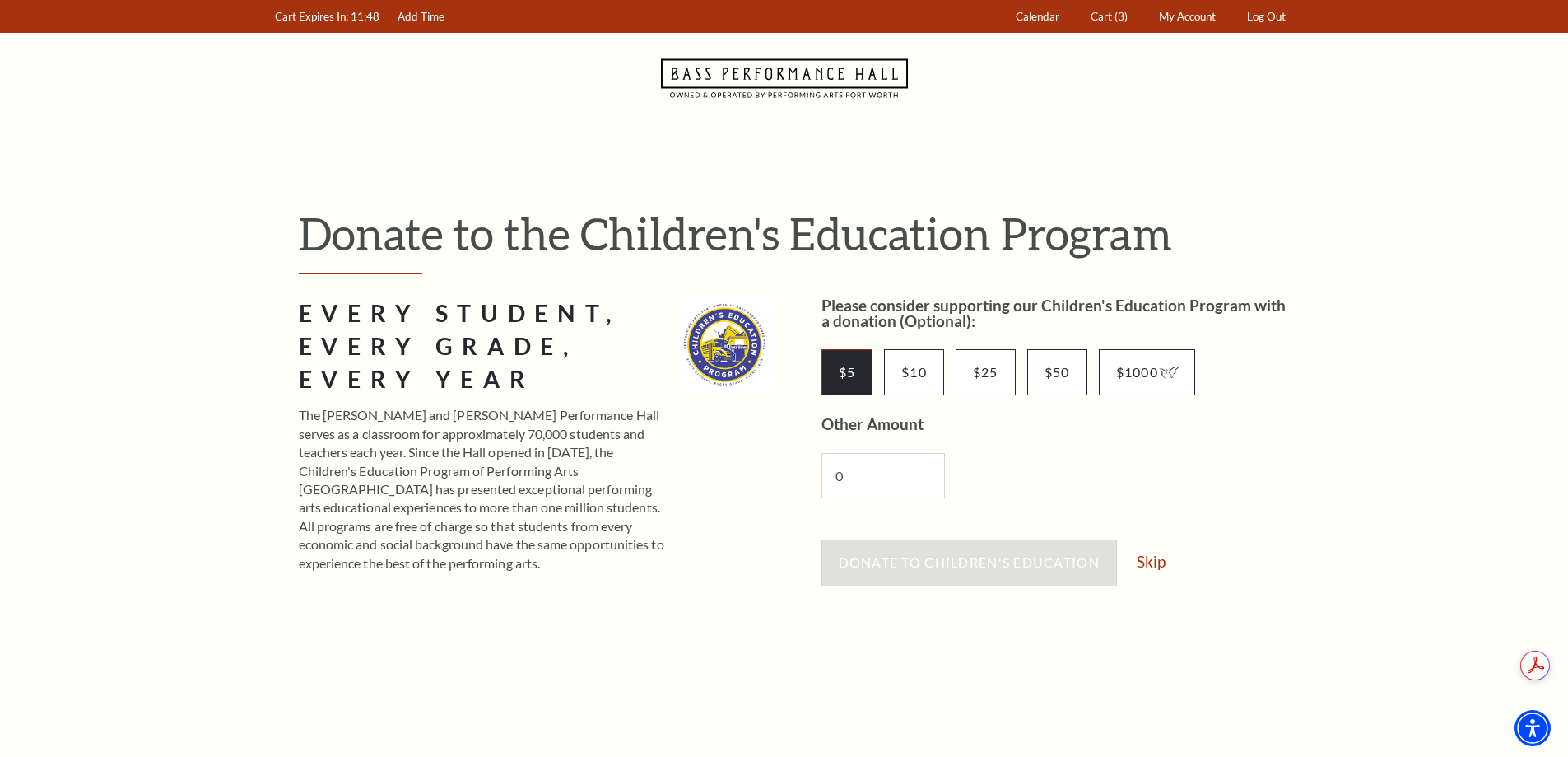
click at [850, 378] on input "$5" at bounding box center [848, 372] width 52 height 46
click at [924, 559] on span "Donate to Children's Education" at bounding box center [969, 562] width 261 height 15
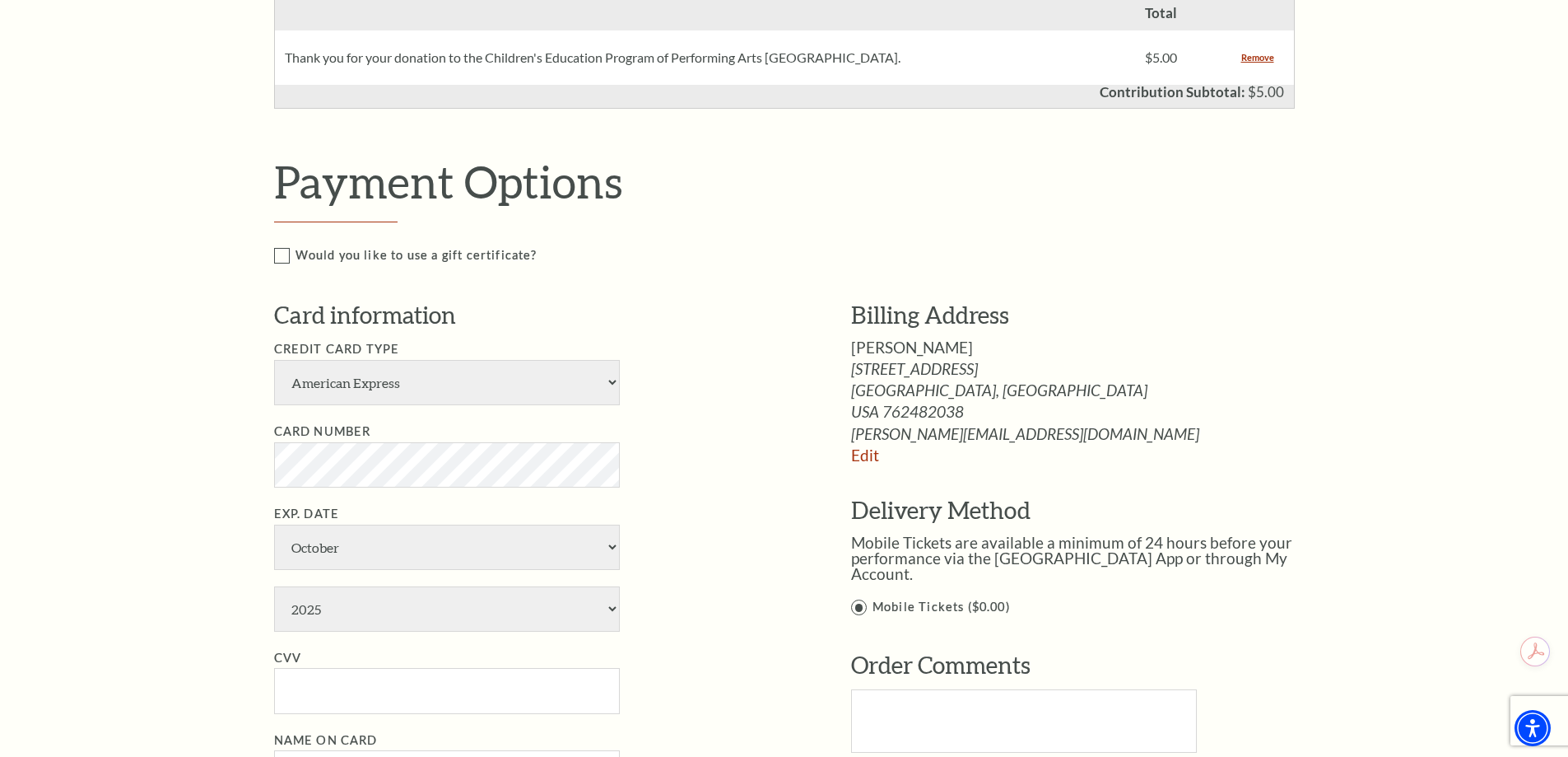
scroll to position [1070, 0]
click at [438, 382] on select "American Express Visa Master Card Discover" at bounding box center [446, 381] width 346 height 45
select select "24"
click at [274, 359] on select "American Express Visa Master Card Discover" at bounding box center [446, 381] width 346 height 45
select select "4"
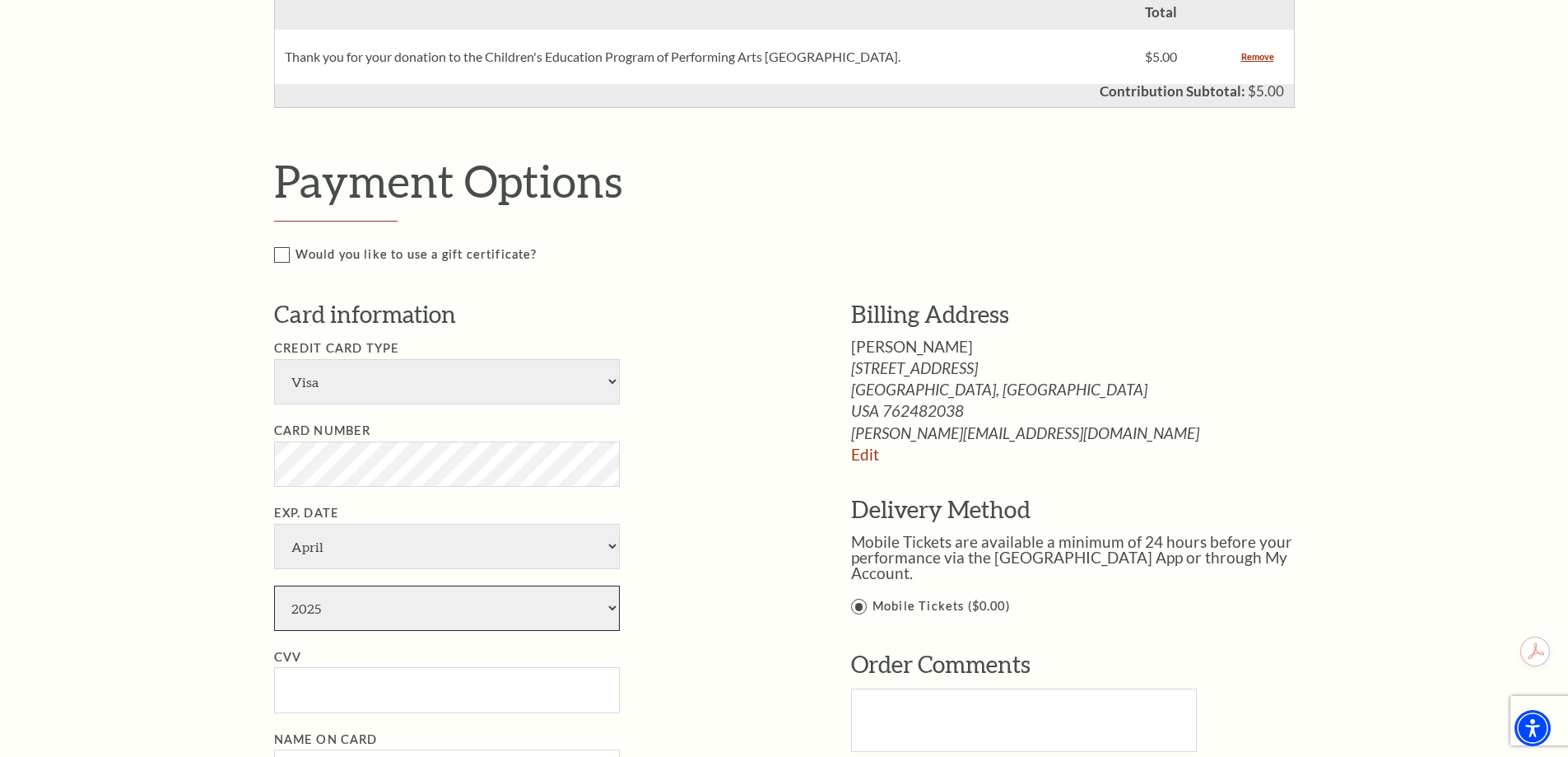
select select "2028"
type input "Sean Griffin"
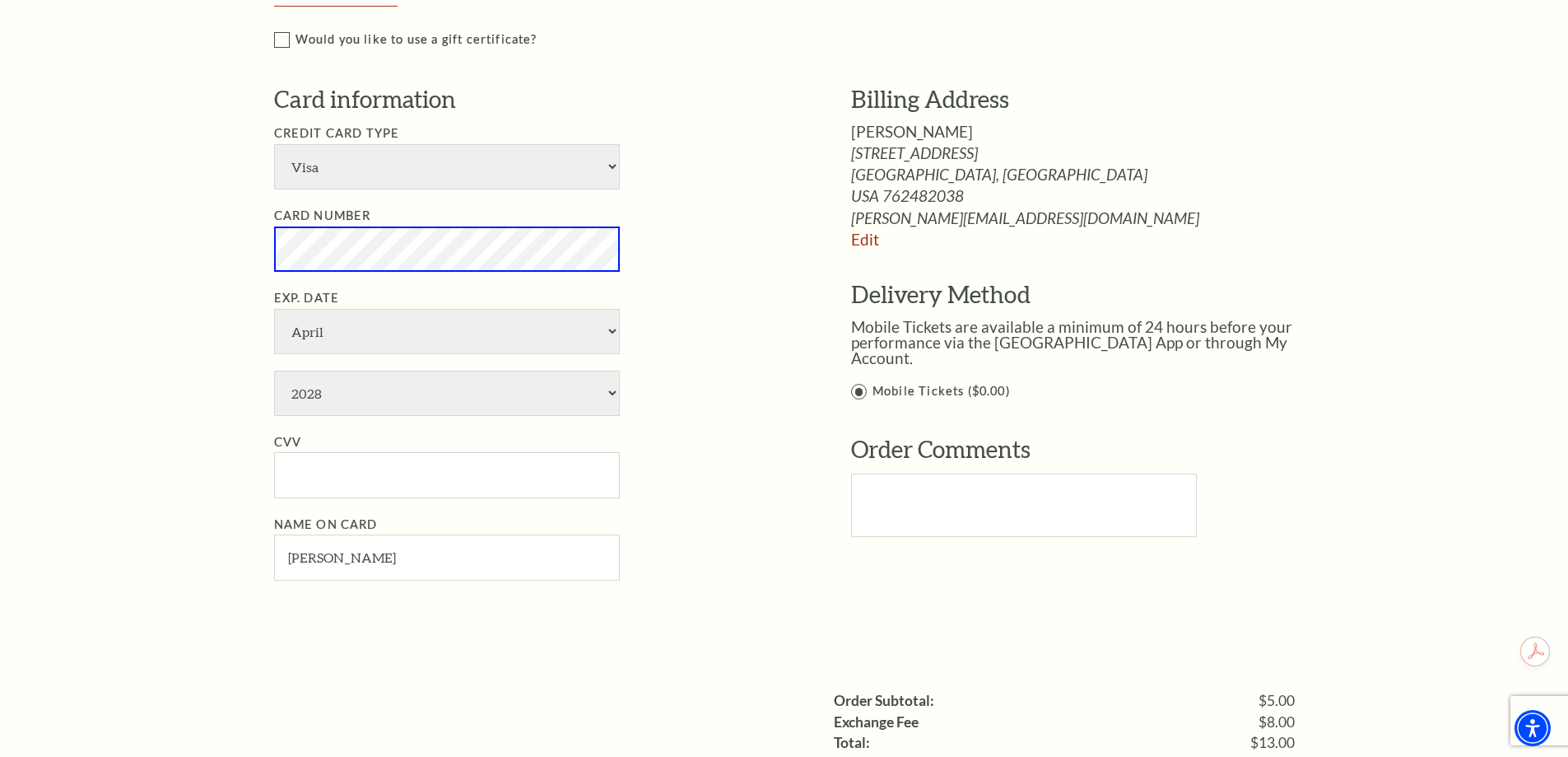
scroll to position [1318, 0]
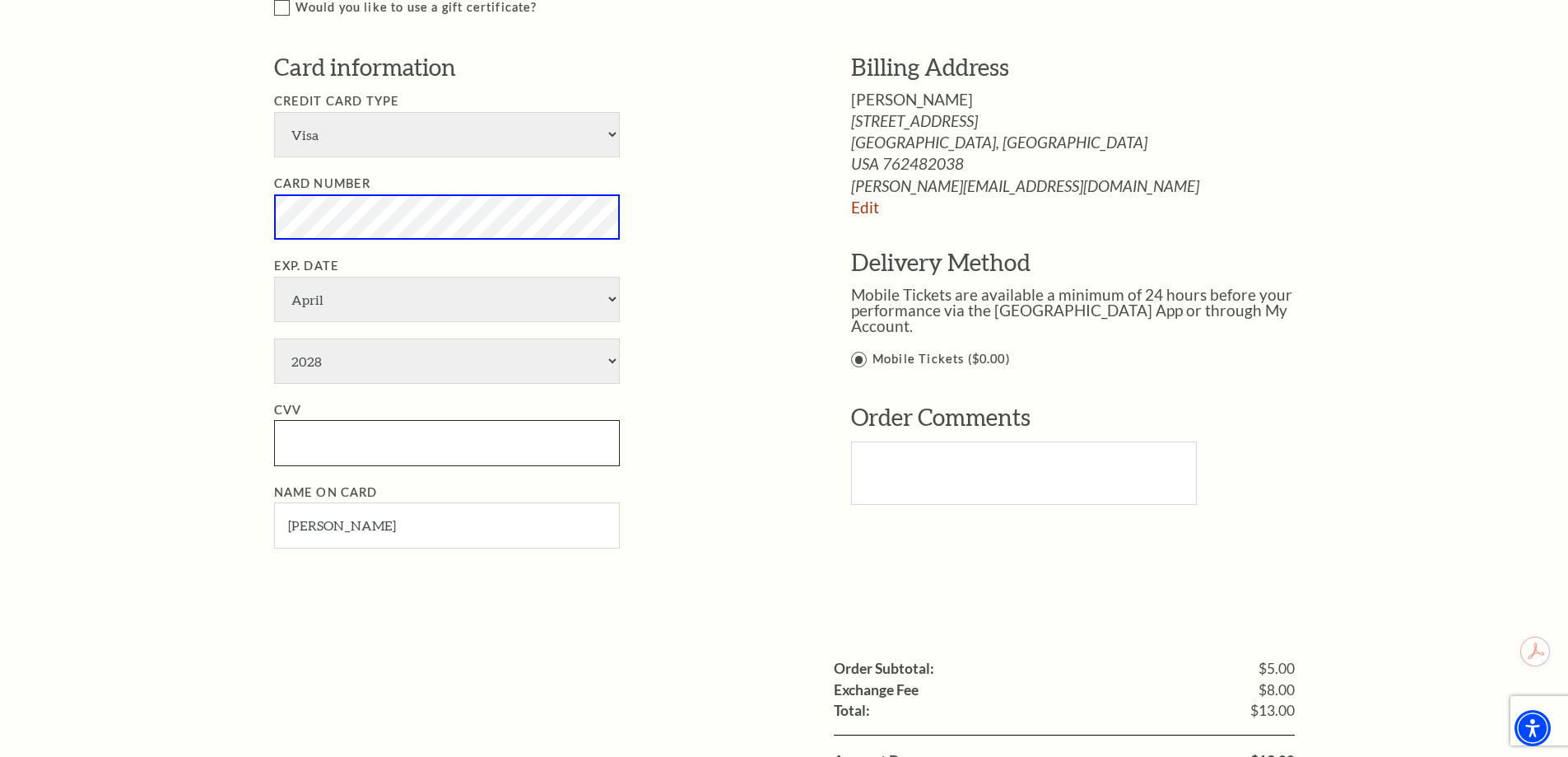
click at [320, 449] on input "CVV" at bounding box center [446, 442] width 346 height 45
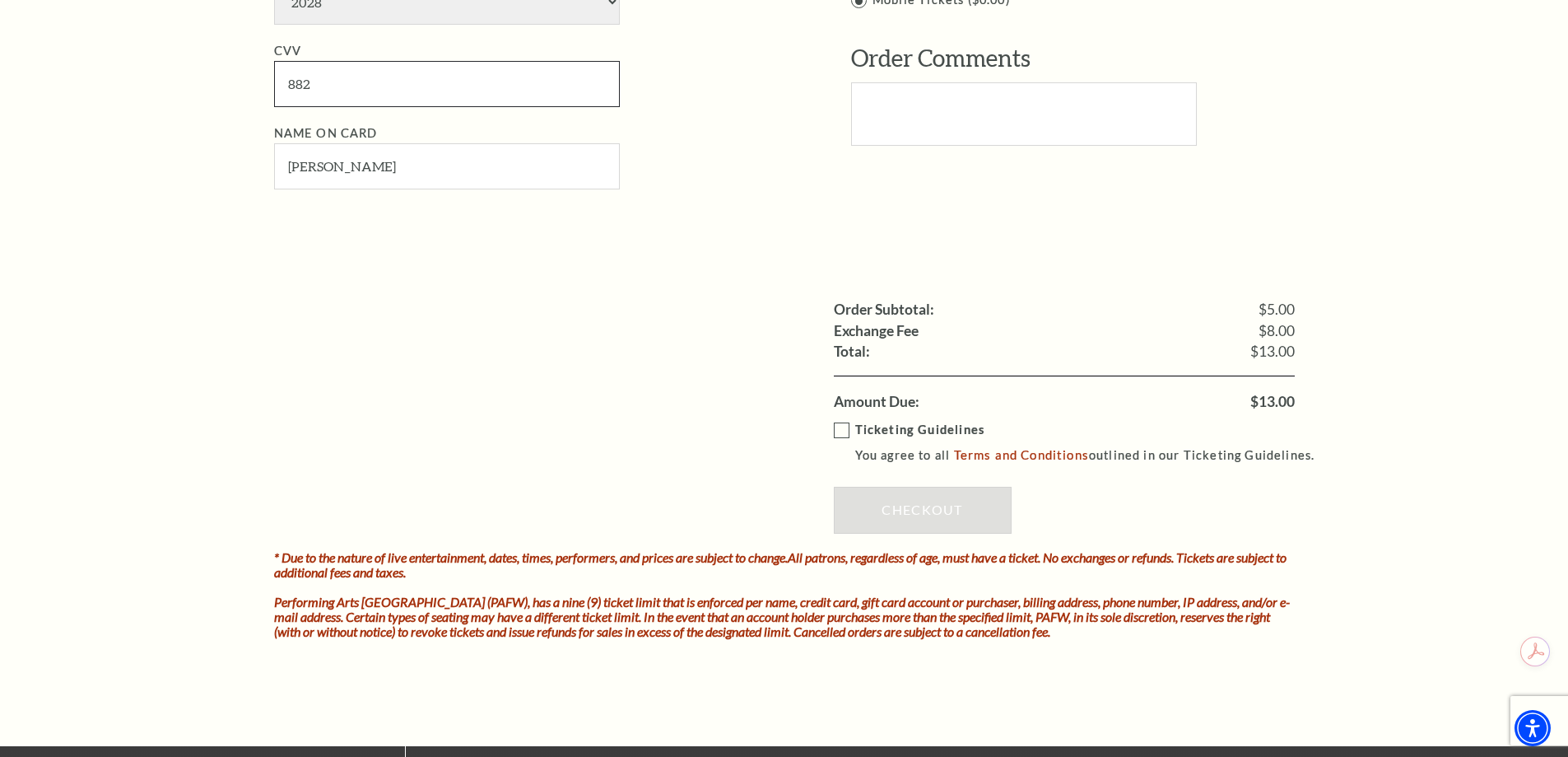
scroll to position [1647, 0]
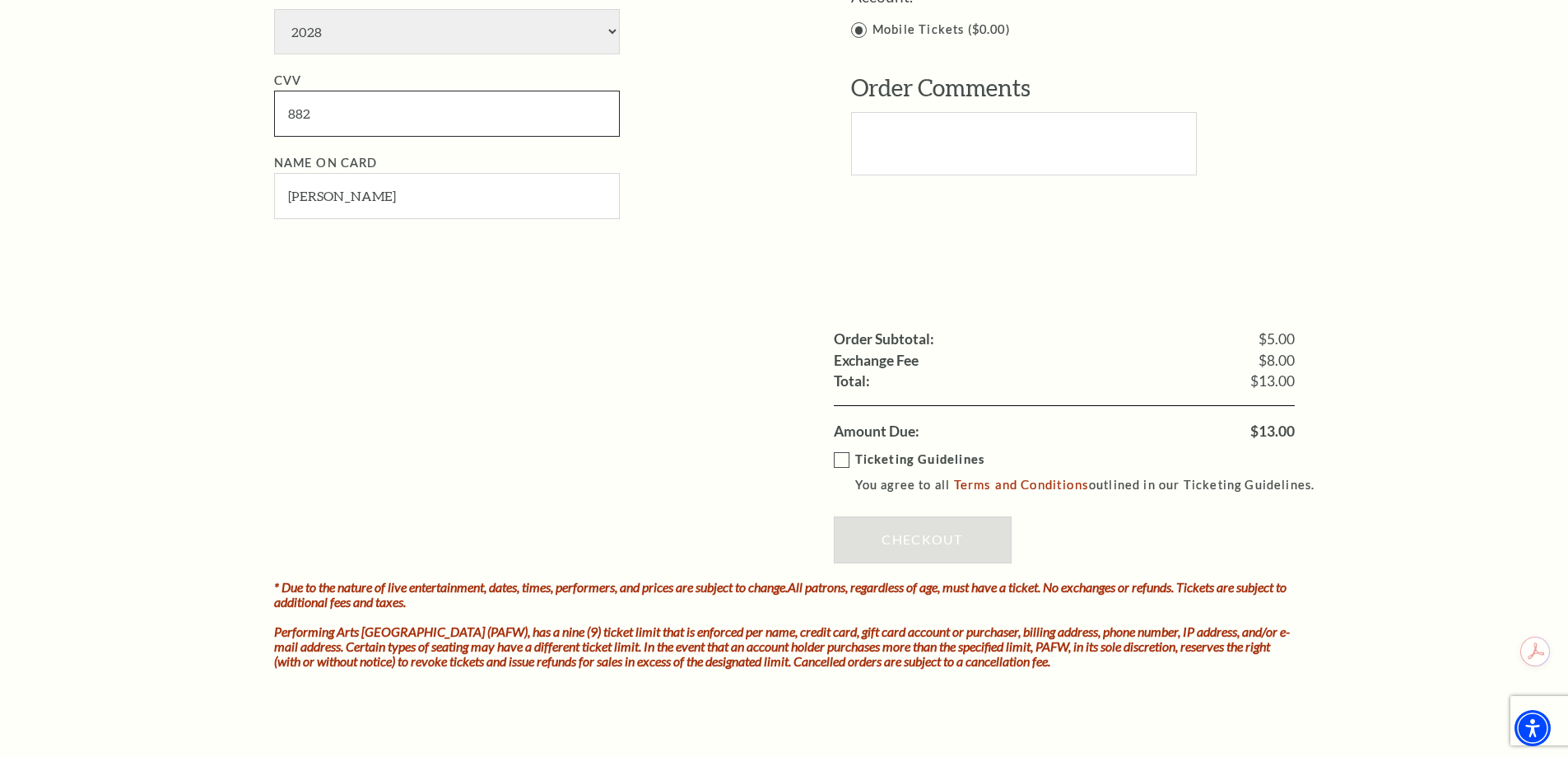
type input "882"
click at [841, 459] on label "Ticketing Guidelines You agree to all Terms and Conditions outlined in our Tick…" at bounding box center [1082, 471] width 496 height 45
click at [0, 0] on input "Ticketing Guidelines You agree to all Terms and Conditions outlined in our Tick…" at bounding box center [0, 0] width 0 height 0
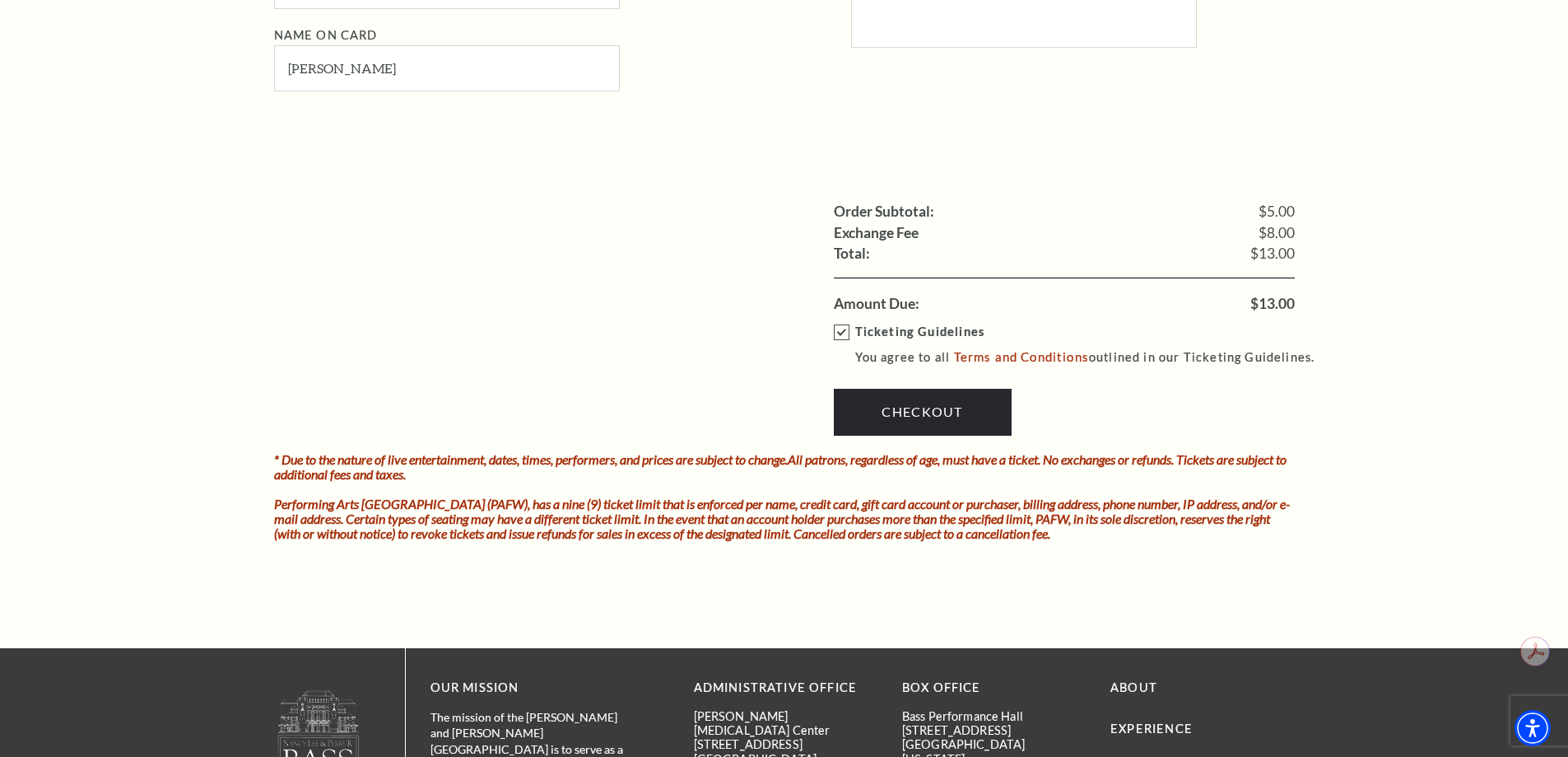
scroll to position [1894, 0]
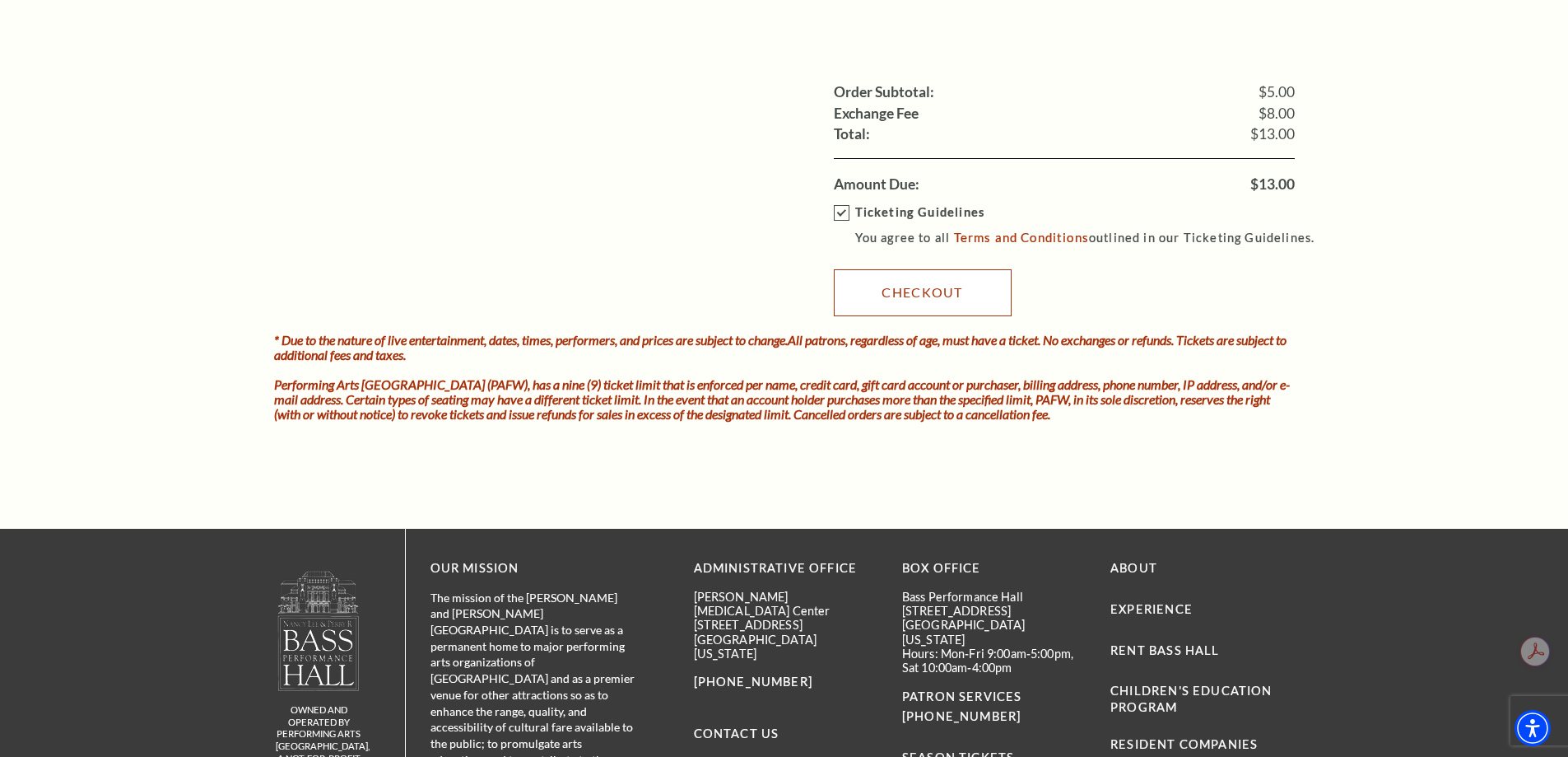
click at [925, 299] on link "Checkout" at bounding box center [923, 292] width 178 height 46
